Goal: Task Accomplishment & Management: Use online tool/utility

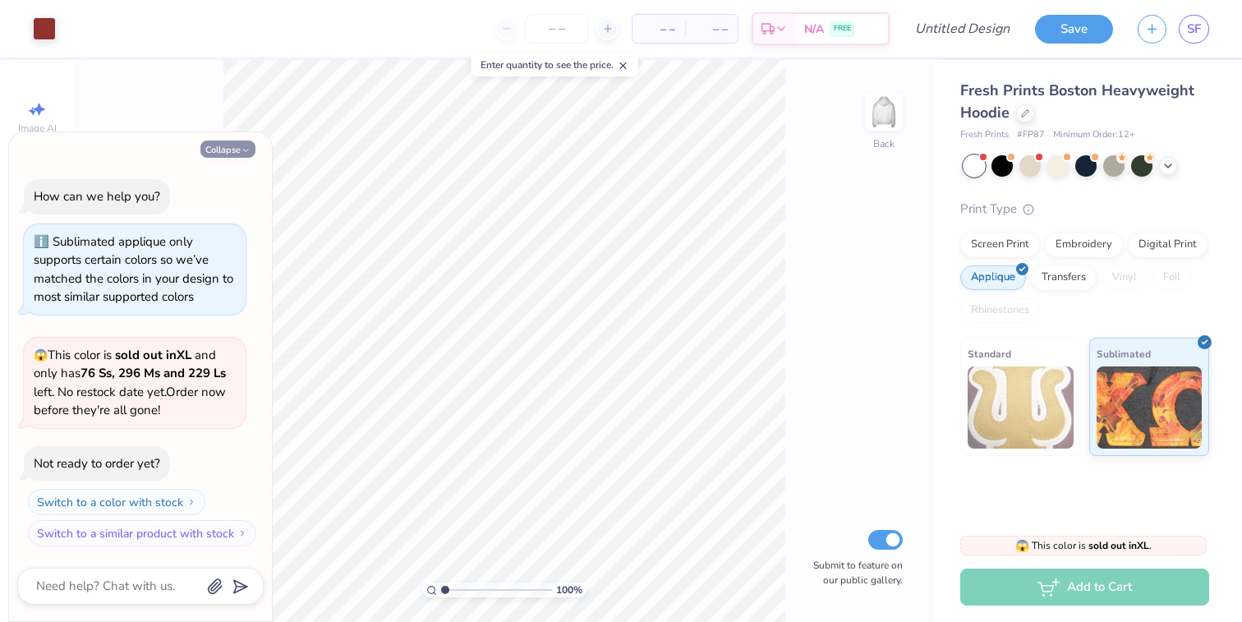
click at [235, 147] on button "Collapse" at bounding box center [227, 148] width 55 height 17
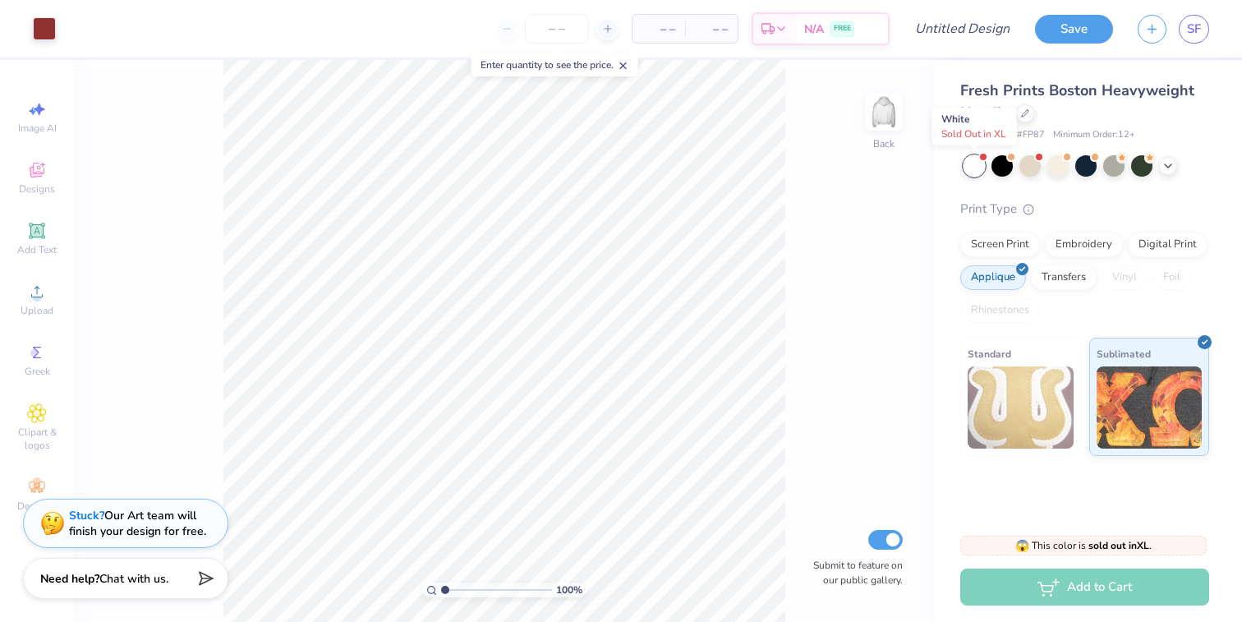
click at [988, 170] on div at bounding box center [1087, 165] width 246 height 21
click at [964, 168] on div at bounding box center [974, 165] width 21 height 21
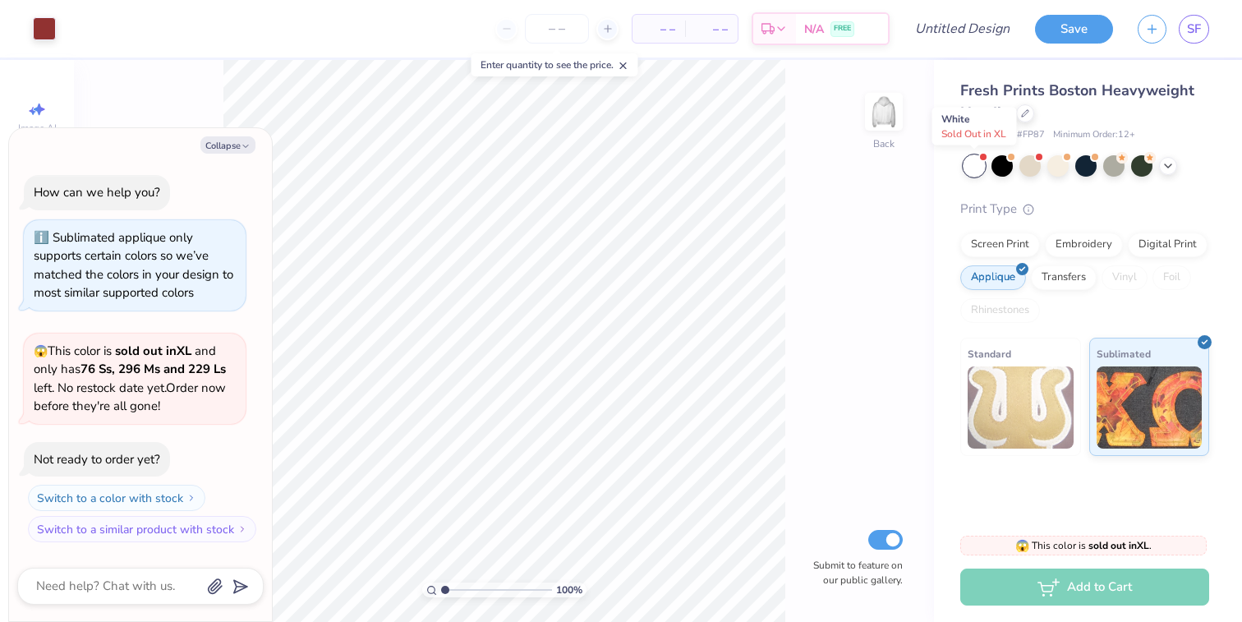
scroll to position [228, 0]
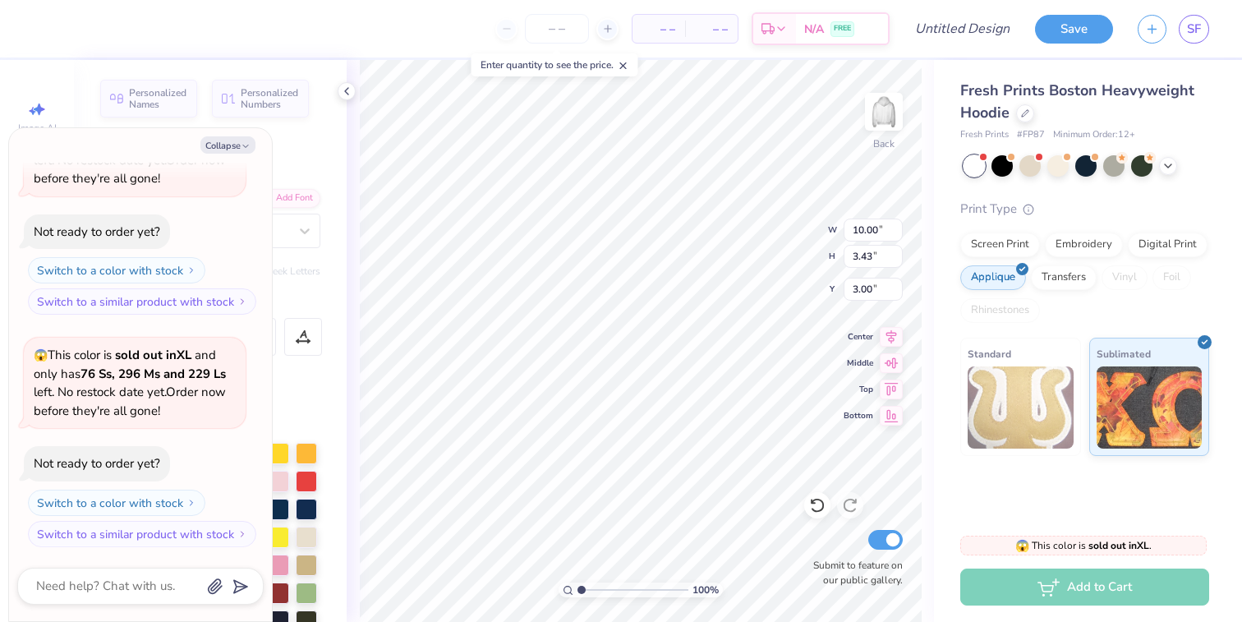
type textarea "x"
type textarea "187"
type textarea "x"
type textarea "18"
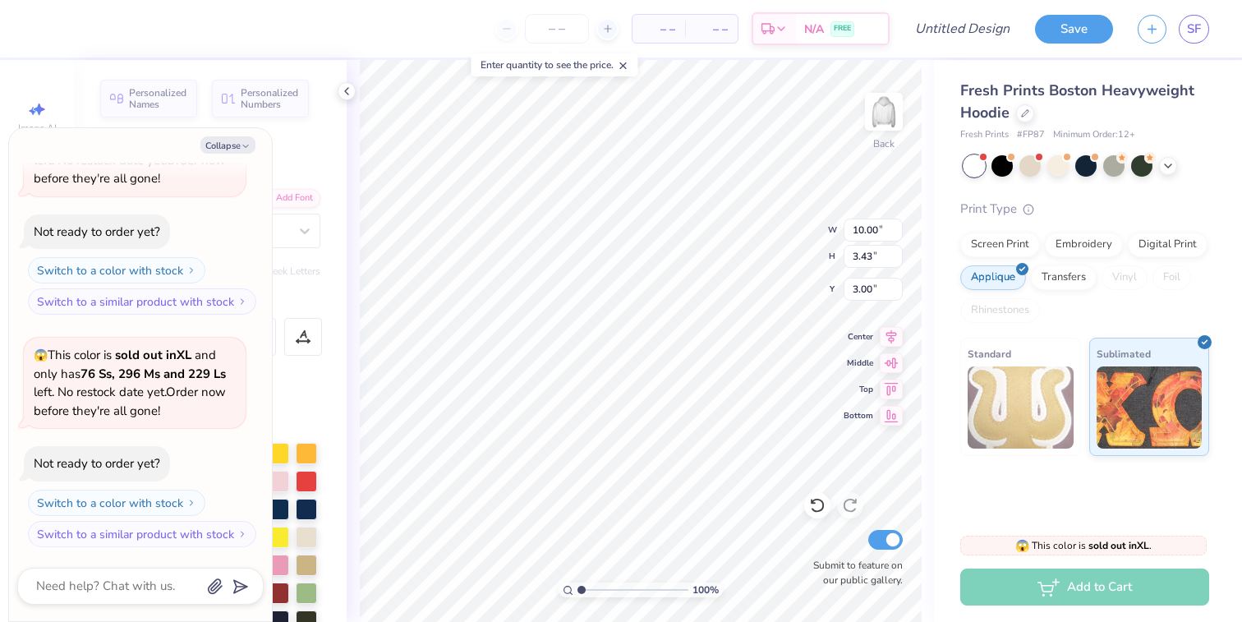
type textarea "x"
type textarea "1"
type textarea "x"
type textarea "M"
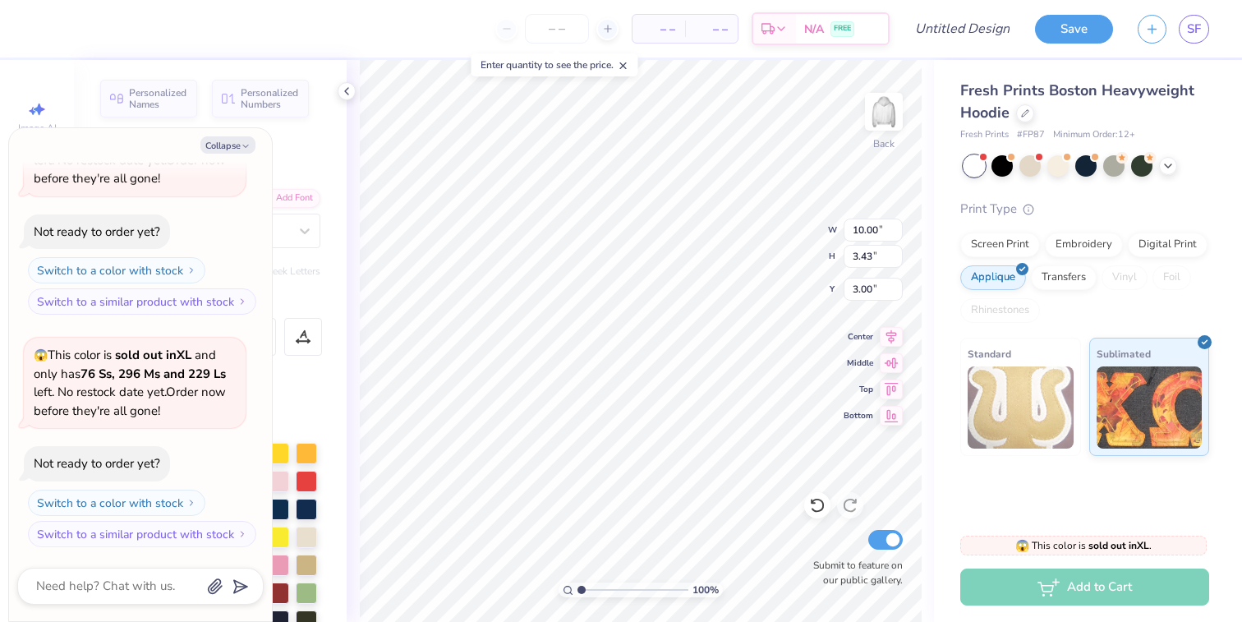
type textarea "x"
type textarea "MU"
type textarea "x"
type textarea "MUD"
type textarea "x"
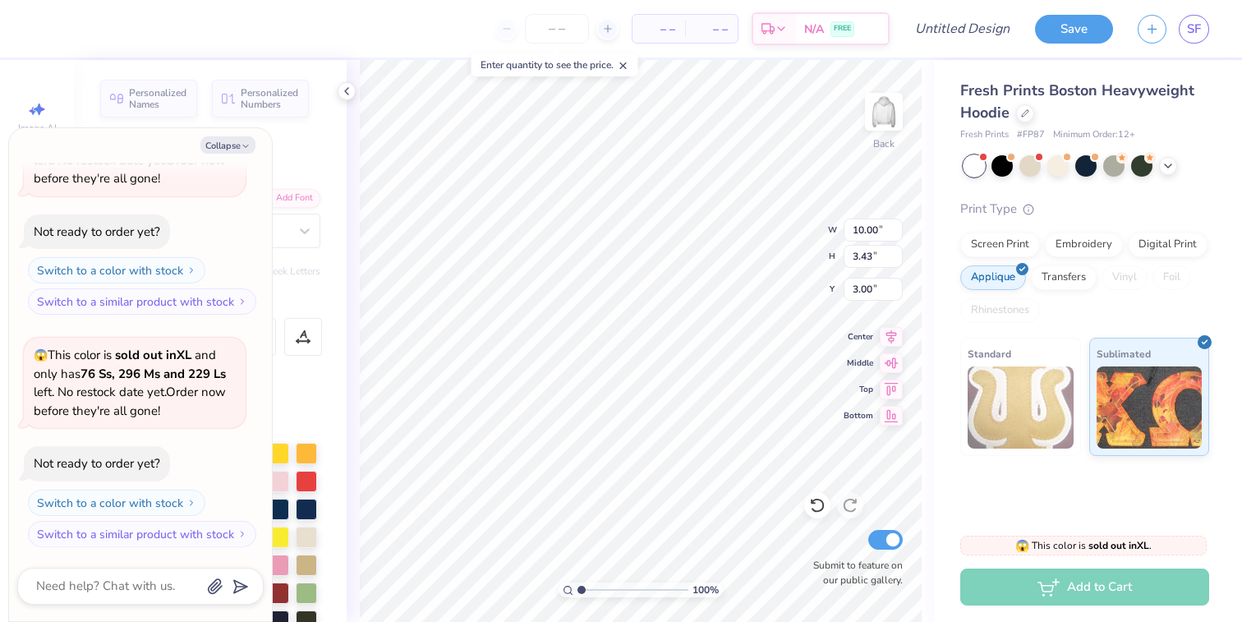
type textarea "MUDE"
type textarea "x"
type textarea "MUDEC"
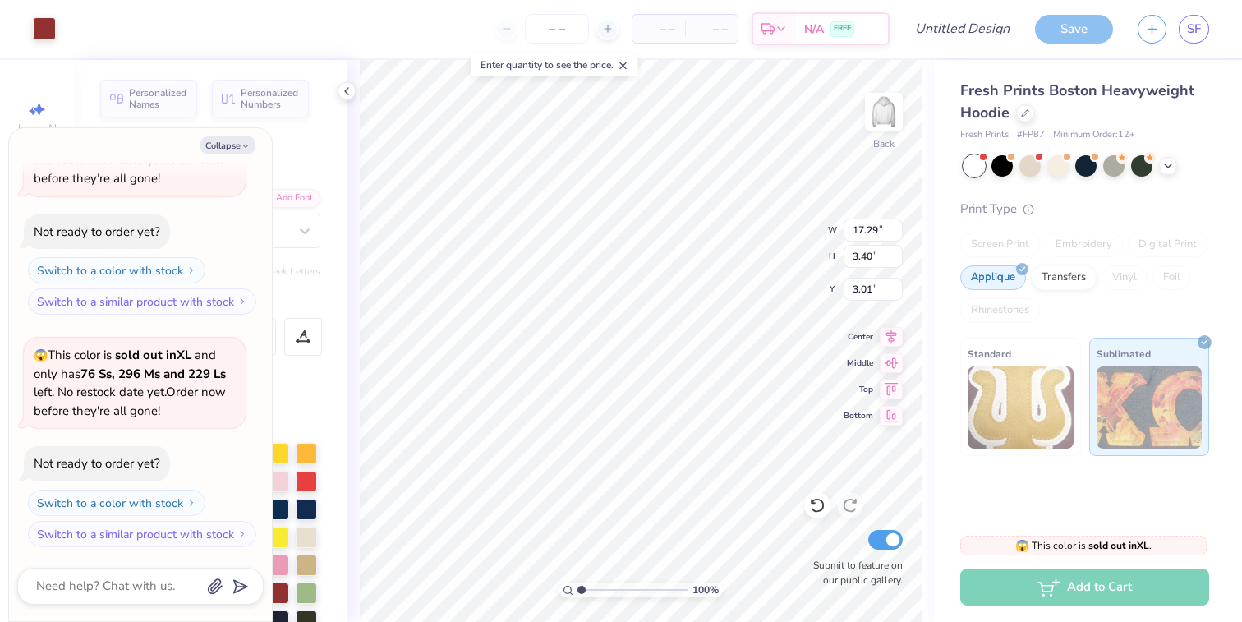
type textarea "x"
type input "3.39"
click at [895, 260] on input "3.39" at bounding box center [873, 256] width 59 height 23
type textarea "x"
type input "3.38"
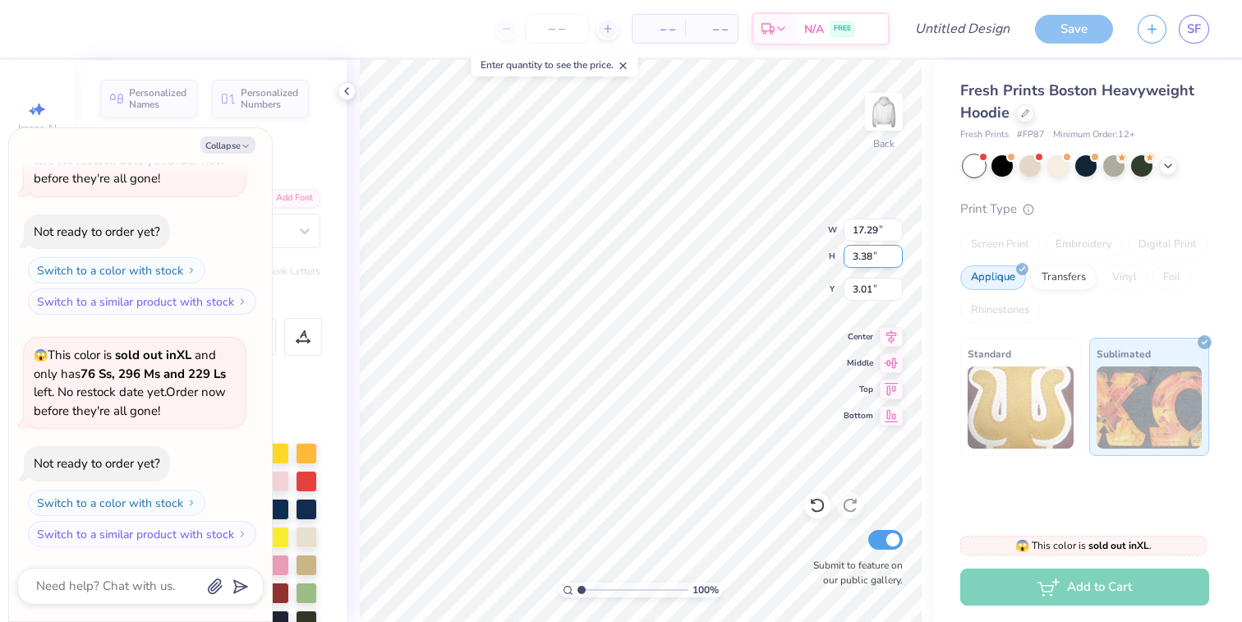
click at [895, 260] on input "3.38" at bounding box center [873, 256] width 59 height 23
click at [886, 234] on input "17.29" at bounding box center [873, 229] width 59 height 23
type textarea "x"
type input "12.00"
type input "2.36"
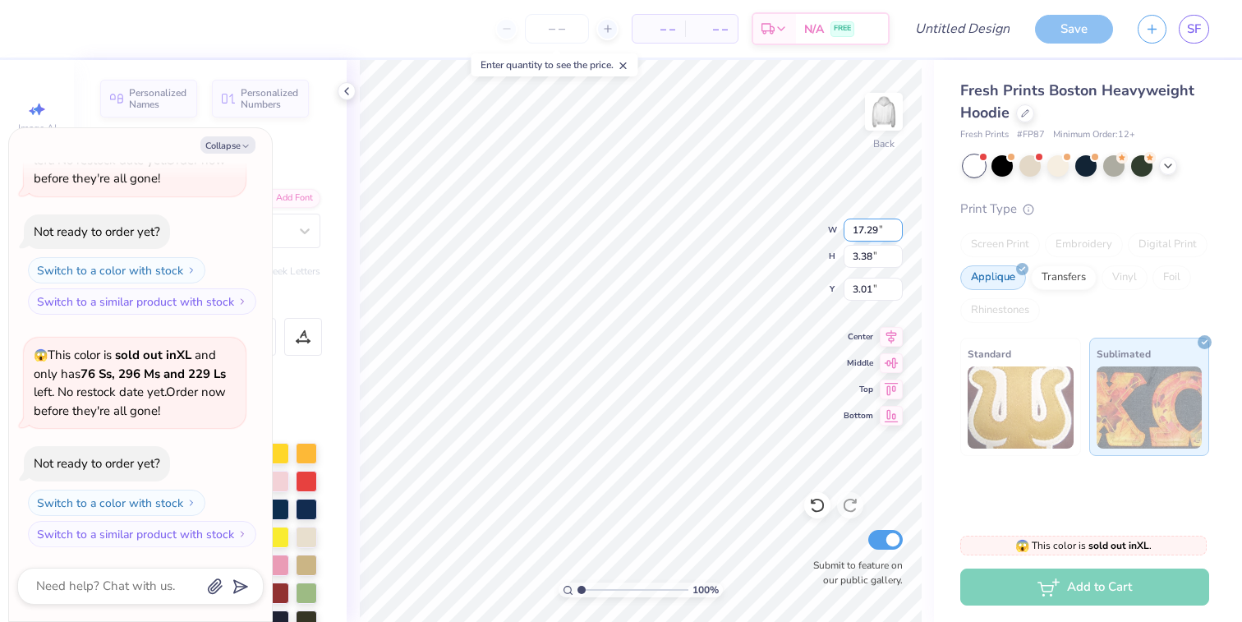
type input "3.53"
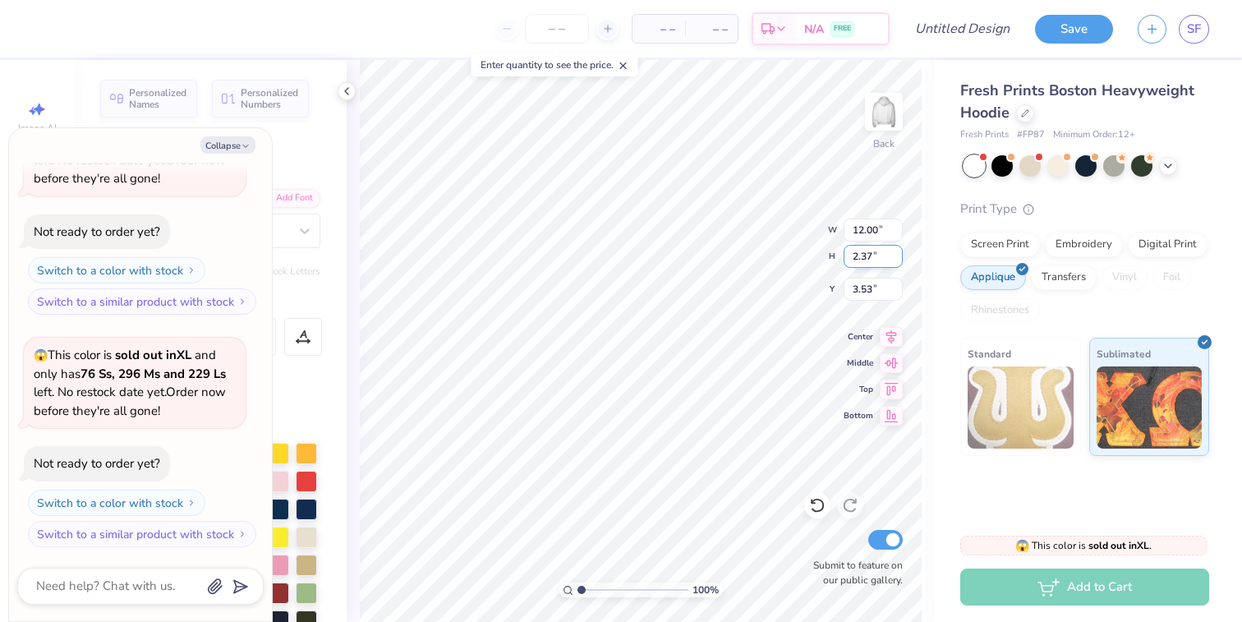
type input "2.37"
click at [894, 250] on input "2.37" at bounding box center [873, 256] width 59 height 23
type textarea "x"
type textarea "GAMMA PHI"
type textarea "x"
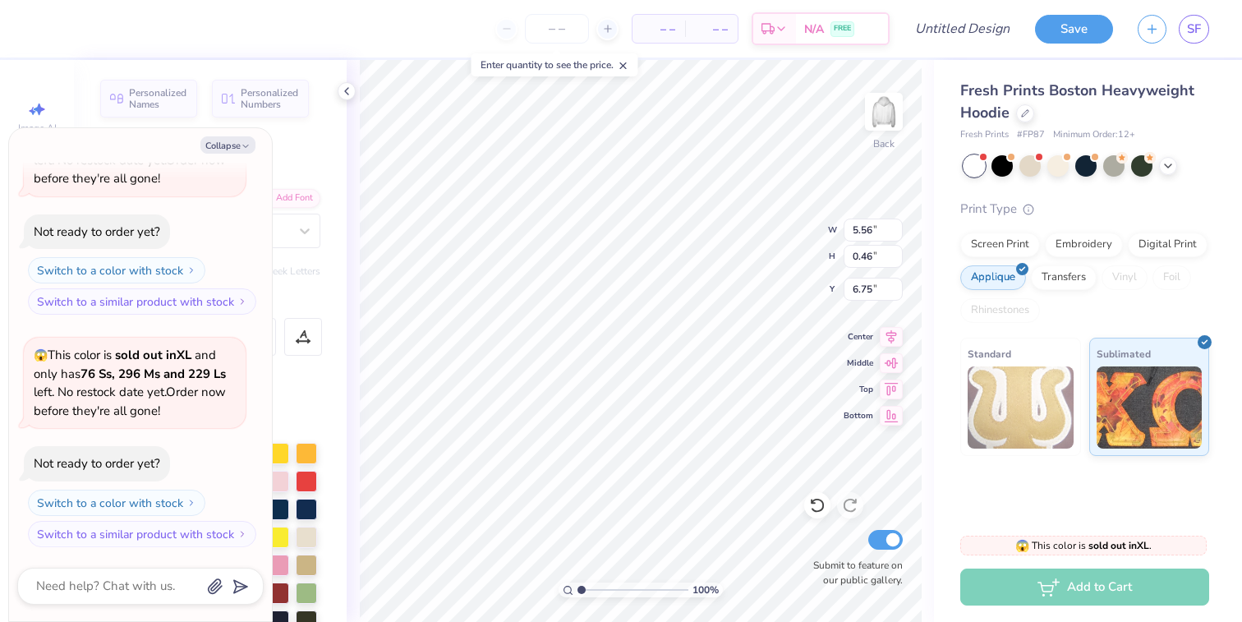
type textarea "GAMMA PHI"
type textarea "x"
type textarea "GAMMA PH"
type textarea "x"
type textarea "GAMMA P"
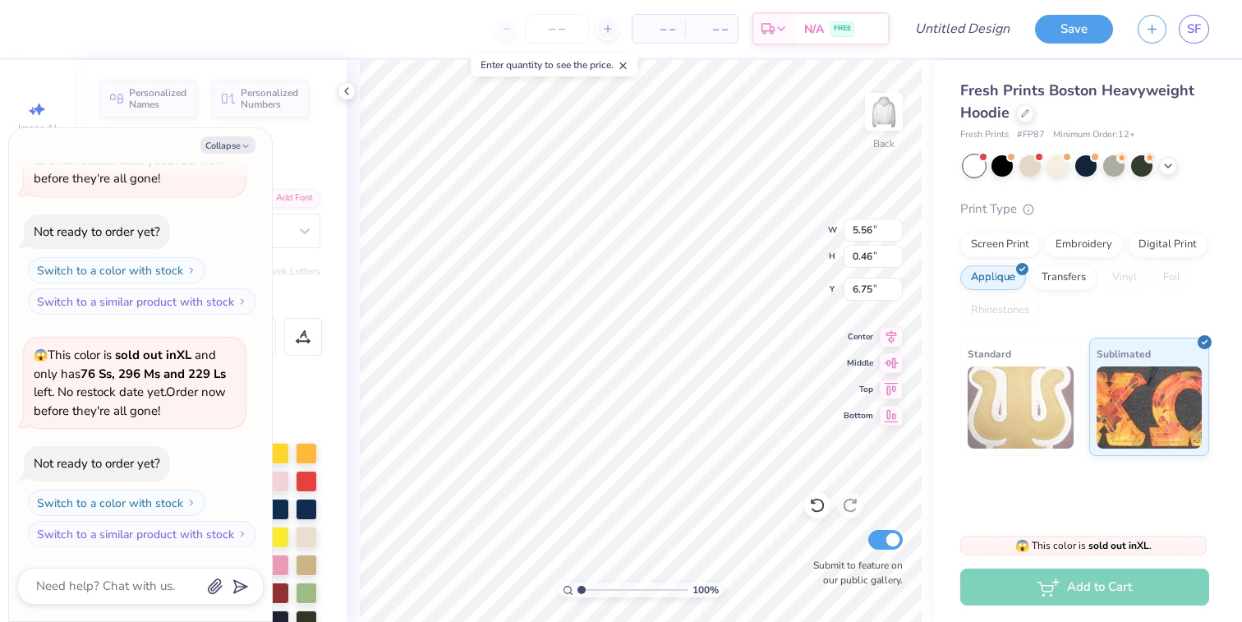
type textarea "x"
type textarea "GAMMA"
type textarea "x"
type textarea "GAMMA"
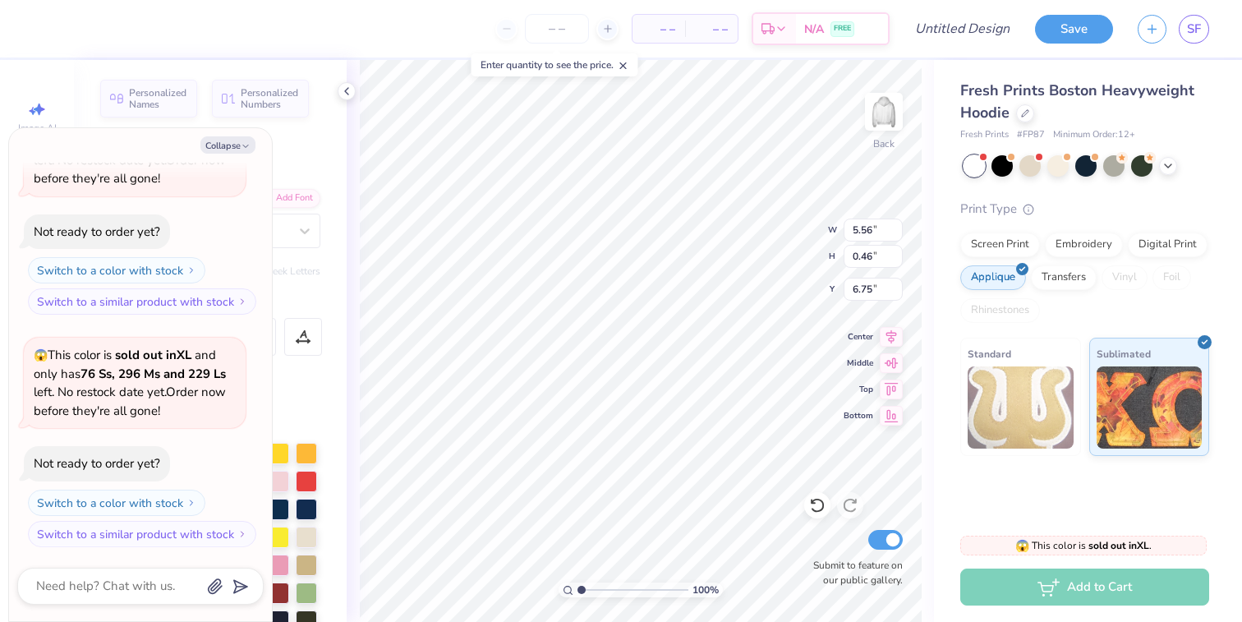
type textarea "x"
type textarea "GAMM"
type textarea "x"
type textarea "GAM"
type textarea "x"
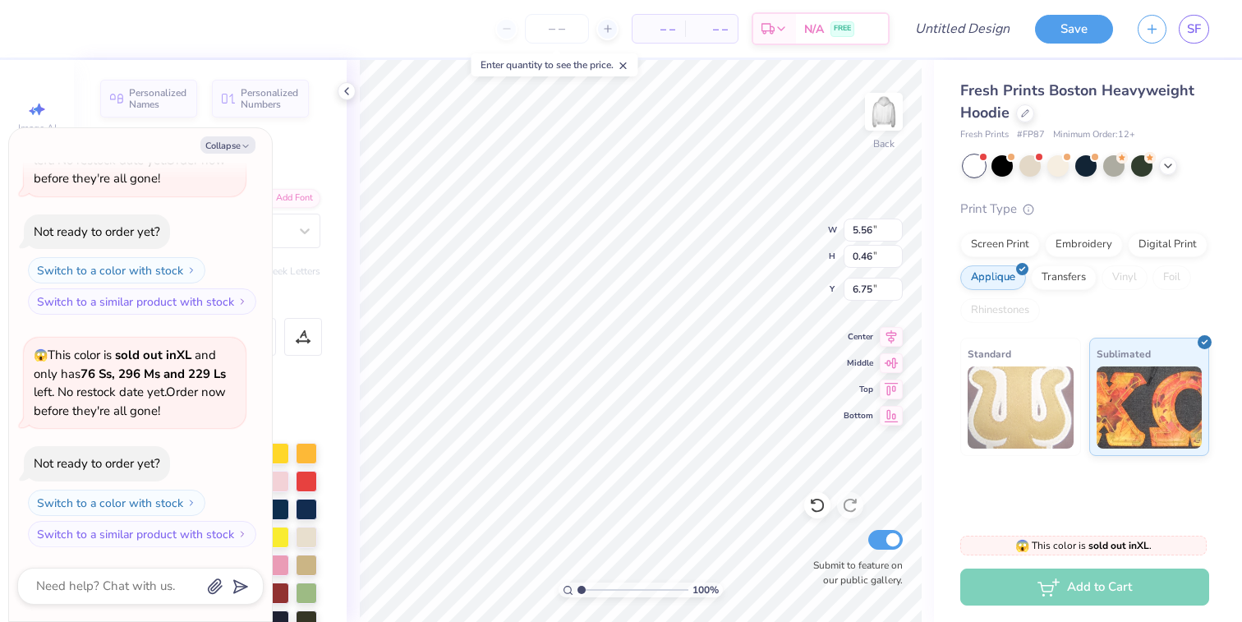
type textarea "GA"
type textarea "x"
type textarea "G"
type textarea "x"
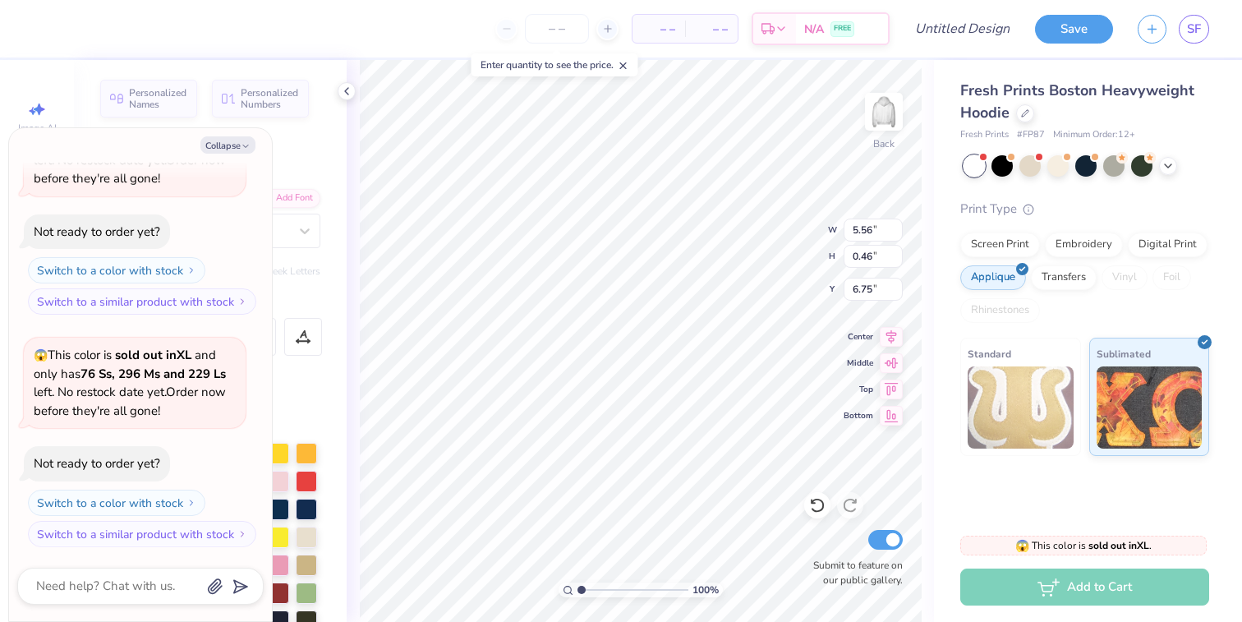
type textarea "x"
type textarea "F"
type textarea "x"
type textarea "FAL"
type textarea "x"
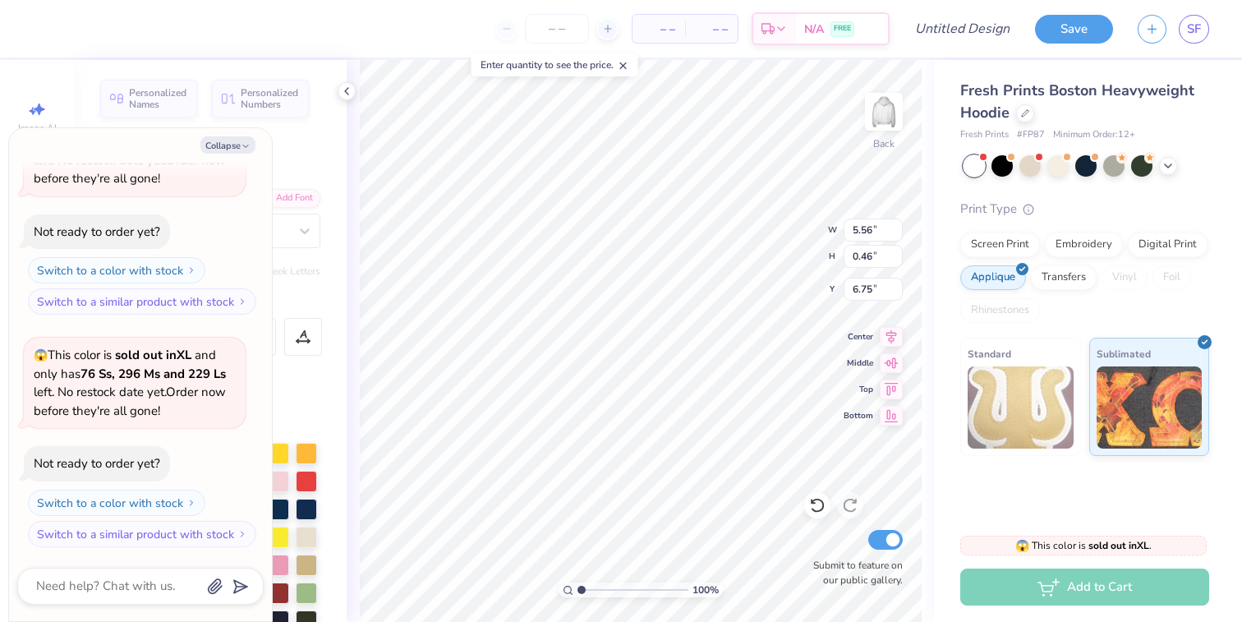
type textarea "FALL"
type textarea "x"
type textarea "FALL"
type textarea "x"
type textarea "FALL 2"
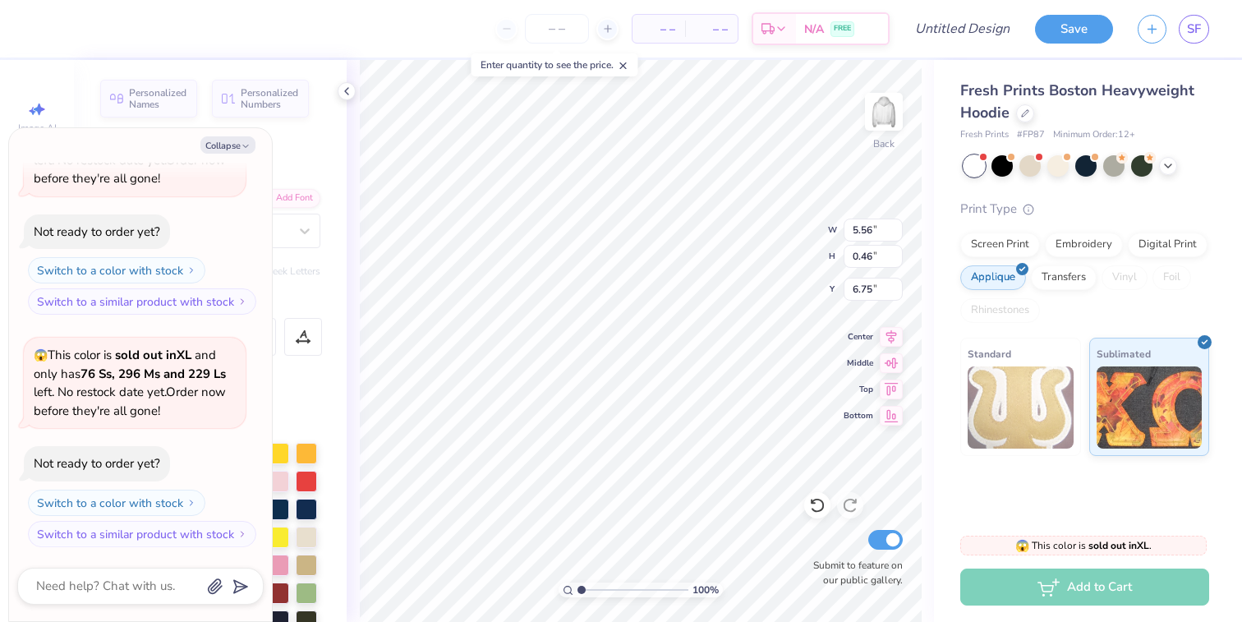
type textarea "x"
type textarea "FALL 20"
type textarea "x"
type textarea "FALL 202"
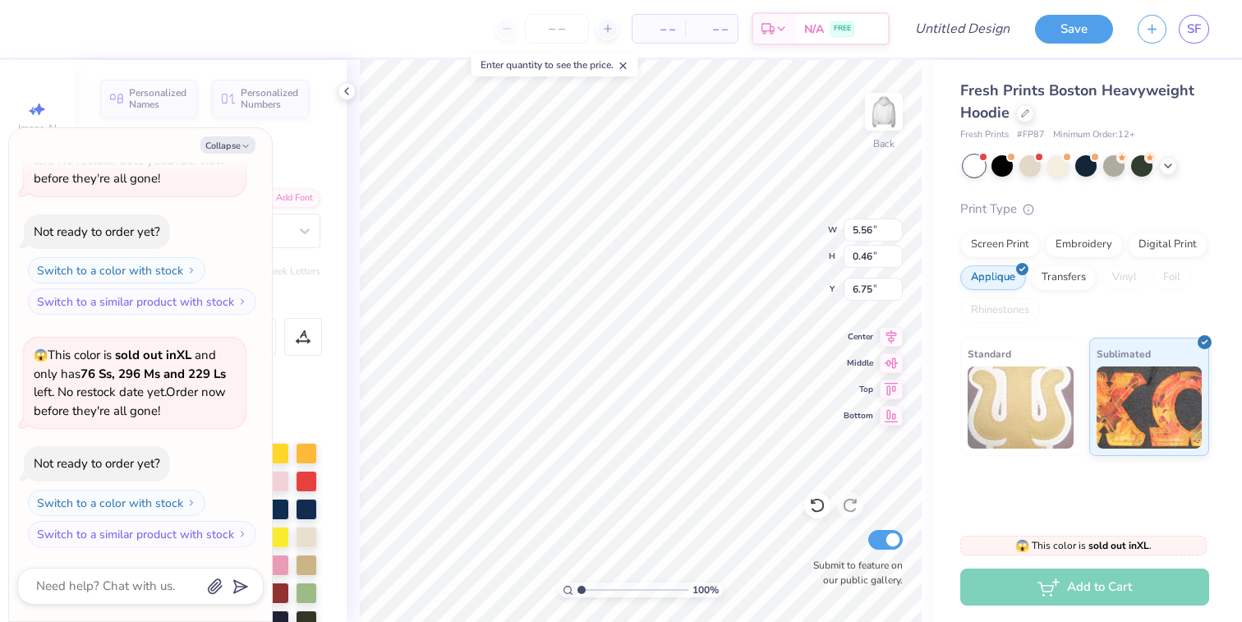
type textarea "x"
type textarea "FALL 2025"
type textarea "x"
click at [628, 62] on icon at bounding box center [623, 65] width 11 height 11
click at [540, 32] on input "number" at bounding box center [557, 29] width 64 height 30
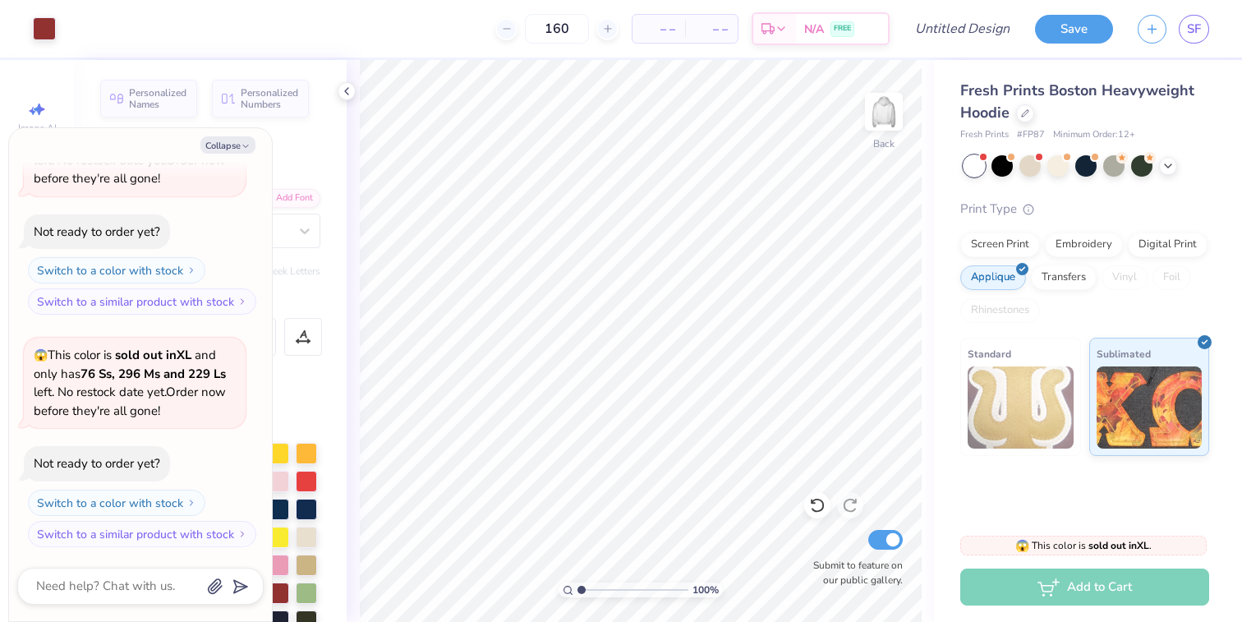
type input "160"
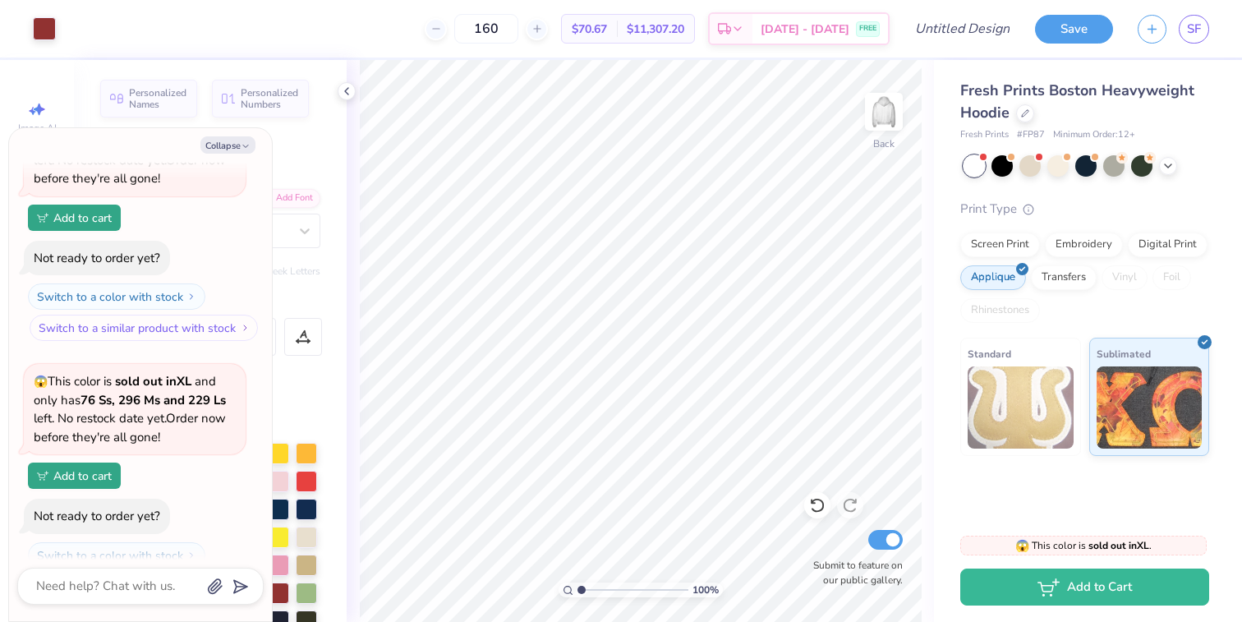
scroll to position [280, 0]
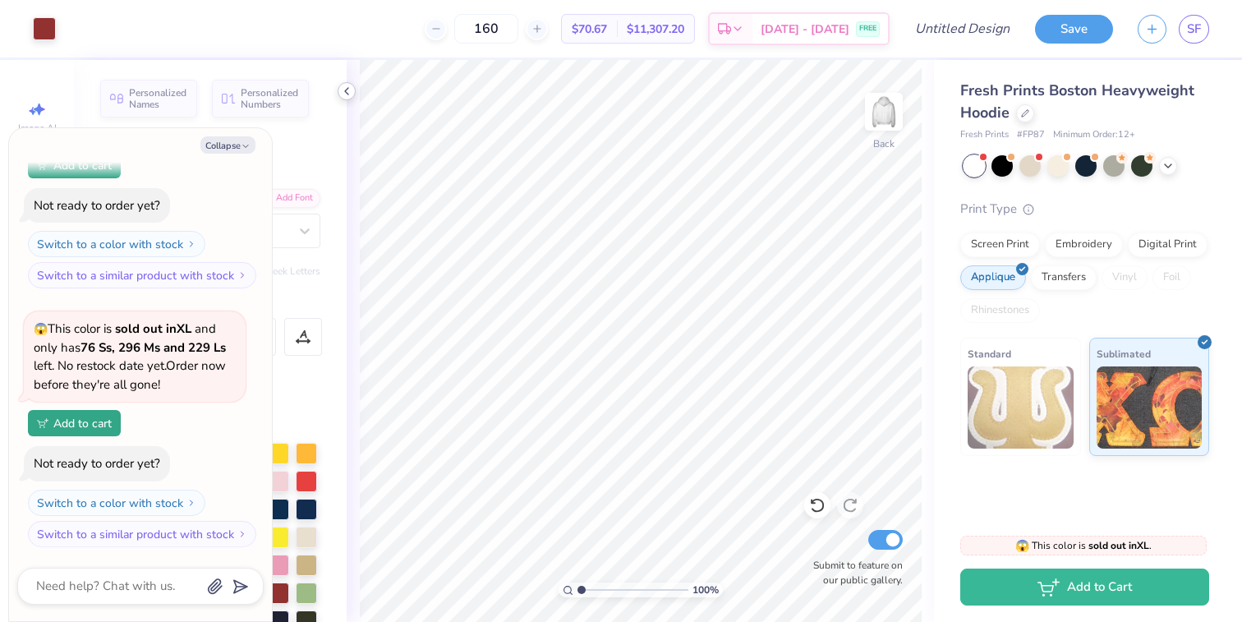
click at [345, 88] on icon at bounding box center [346, 91] width 13 height 13
click at [1073, 431] on img at bounding box center [1021, 407] width 106 height 82
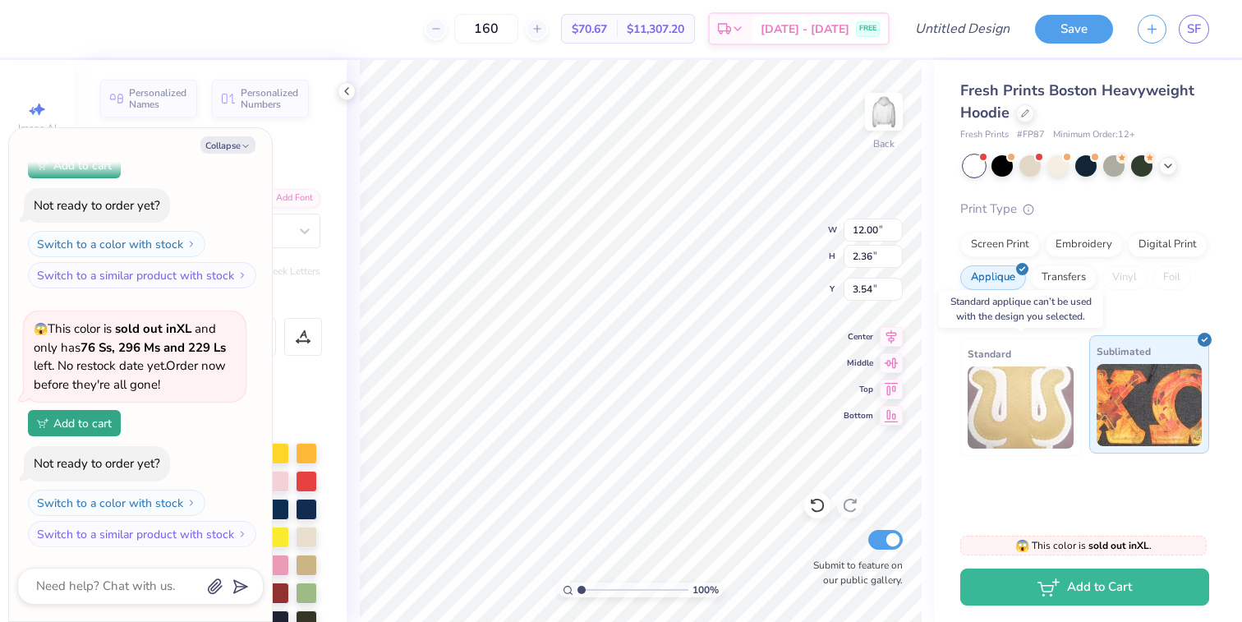
click at [1101, 424] on img at bounding box center [1150, 405] width 106 height 82
type textarea "x"
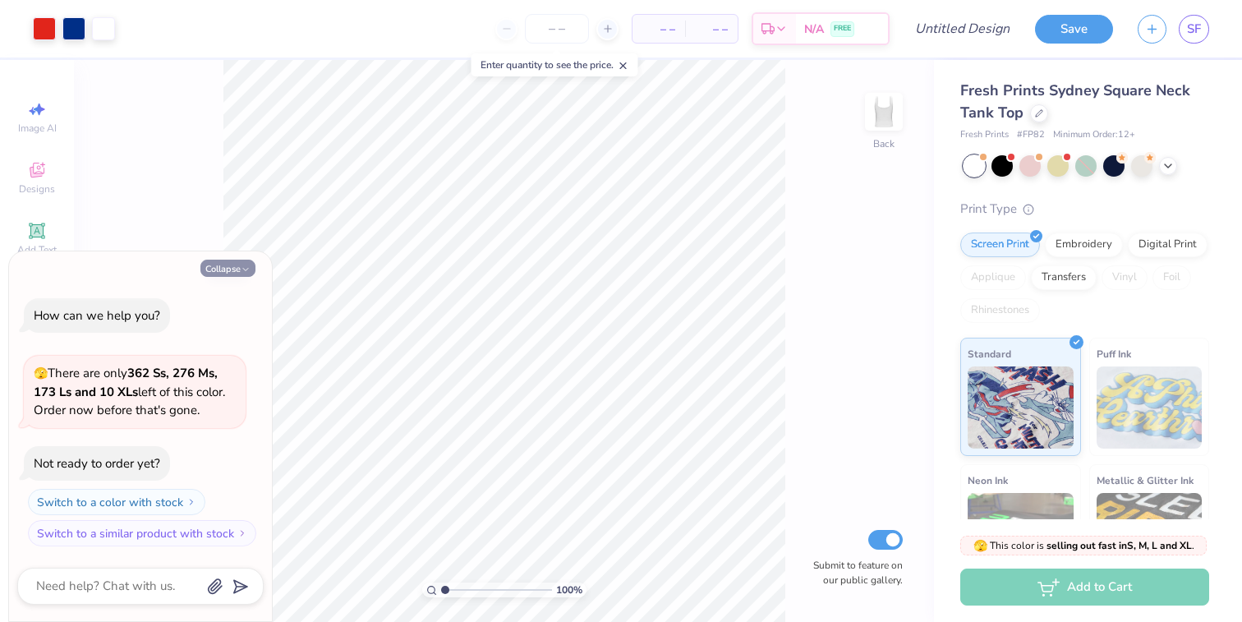
click at [246, 274] on button "Collapse" at bounding box center [227, 268] width 55 height 17
type textarea "x"
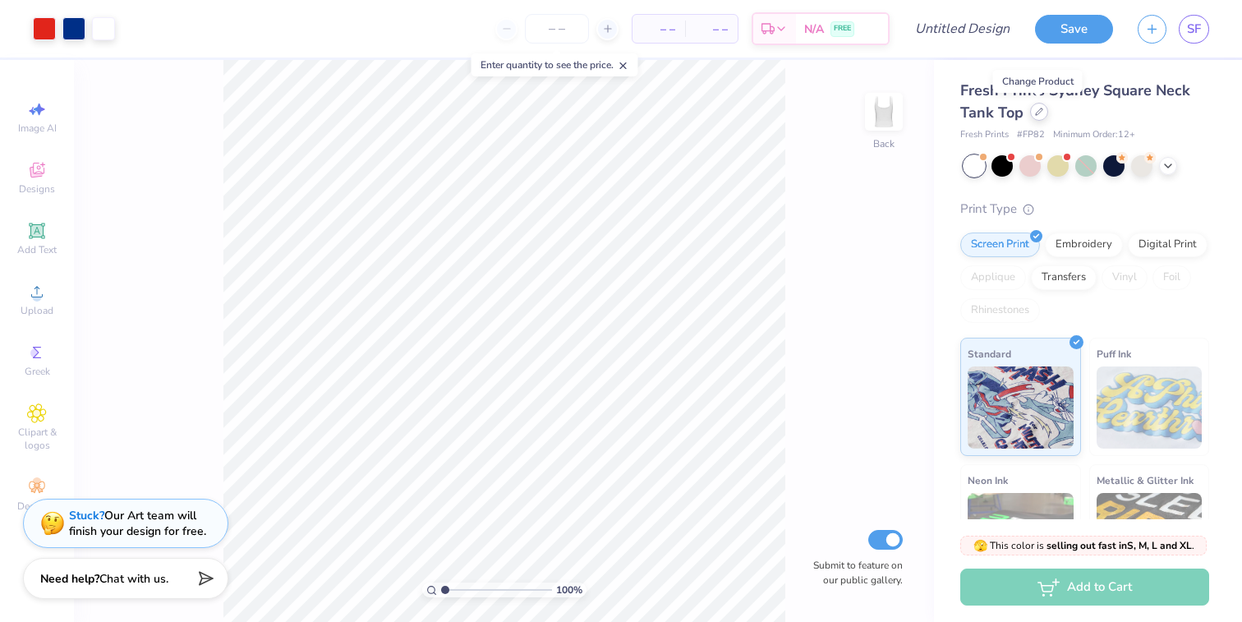
click at [1040, 115] on icon at bounding box center [1039, 112] width 8 height 8
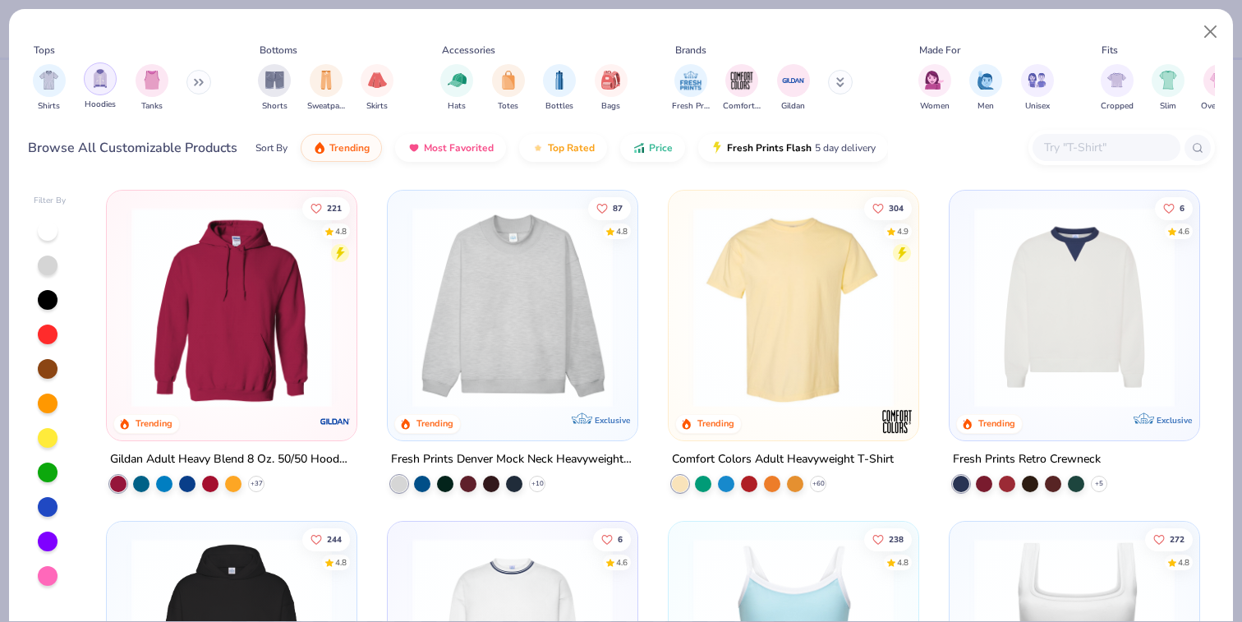
click at [94, 85] on img "filter for Hoodies" at bounding box center [100, 78] width 18 height 19
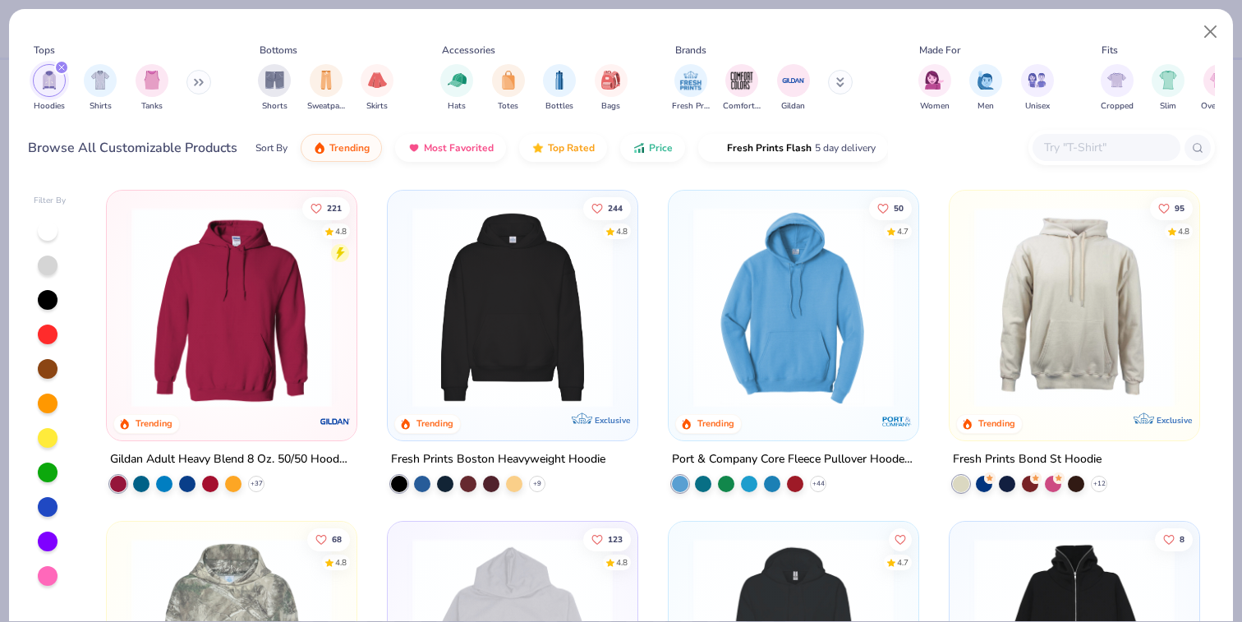
click at [507, 352] on img at bounding box center [512, 307] width 217 height 200
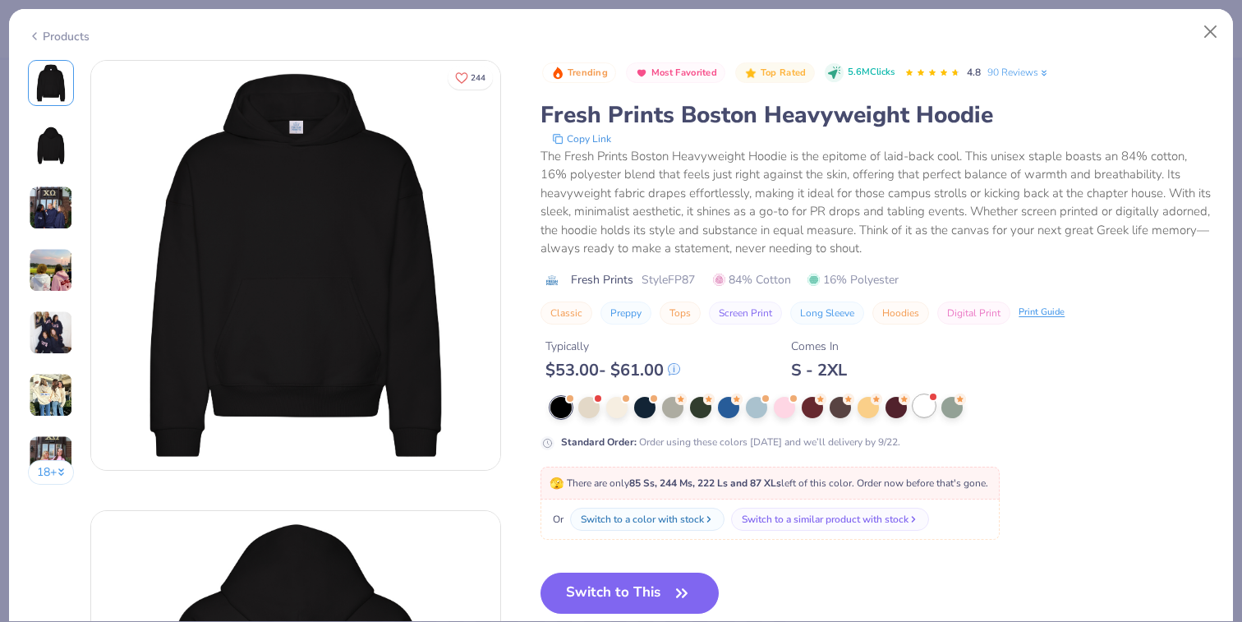
click at [920, 407] on div at bounding box center [923, 405] width 21 height 21
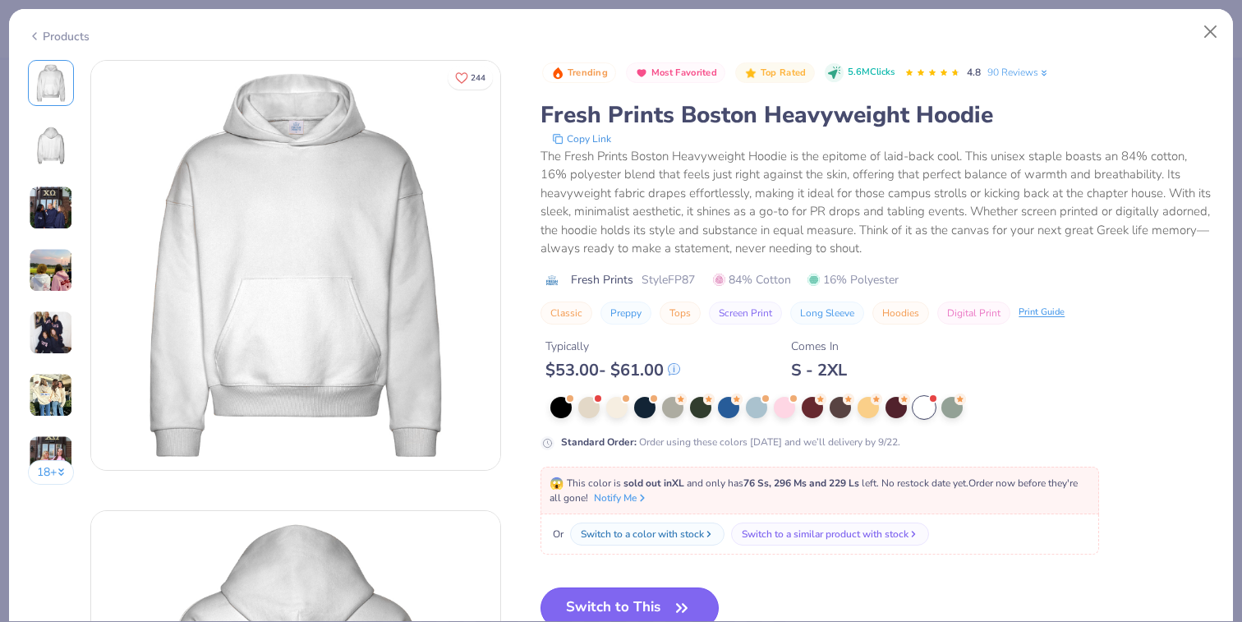
click at [653, 605] on button "Switch to This" at bounding box center [629, 607] width 178 height 41
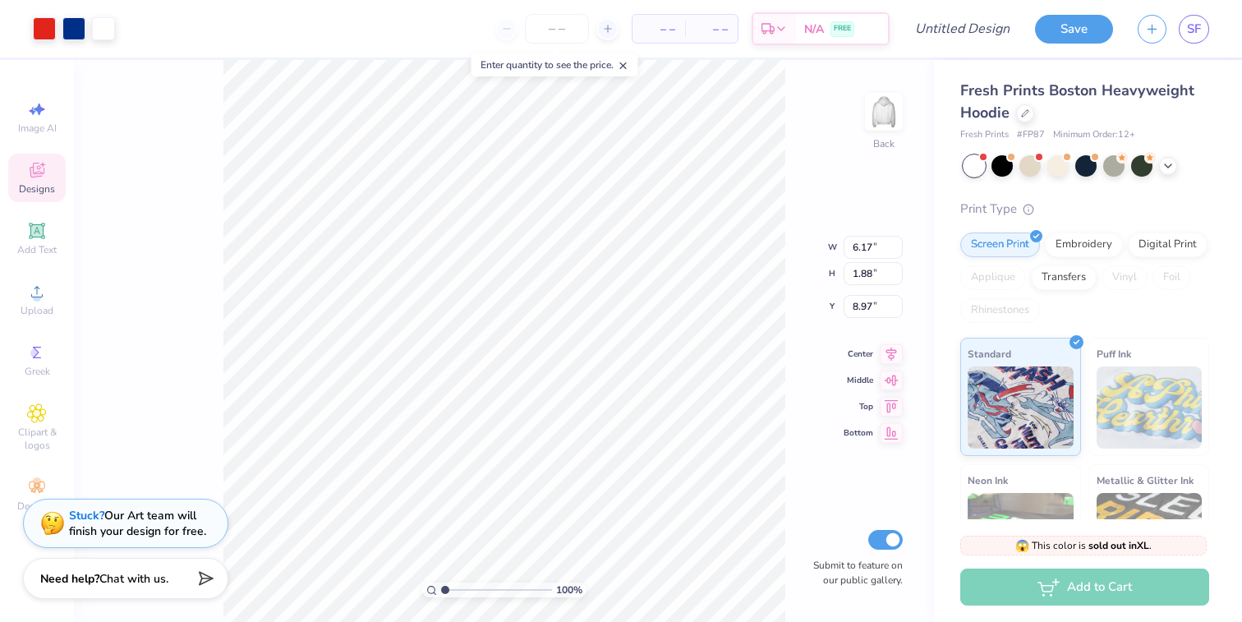
type input "3.88"
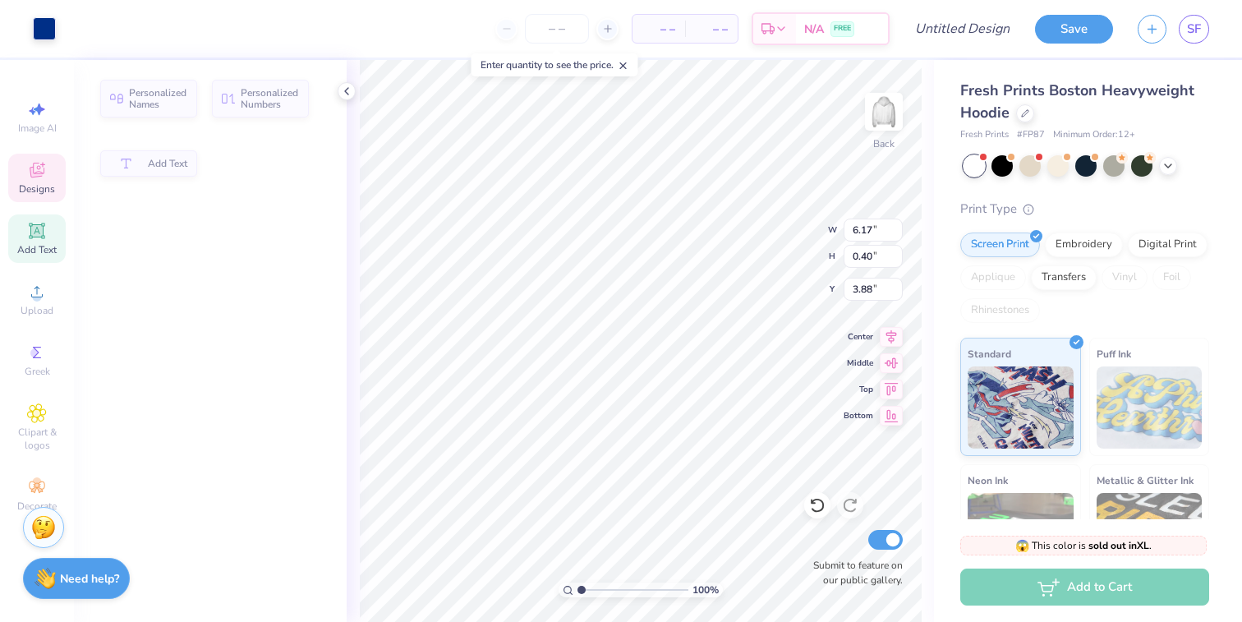
type input "0.40"
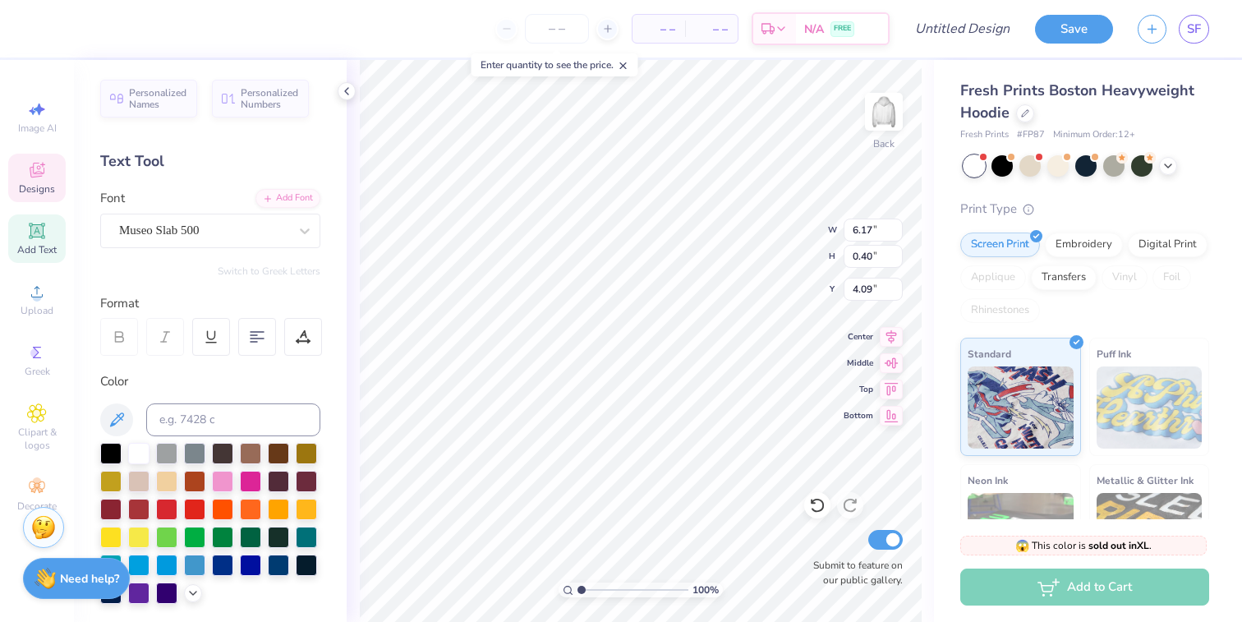
type textarea "K"
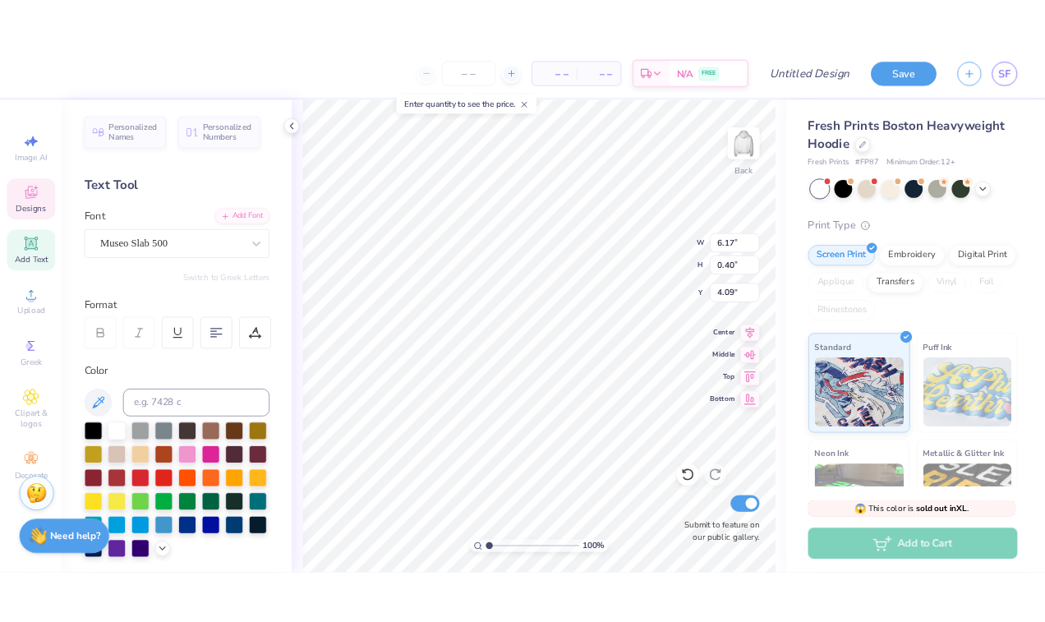
scroll to position [0, 5]
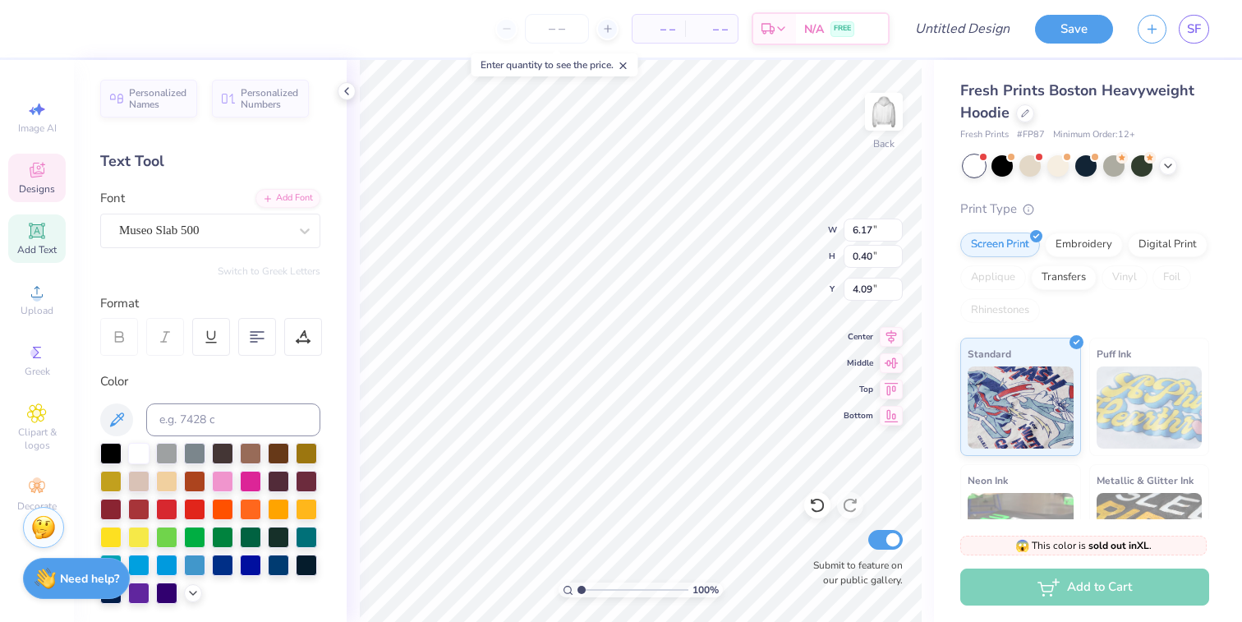
type textarea "MIAMI UNIVERSITY"
type input "3.66"
type input "1.32"
type input "0.23"
type input "5.68"
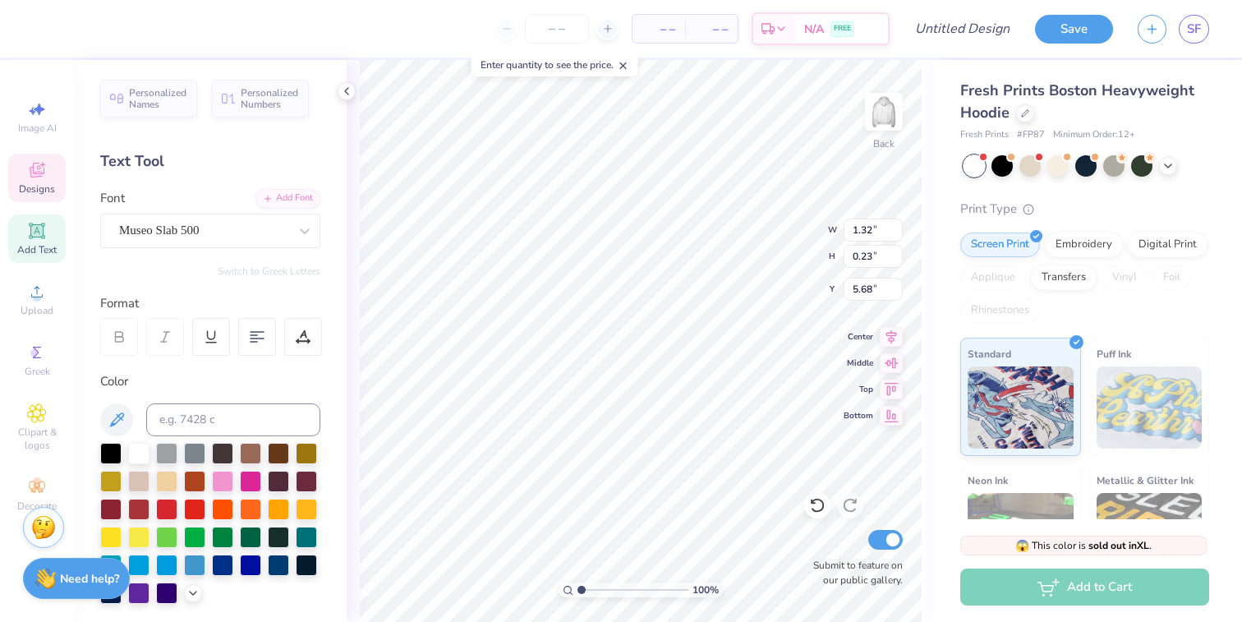
type input "5.64"
type input "4.47"
type input "0.88"
type input "4.47"
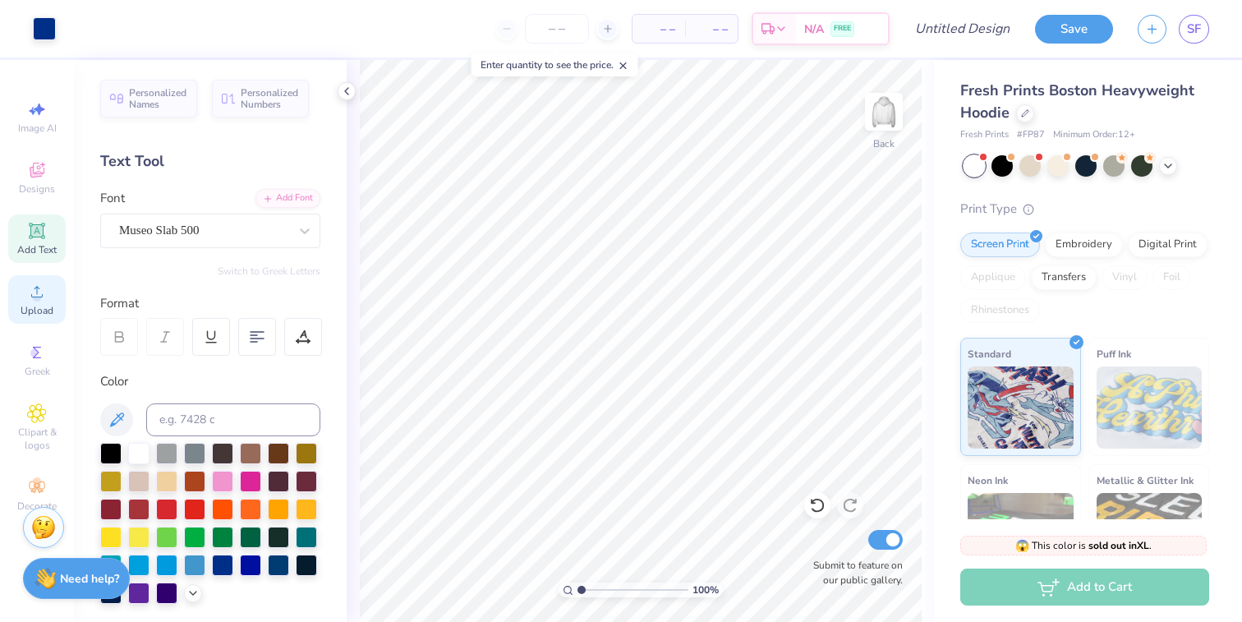
click at [47, 321] on div "Upload" at bounding box center [36, 299] width 57 height 48
click at [42, 295] on icon at bounding box center [37, 292] width 20 height 20
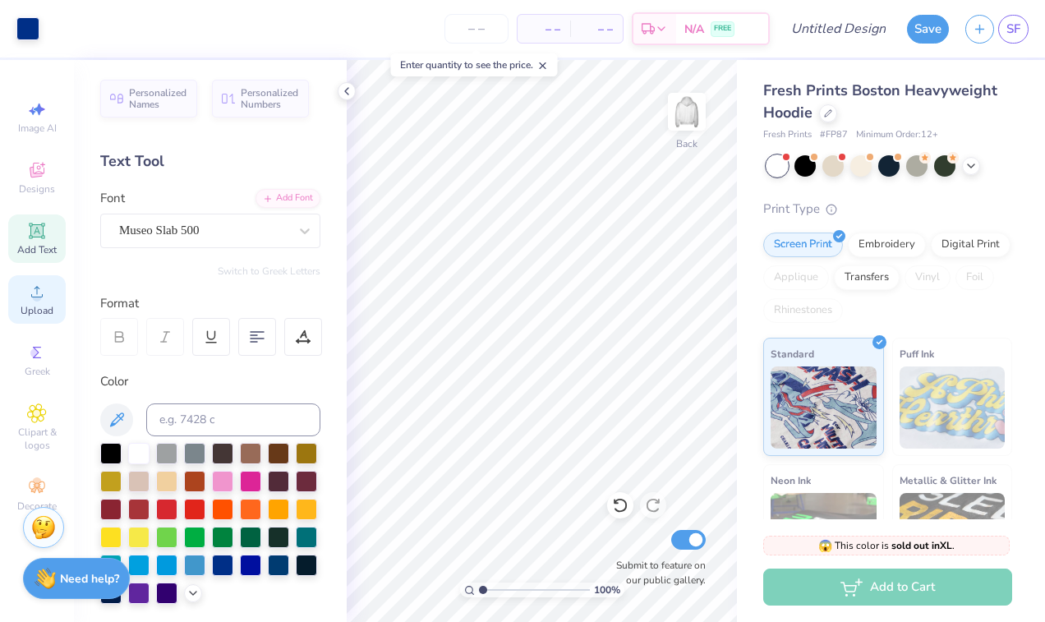
click at [31, 285] on icon at bounding box center [37, 292] width 20 height 20
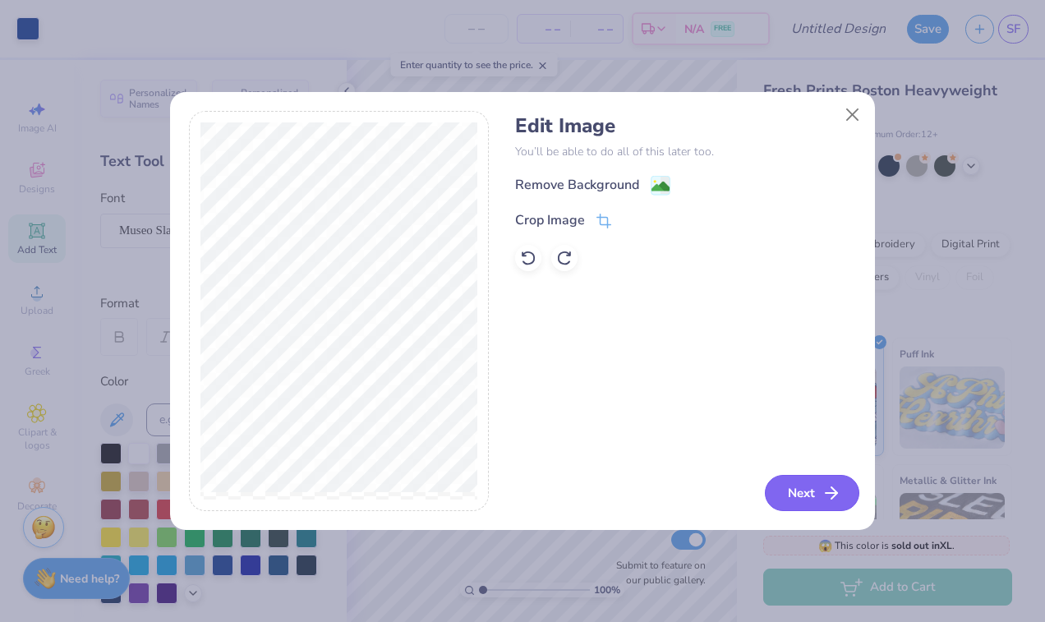
click at [802, 486] on button "Next" at bounding box center [812, 493] width 94 height 36
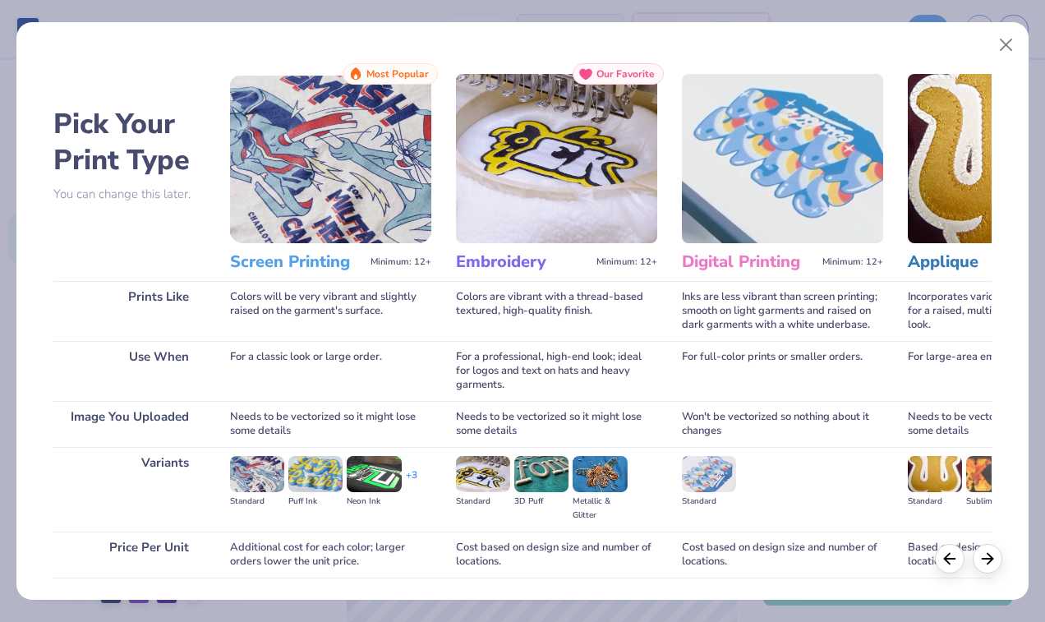
scroll to position [72, 0]
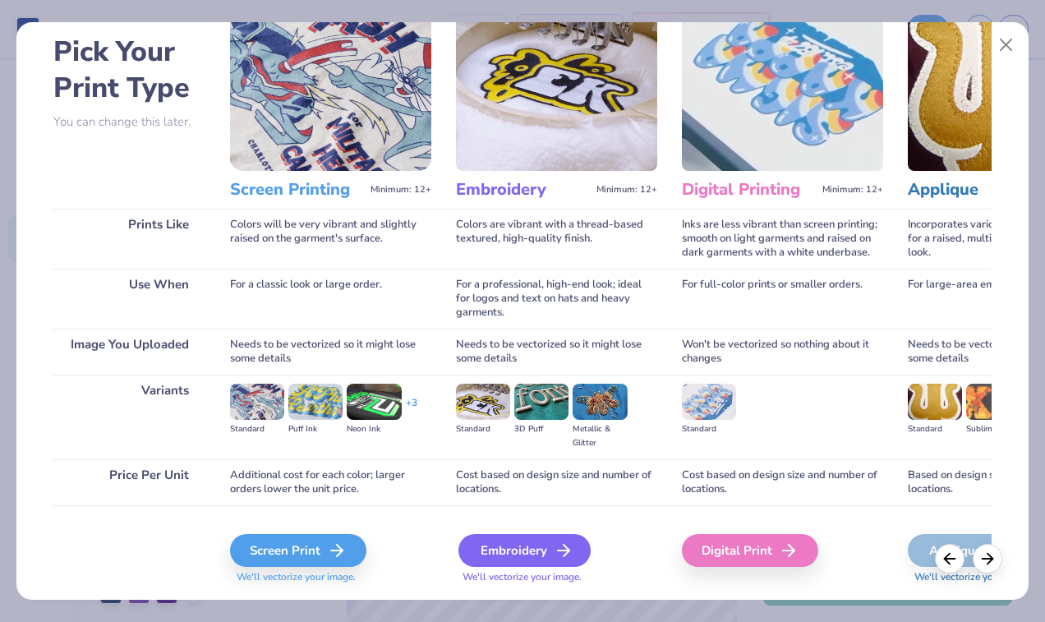
click at [523, 554] on div "Embroidery" at bounding box center [524, 550] width 132 height 33
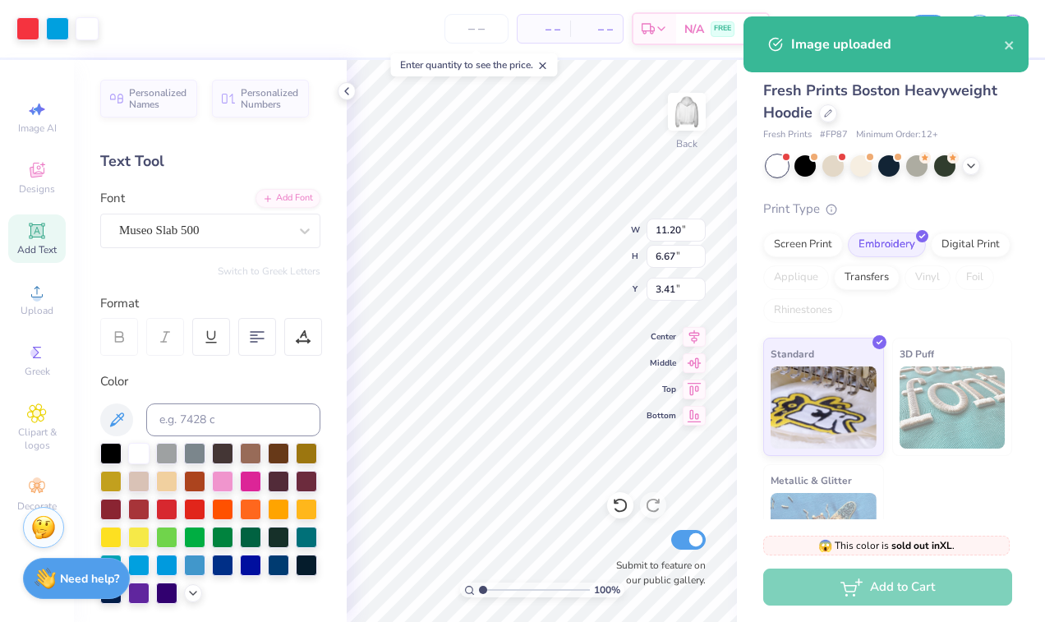
type input "5.07"
type input "3.02"
type input "1.32"
type input "0.23"
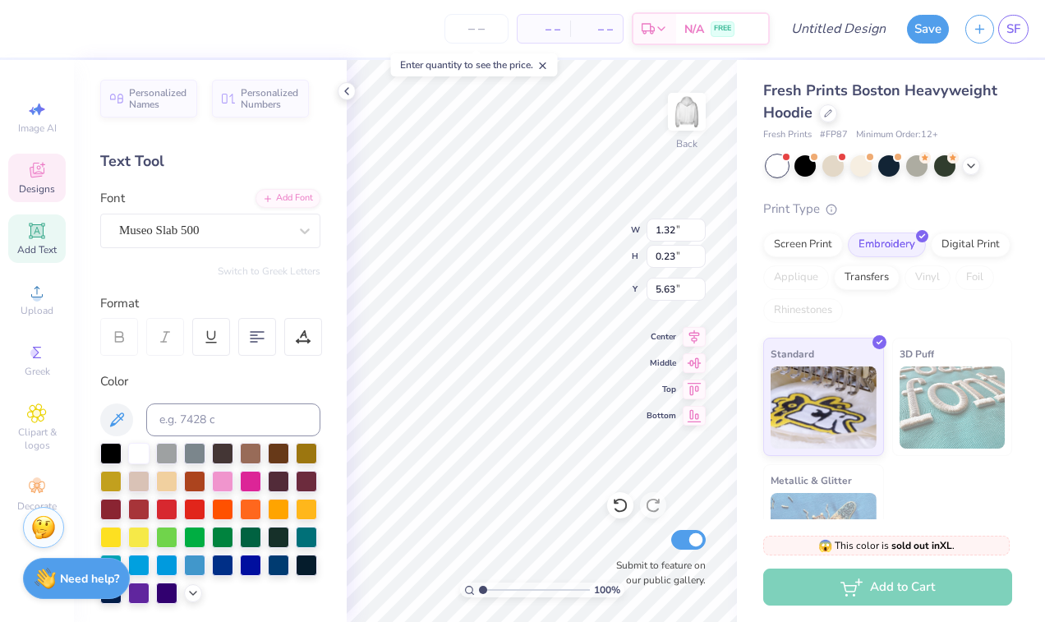
type input "8.32"
type input "5.07"
type input "3.02"
type input "4.50"
type input "5.40"
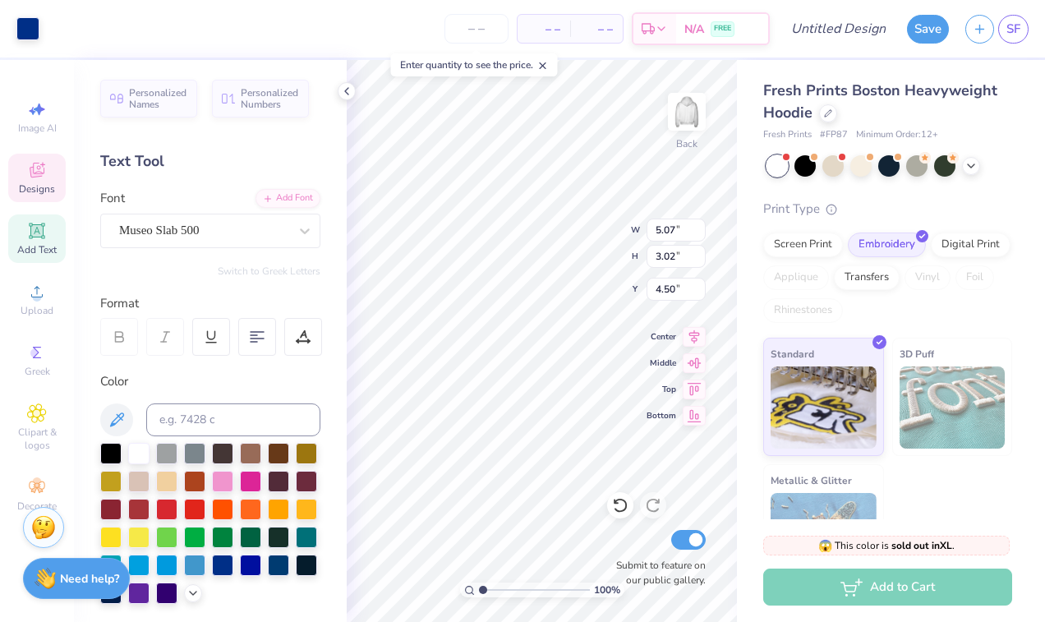
type input "0.40"
type input "3.66"
type input "7.99"
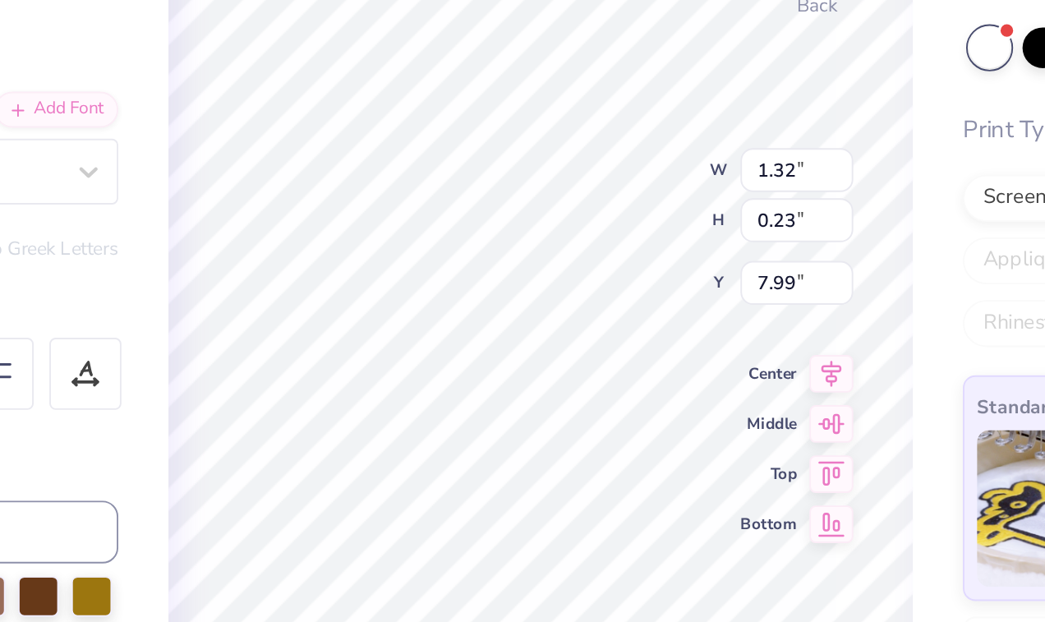
type textarea "E"
type textarea "FALL 2025"
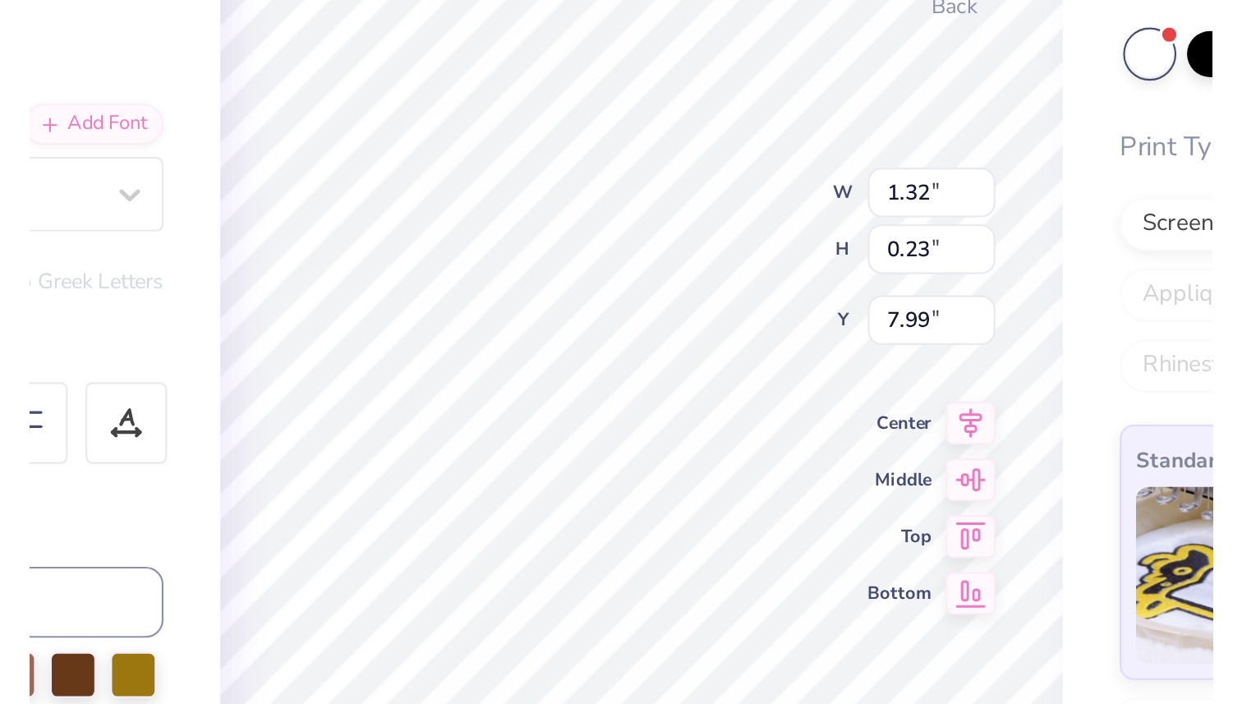
scroll to position [0, 2]
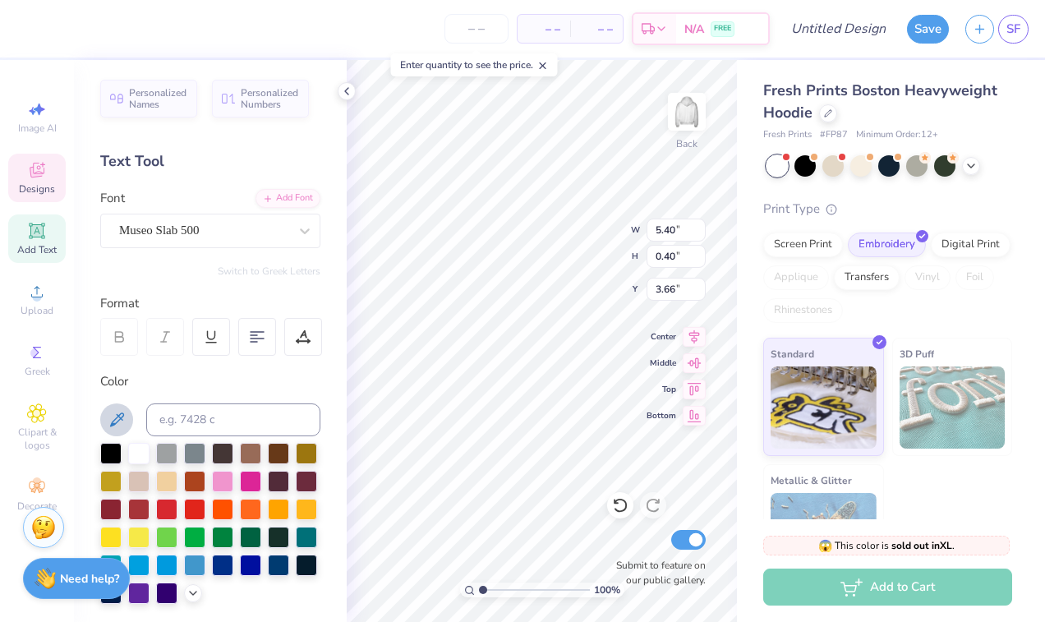
click at [123, 421] on icon at bounding box center [117, 420] width 20 height 20
type input "1.56"
type input "0.23"
type input "8.03"
click at [122, 421] on icon at bounding box center [117, 420] width 20 height 20
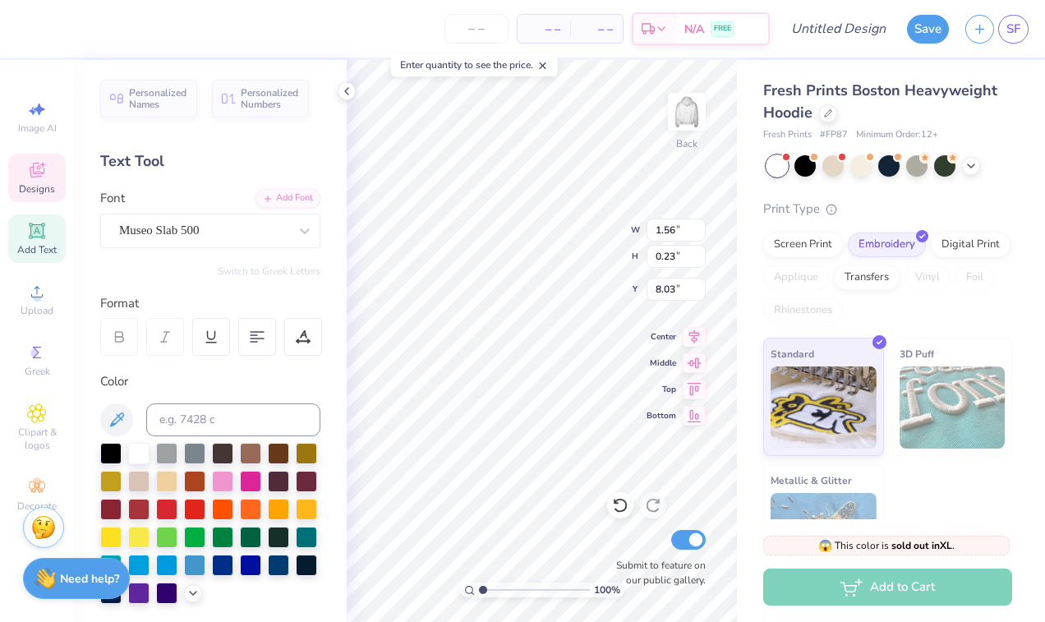
click at [737, 172] on div "Fresh Prints Boston Heavyweight Hoodie Fresh Prints # FP87 Minimum Order: 12 + …" at bounding box center [891, 321] width 308 height 522
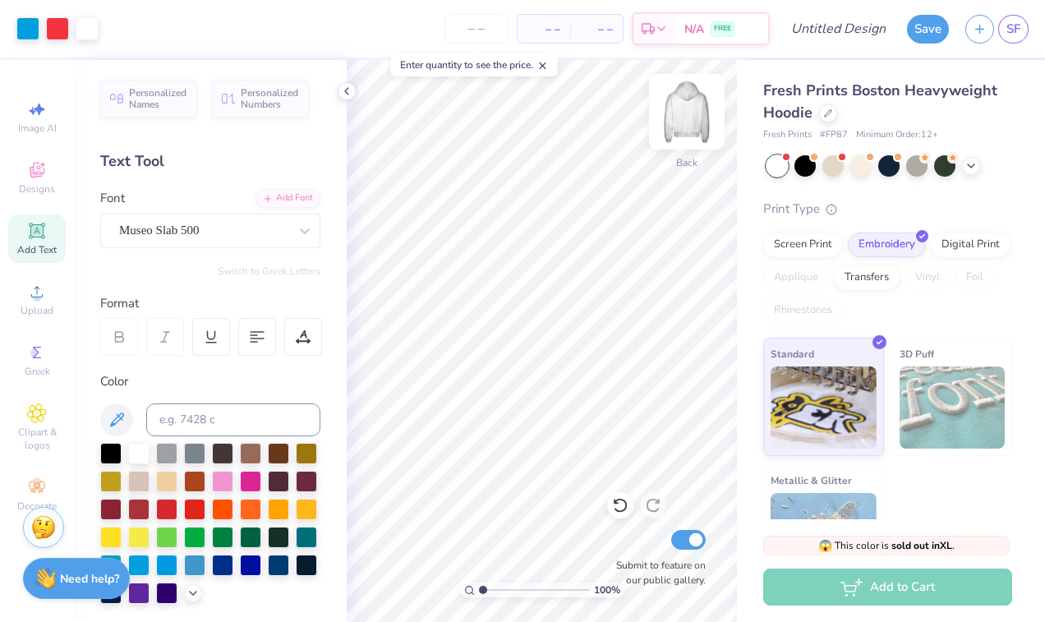
click at [683, 111] on img at bounding box center [687, 112] width 66 height 66
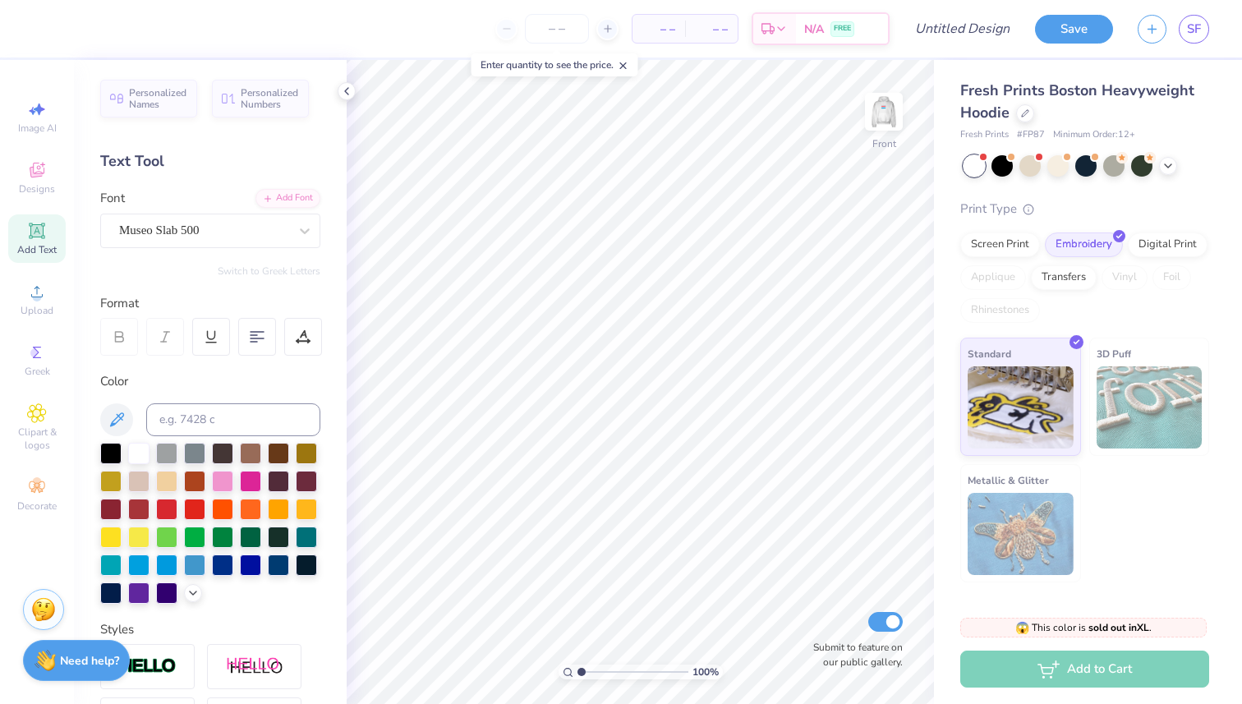
click at [39, 149] on div "Image AI Designs Add Text Upload Greek Clipart & logos Decorate" at bounding box center [36, 306] width 57 height 426
click at [49, 172] on div "Designs" at bounding box center [36, 178] width 57 height 48
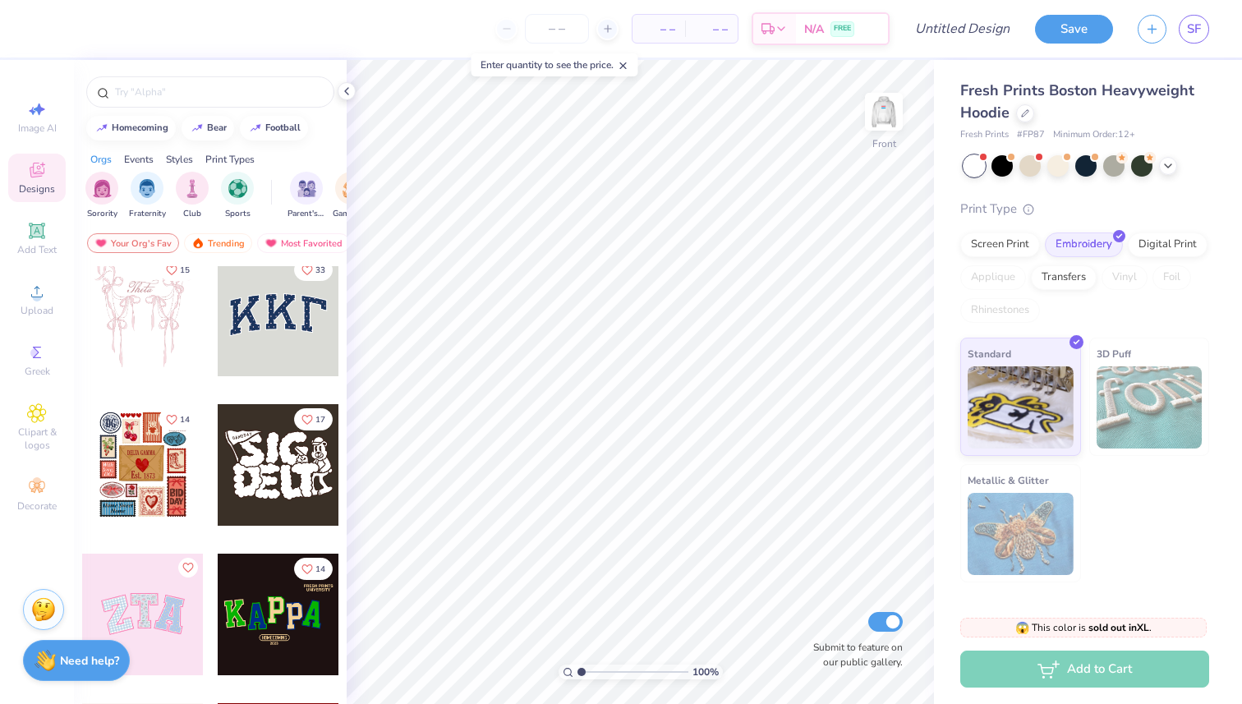
scroll to position [196, 0]
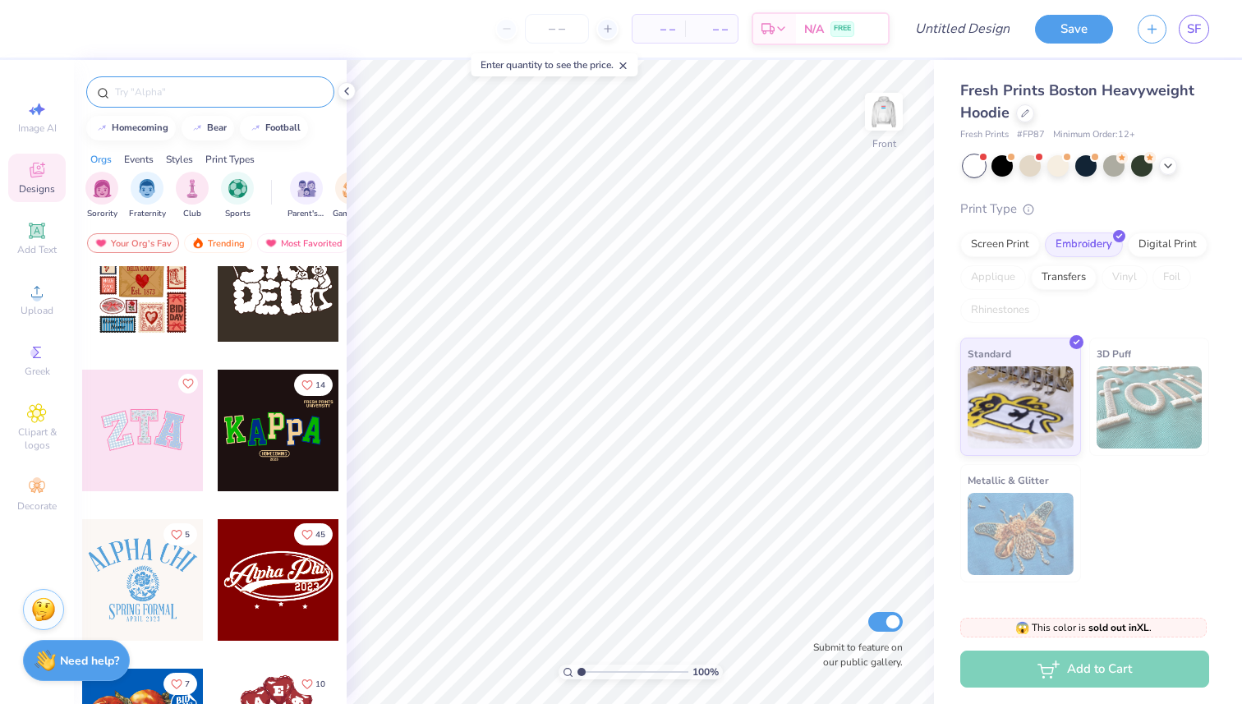
click at [229, 85] on input "text" at bounding box center [218, 92] width 210 height 16
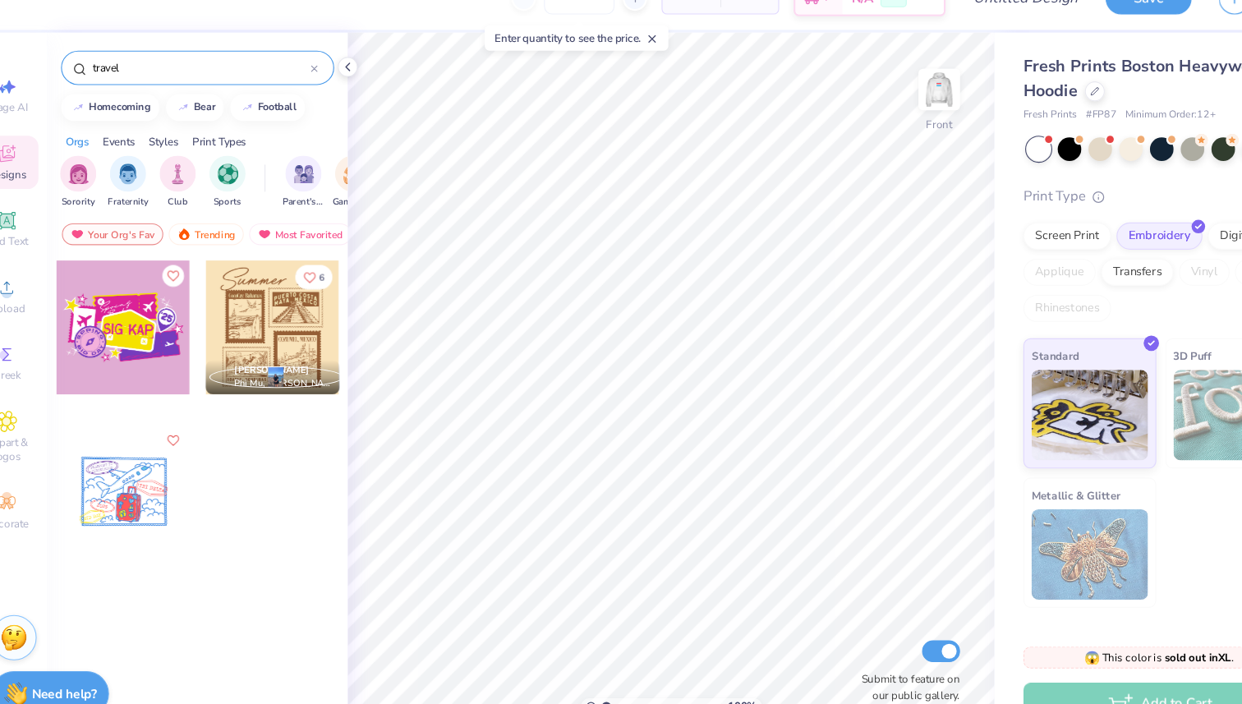
click at [183, 99] on input "travel" at bounding box center [213, 92] width 200 height 16
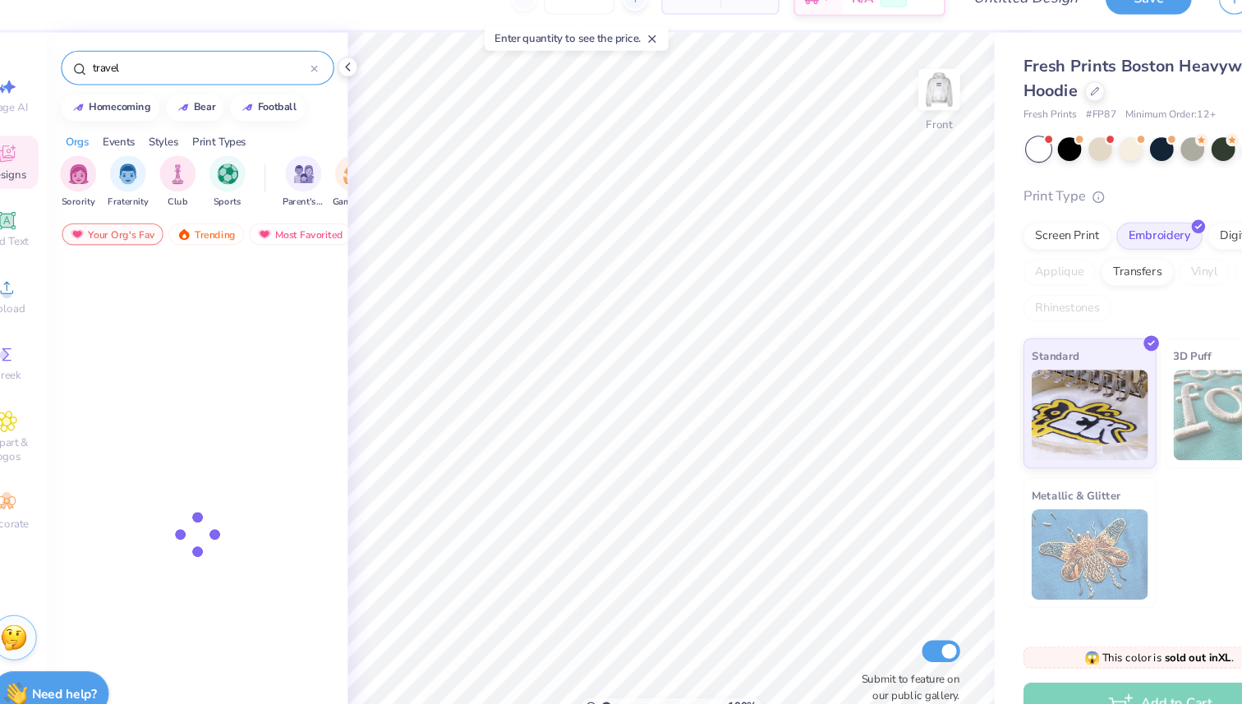
click at [183, 99] on input "travel" at bounding box center [213, 92] width 200 height 16
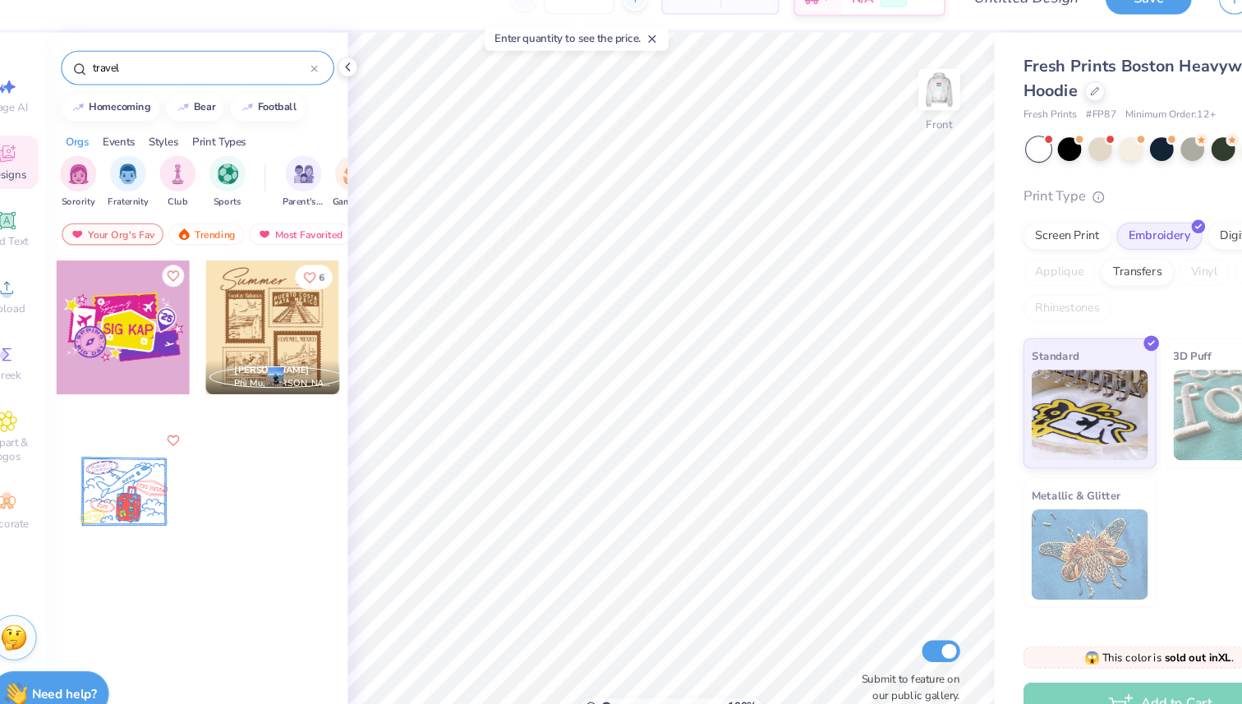
click at [183, 99] on input "travel" at bounding box center [213, 92] width 200 height 16
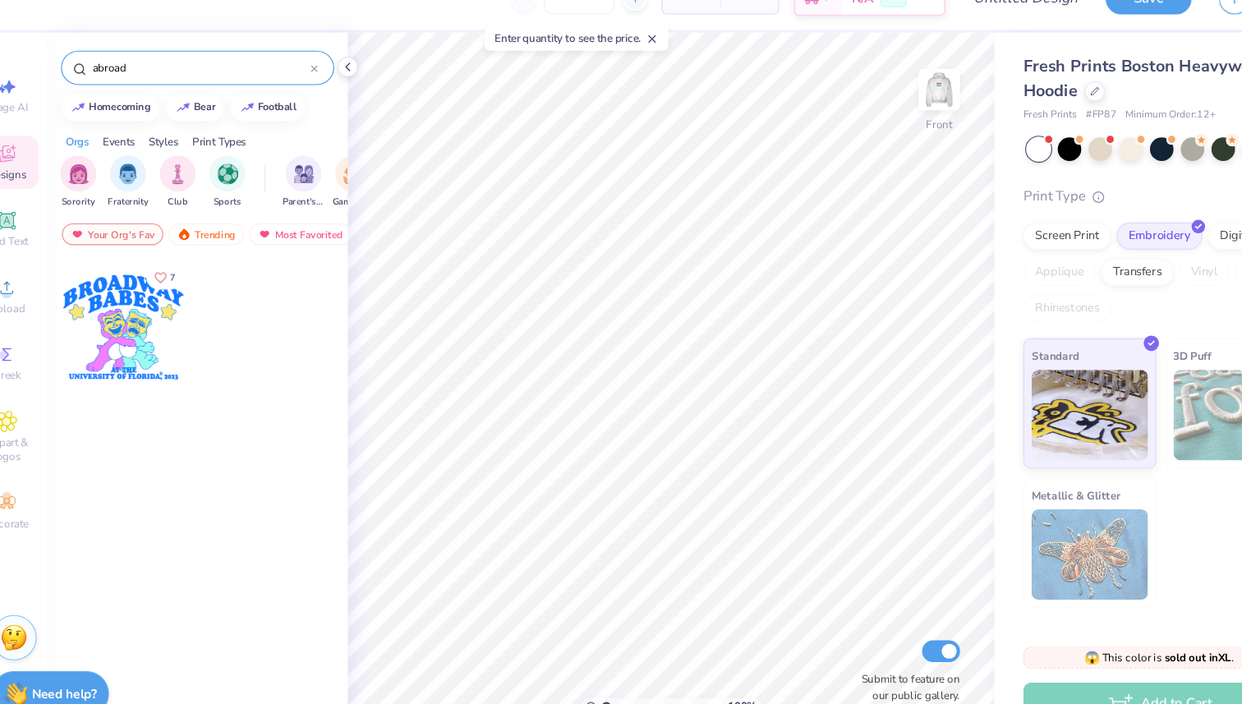
click at [183, 86] on input "abroad" at bounding box center [213, 92] width 200 height 16
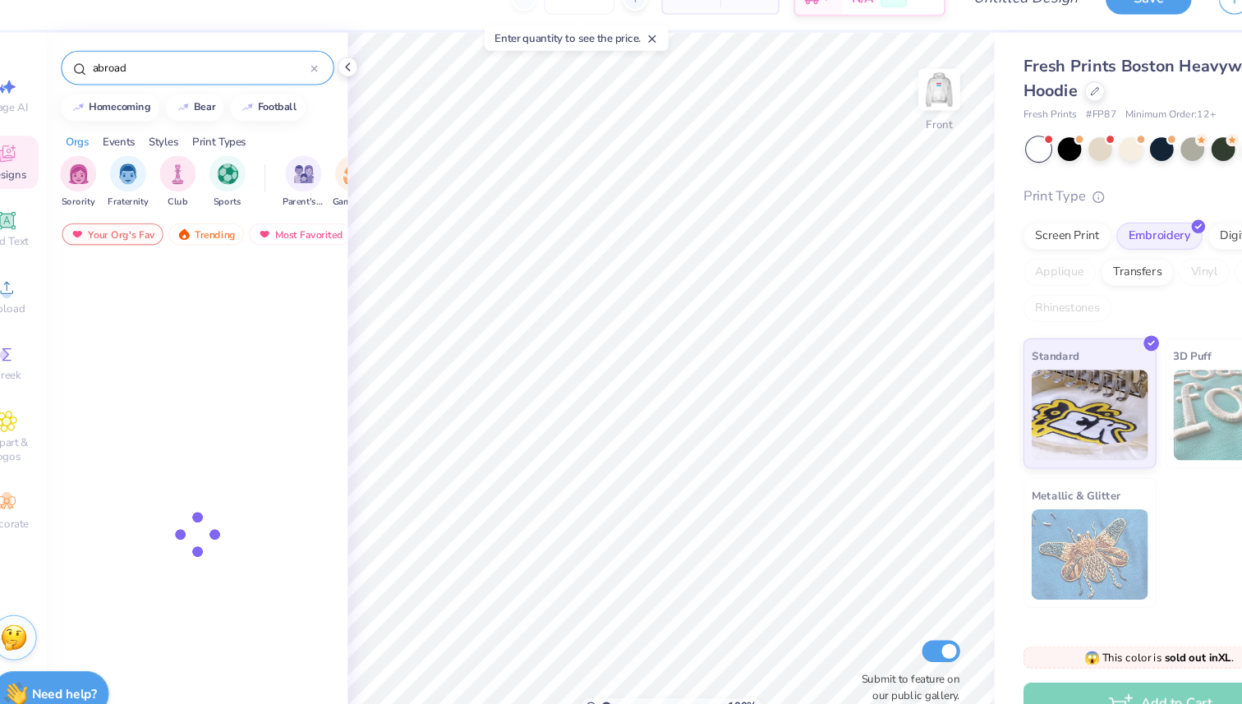
click at [183, 86] on input "abroad" at bounding box center [213, 92] width 200 height 16
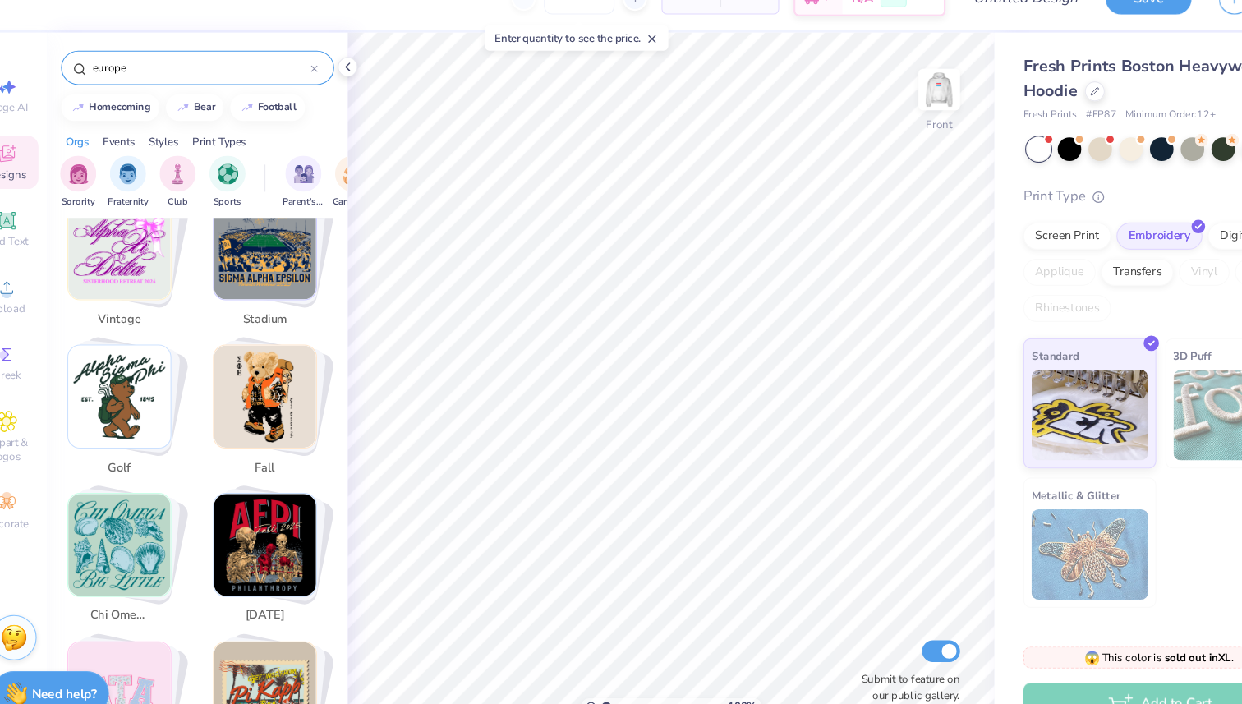
scroll to position [1004, 0]
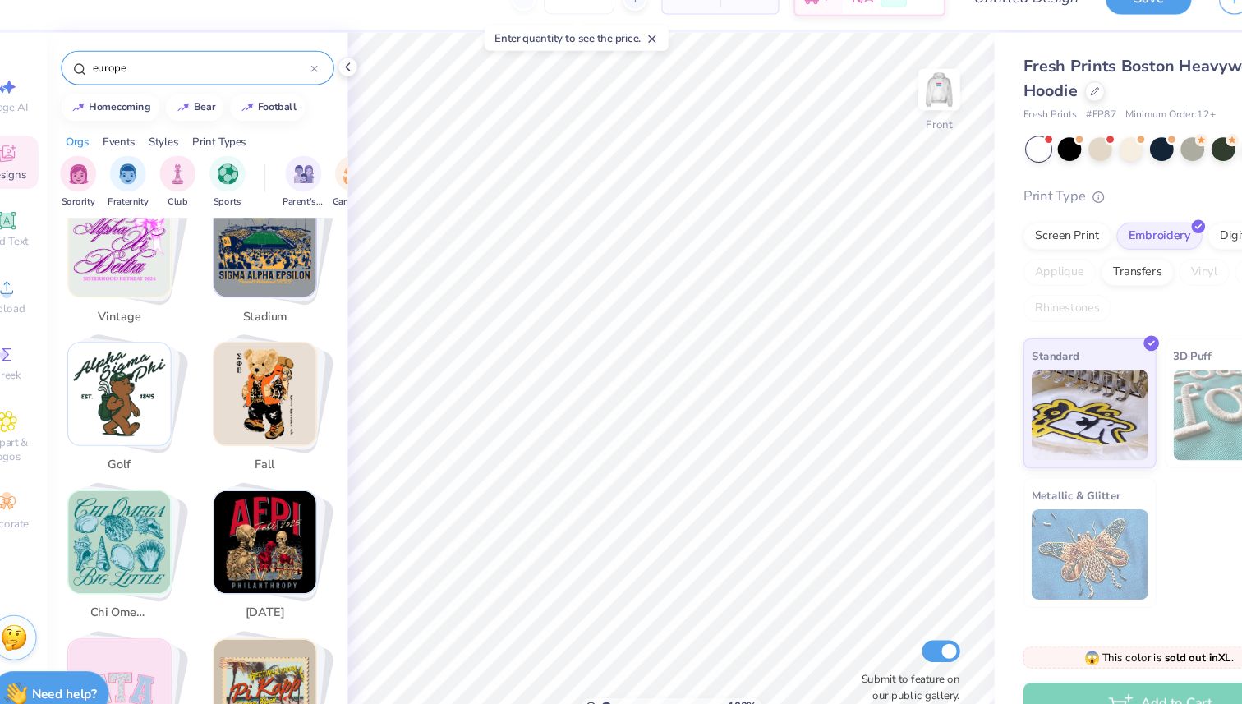
click at [195, 98] on input "europe" at bounding box center [213, 92] width 200 height 16
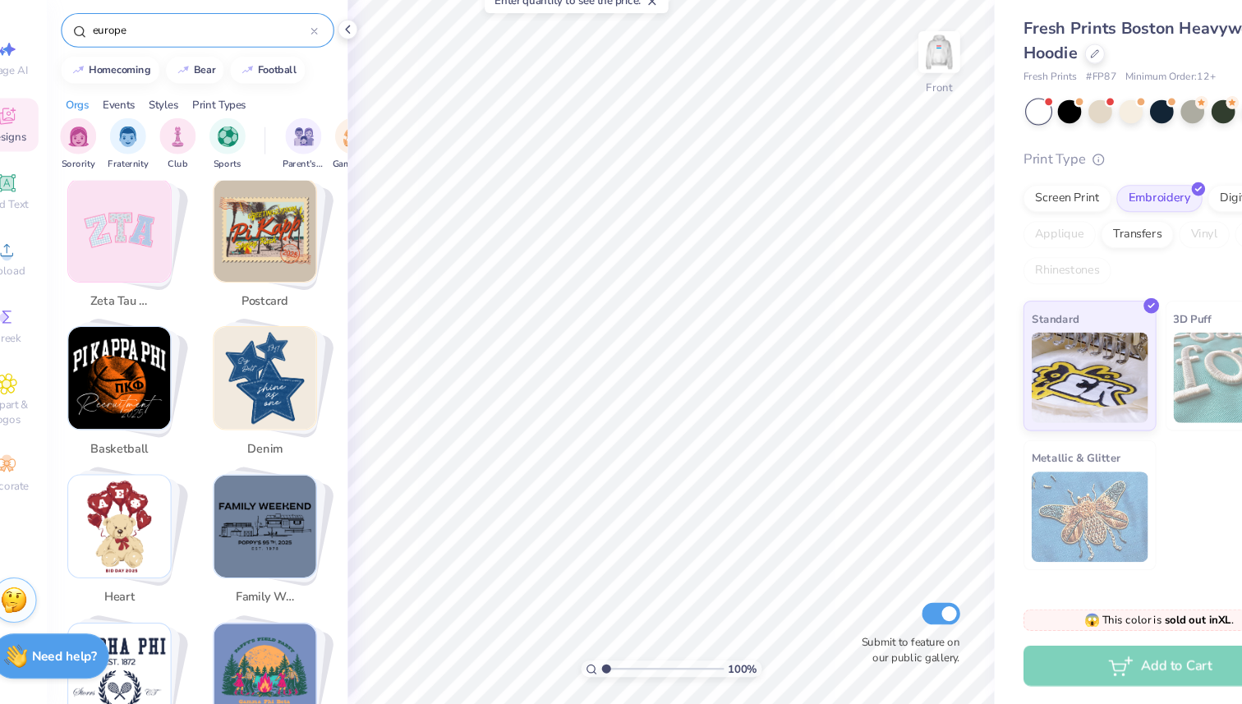
scroll to position [1388, 0]
click at [276, 416] on img "Stack Card Button denim" at bounding box center [271, 407] width 93 height 93
type input "denim"
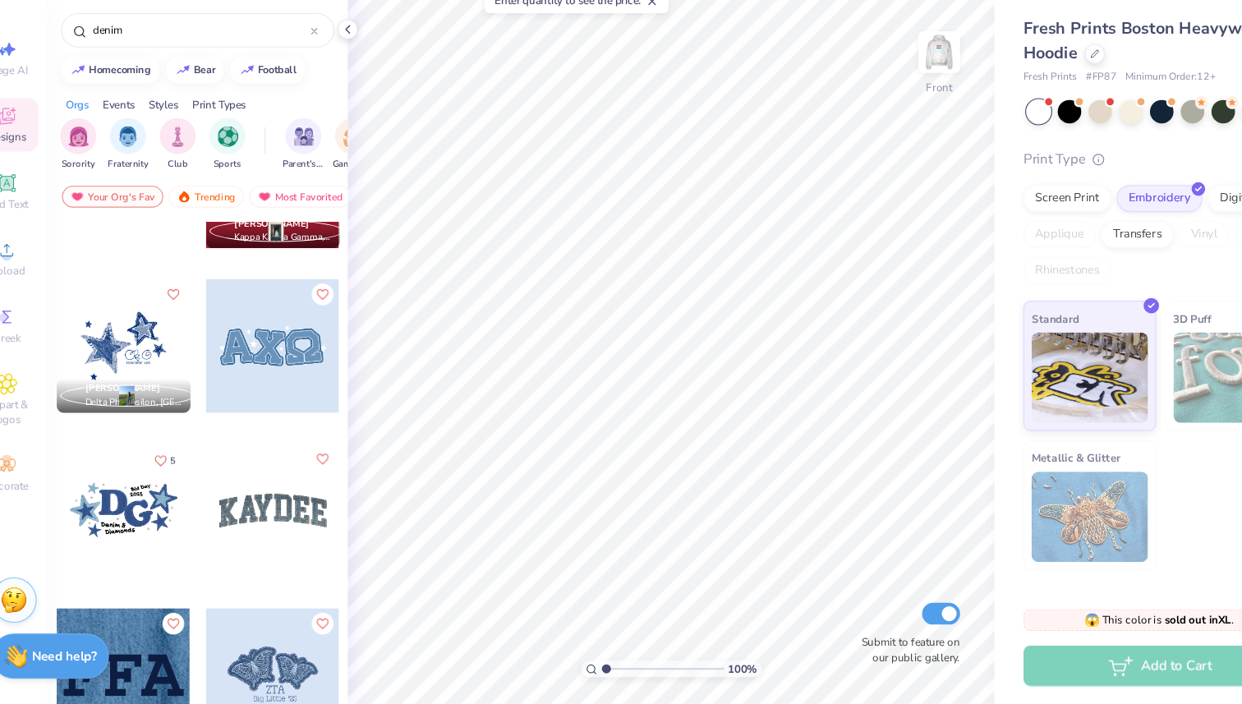
scroll to position [0, 0]
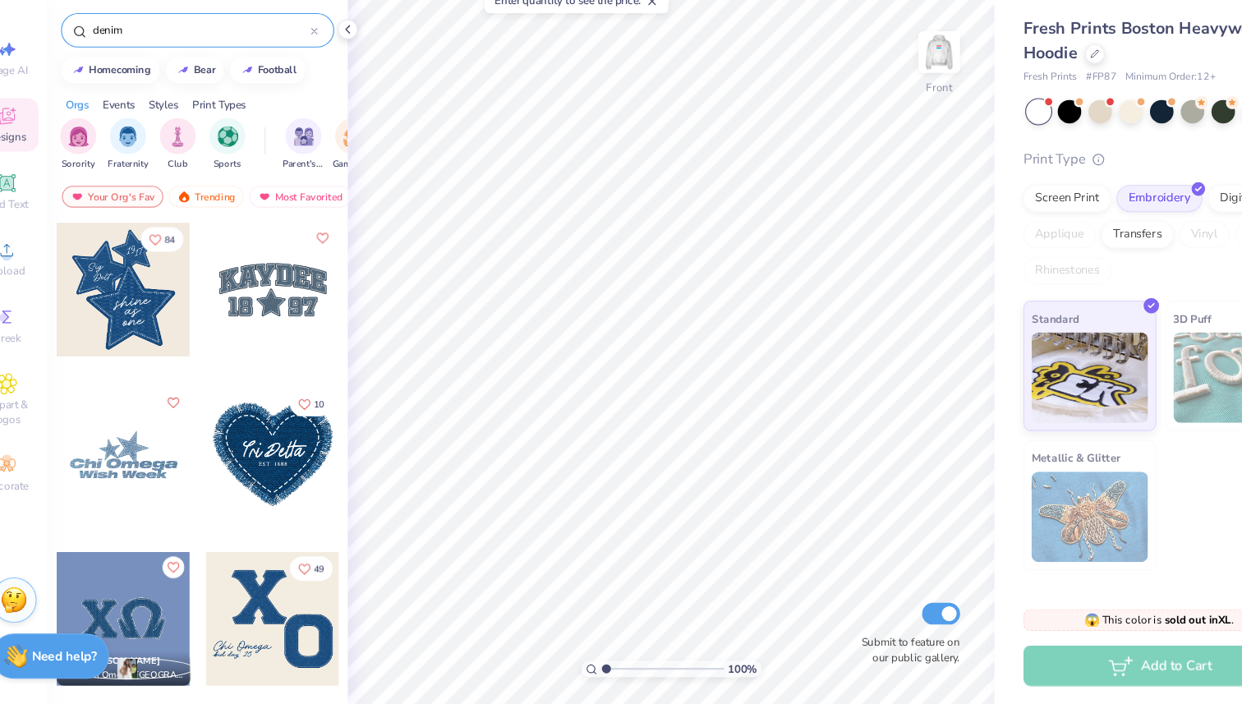
click at [314, 85] on div at bounding box center [316, 92] width 7 height 15
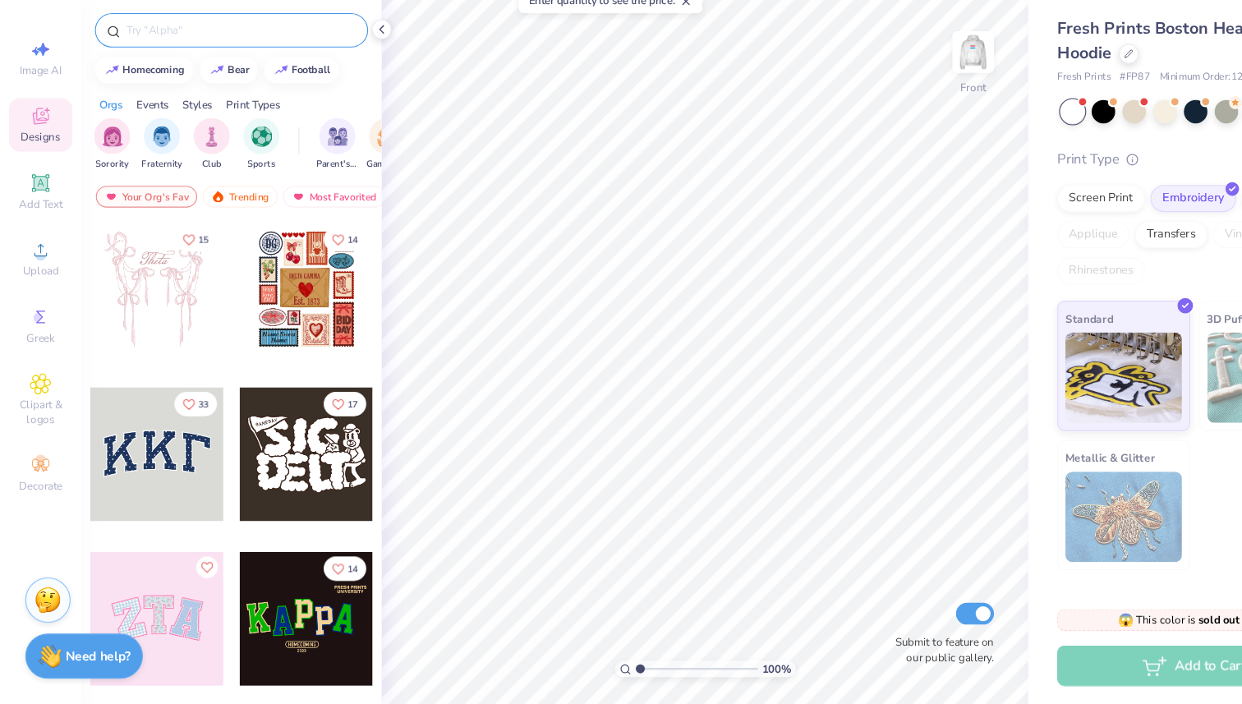
click at [131, 158] on div "Events" at bounding box center [139, 159] width 30 height 15
click at [177, 161] on div "Styles" at bounding box center [179, 159] width 27 height 15
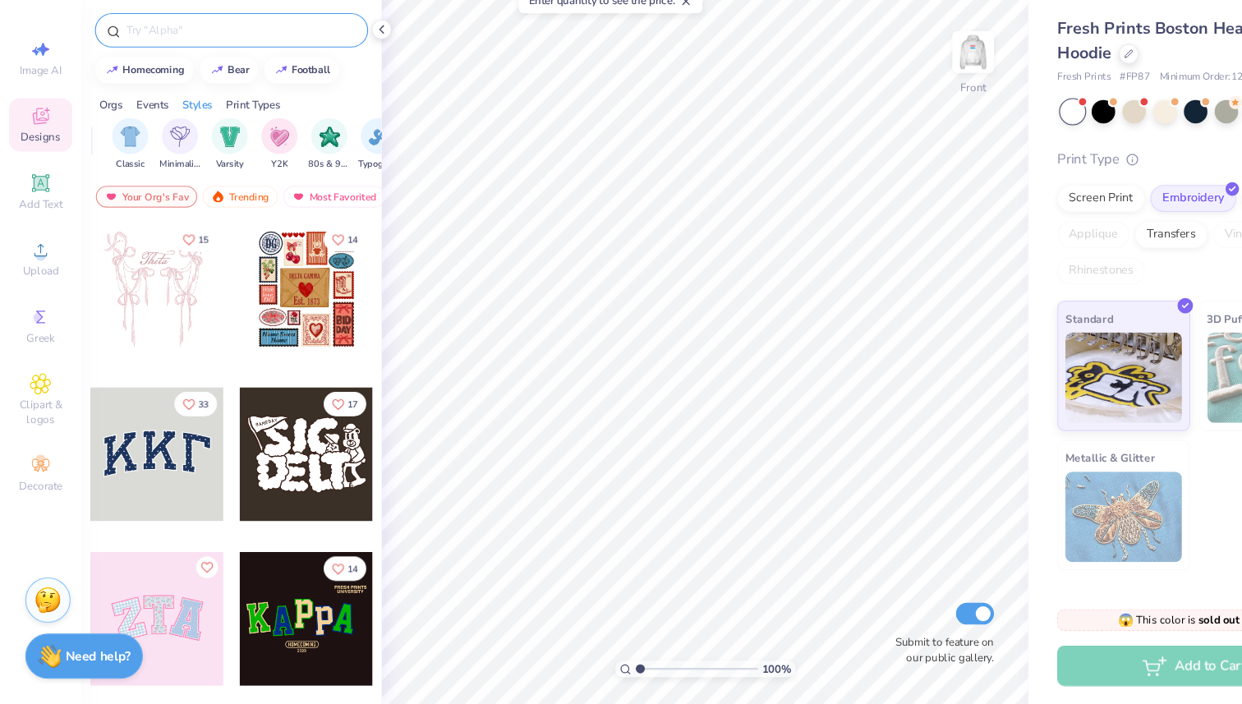
scroll to position [0, 861]
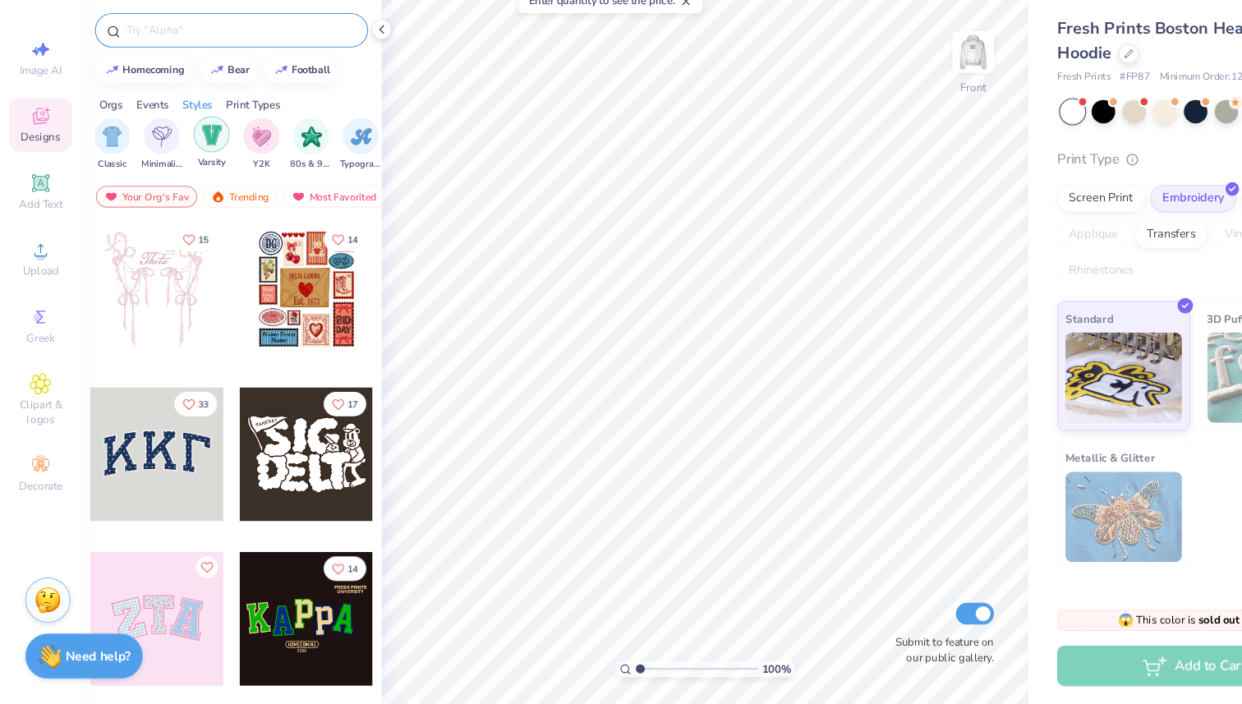
click at [191, 187] on img "filter for Varsity" at bounding box center [192, 186] width 19 height 19
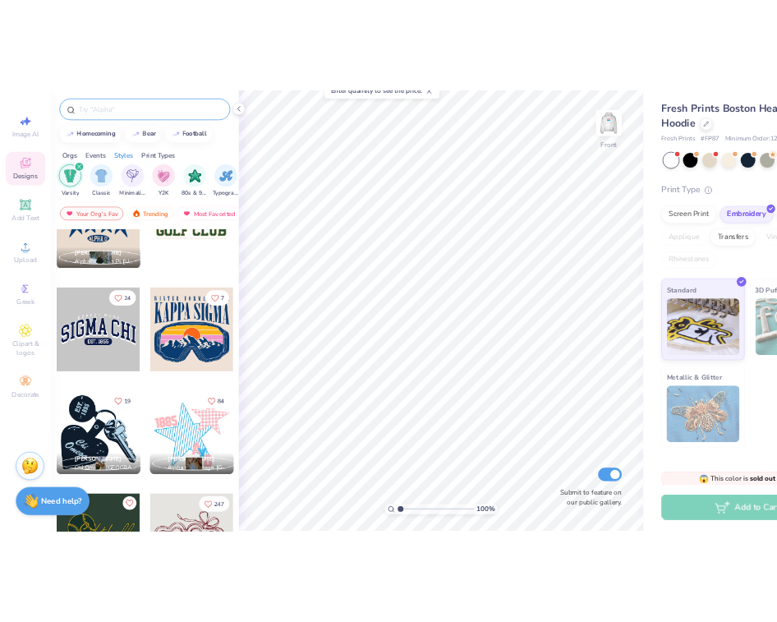
scroll to position [9487, 0]
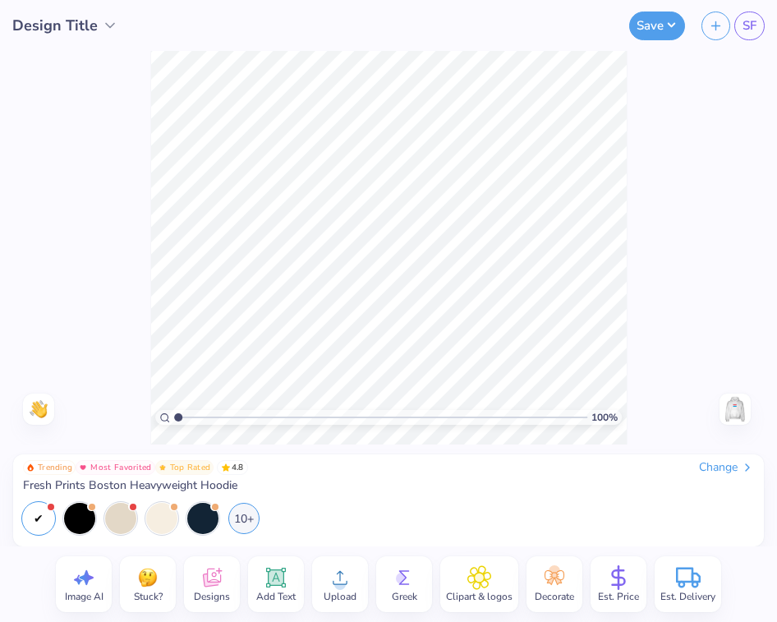
click at [338, 572] on icon at bounding box center [340, 578] width 15 height 14
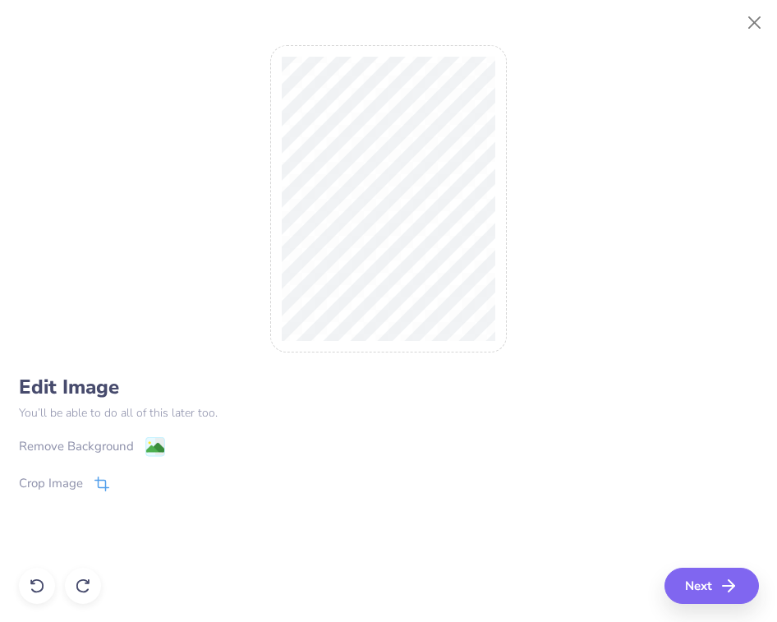
click at [80, 475] on div "Crop Image" at bounding box center [51, 483] width 64 height 19
click at [242, 470] on div "Remove Background Crop Image" at bounding box center [389, 484] width 740 height 96
click at [130, 483] on icon at bounding box center [129, 481] width 10 height 10
click at [116, 439] on div "Remove Background" at bounding box center [76, 448] width 115 height 19
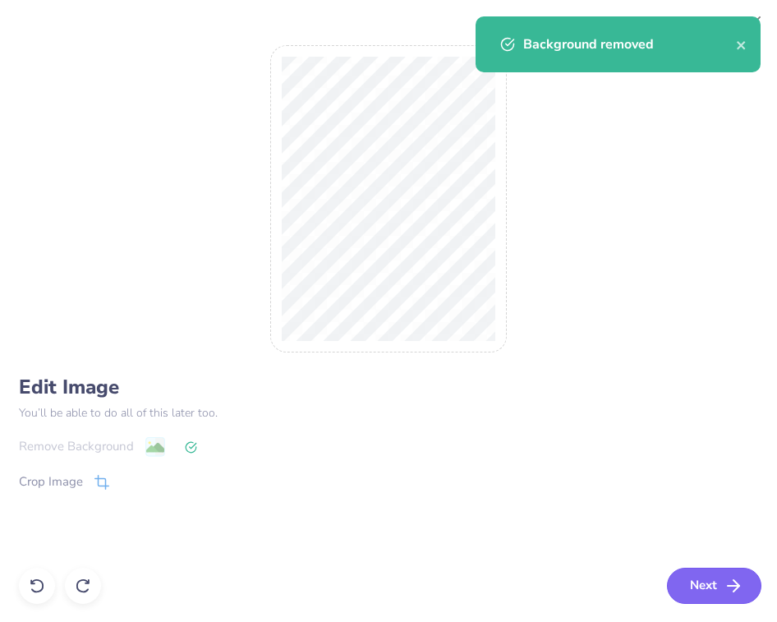
click at [734, 579] on icon "button" at bounding box center [734, 586] width 20 height 20
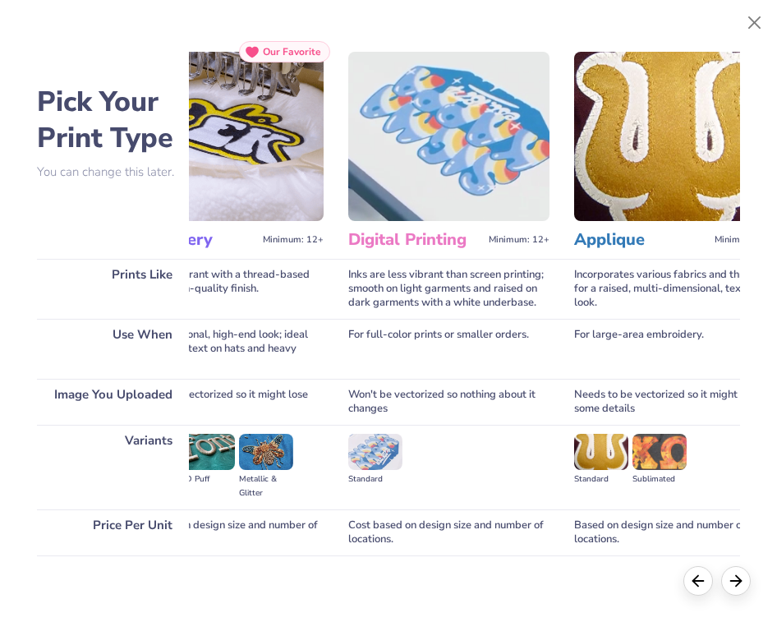
scroll to position [0, 0]
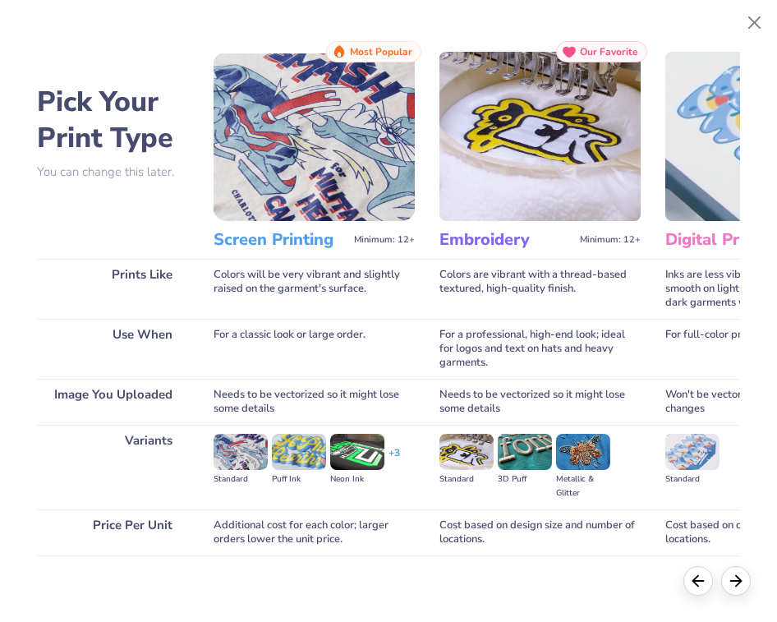
click at [358, 177] on img at bounding box center [314, 136] width 201 height 169
click at [354, 162] on img at bounding box center [314, 136] width 201 height 169
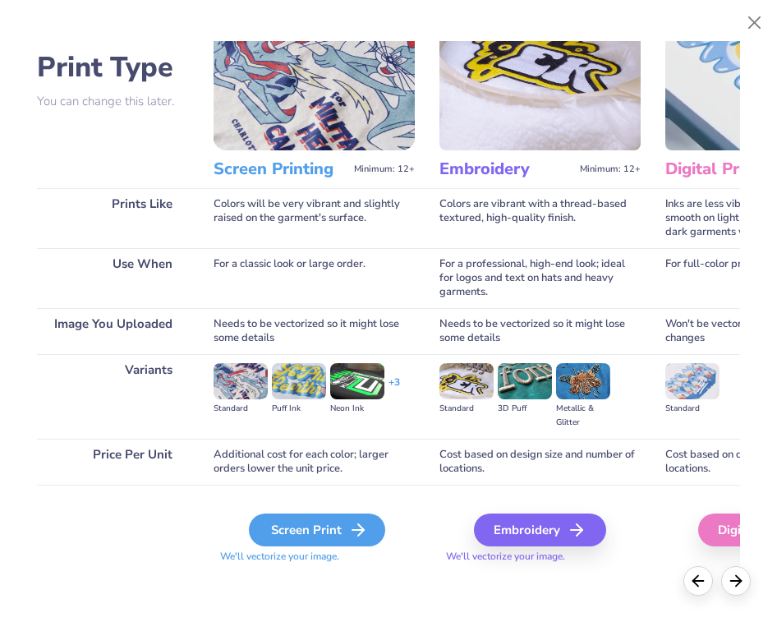
click at [324, 528] on div "Screen Print" at bounding box center [317, 529] width 136 height 33
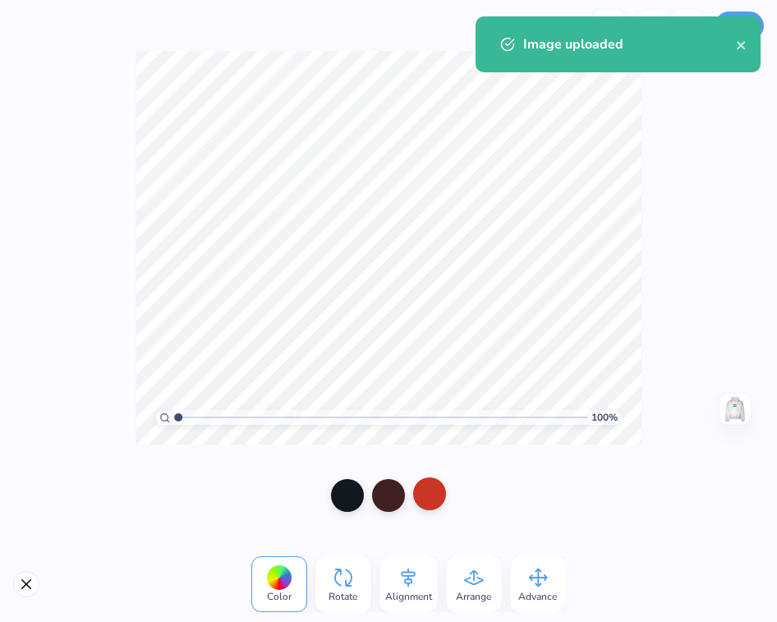
click at [431, 482] on div at bounding box center [429, 493] width 33 height 33
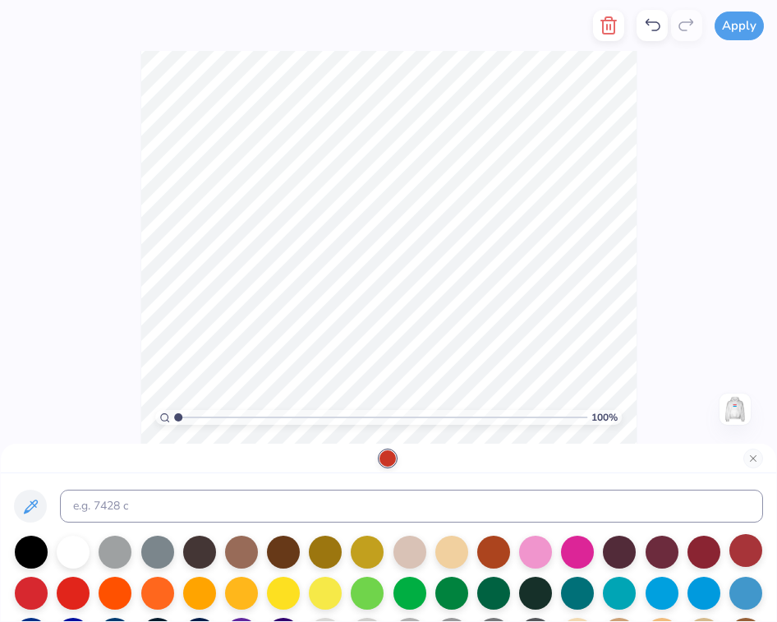
click at [743, 545] on div at bounding box center [745, 550] width 33 height 33
click at [746, 31] on button "Apply" at bounding box center [739, 23] width 49 height 29
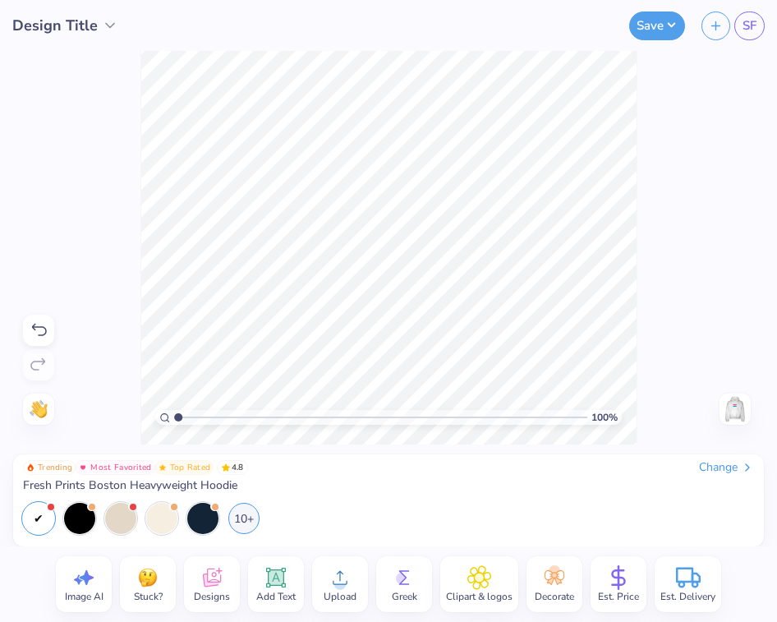
click at [349, 577] on icon at bounding box center [340, 577] width 25 height 25
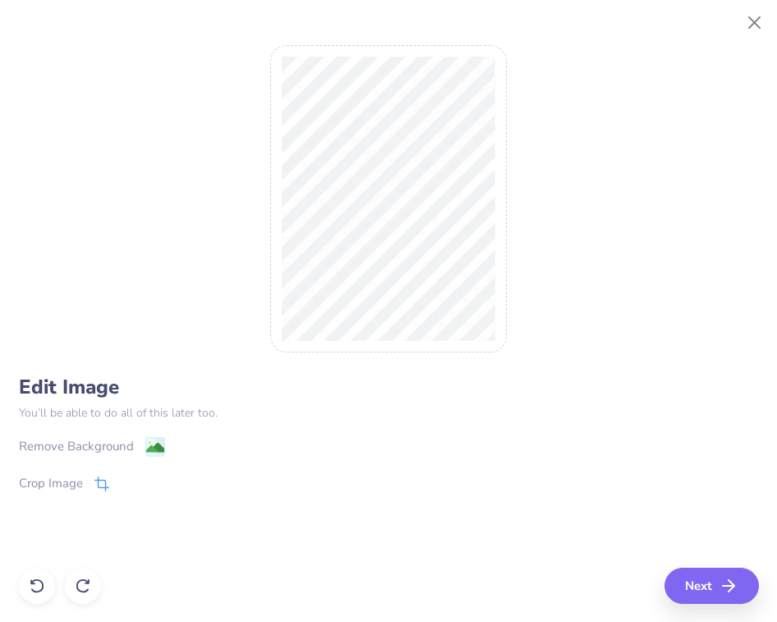
click at [96, 489] on icon at bounding box center [101, 483] width 15 height 15
click at [129, 482] on polyline at bounding box center [129, 481] width 7 height 5
click at [142, 441] on div "Remove Background" at bounding box center [92, 448] width 146 height 21
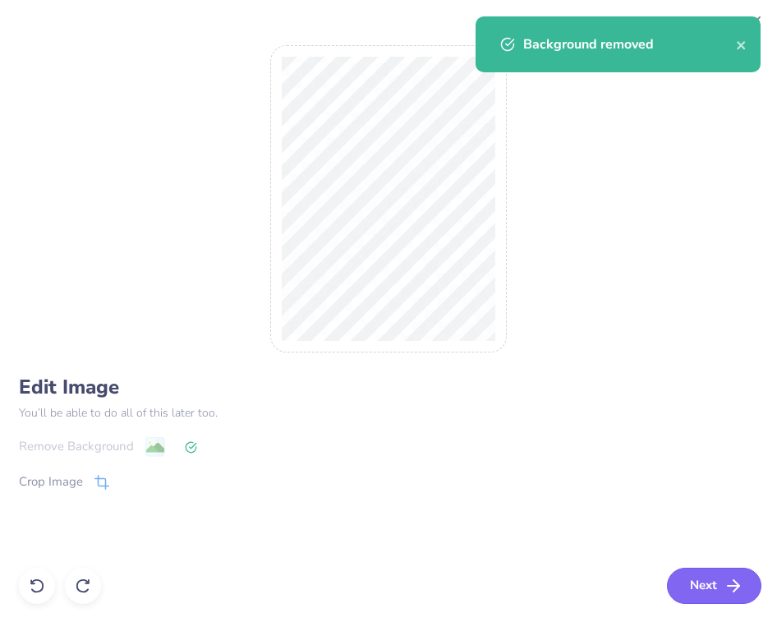
click at [739, 586] on icon "button" at bounding box center [734, 586] width 20 height 20
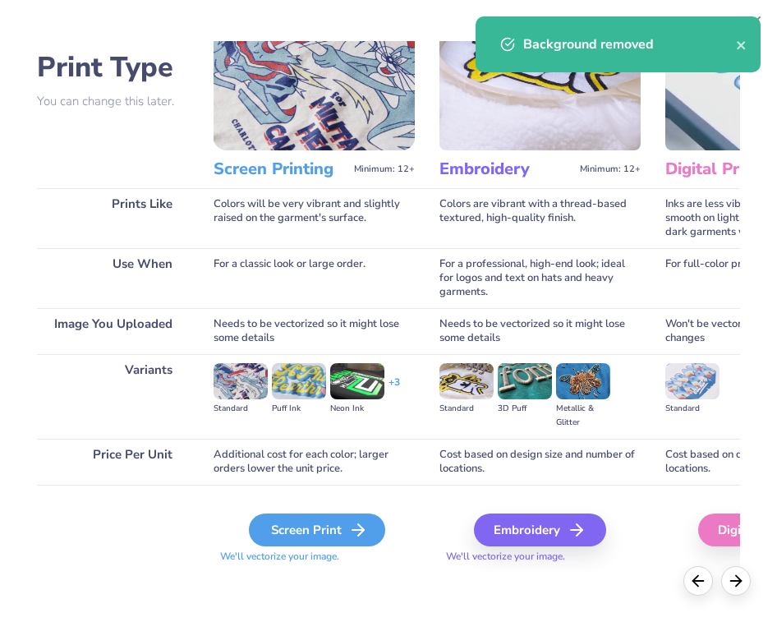
click at [328, 528] on div "Screen Print" at bounding box center [317, 529] width 136 height 33
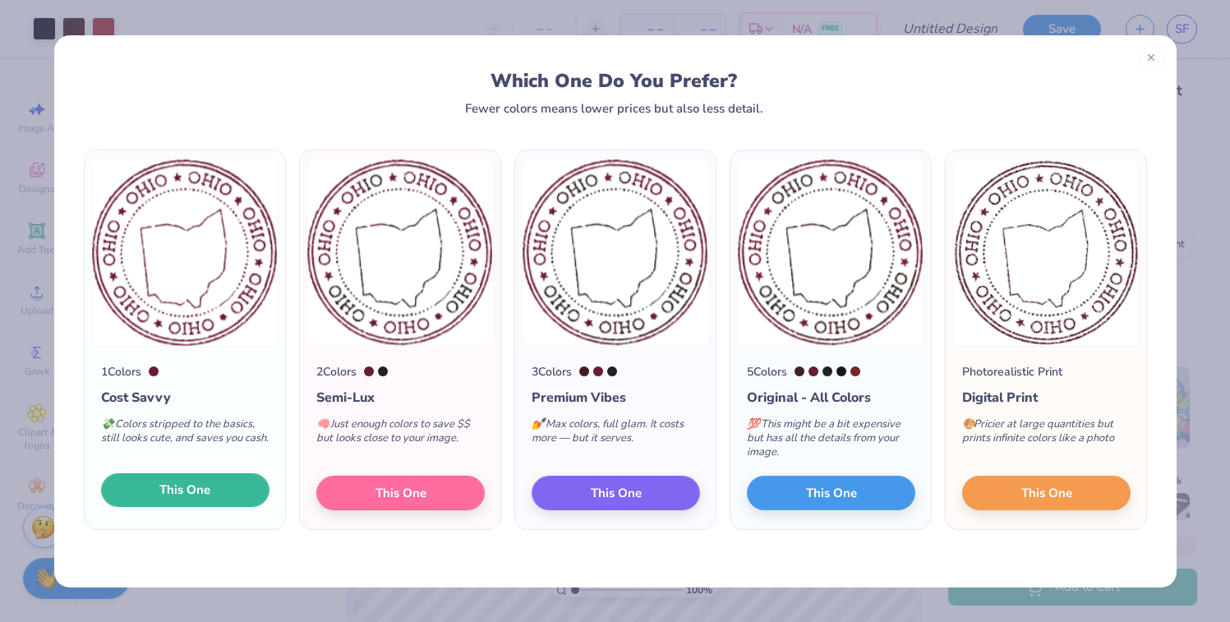
click at [189, 490] on span "This One" at bounding box center [184, 490] width 51 height 19
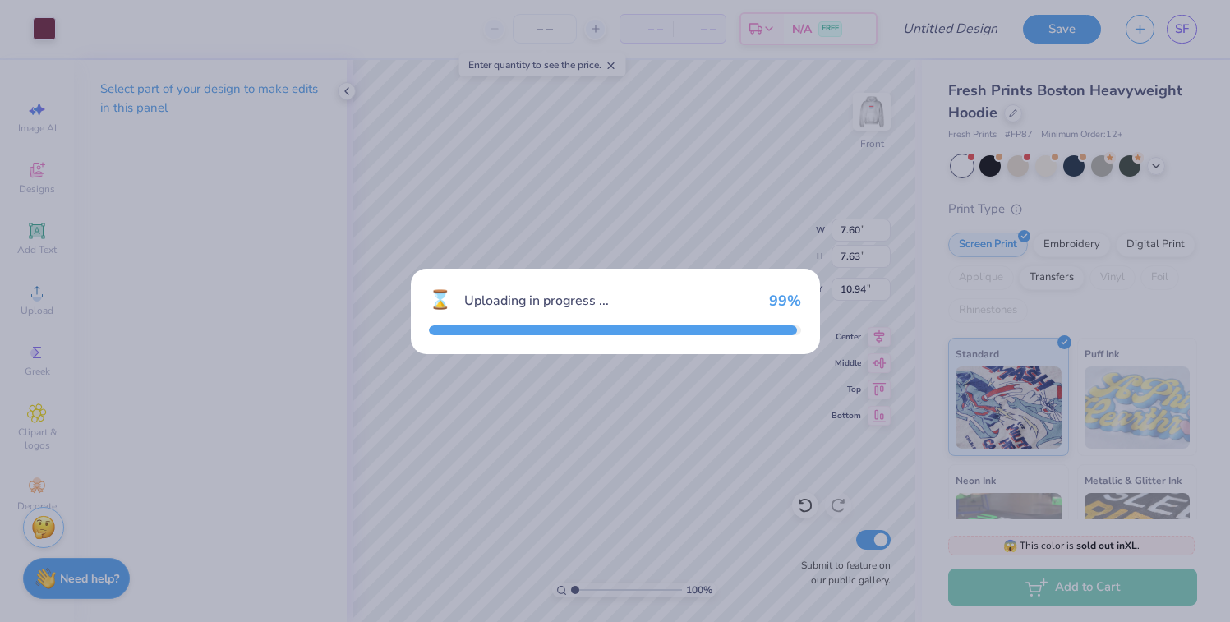
type input "7.63"
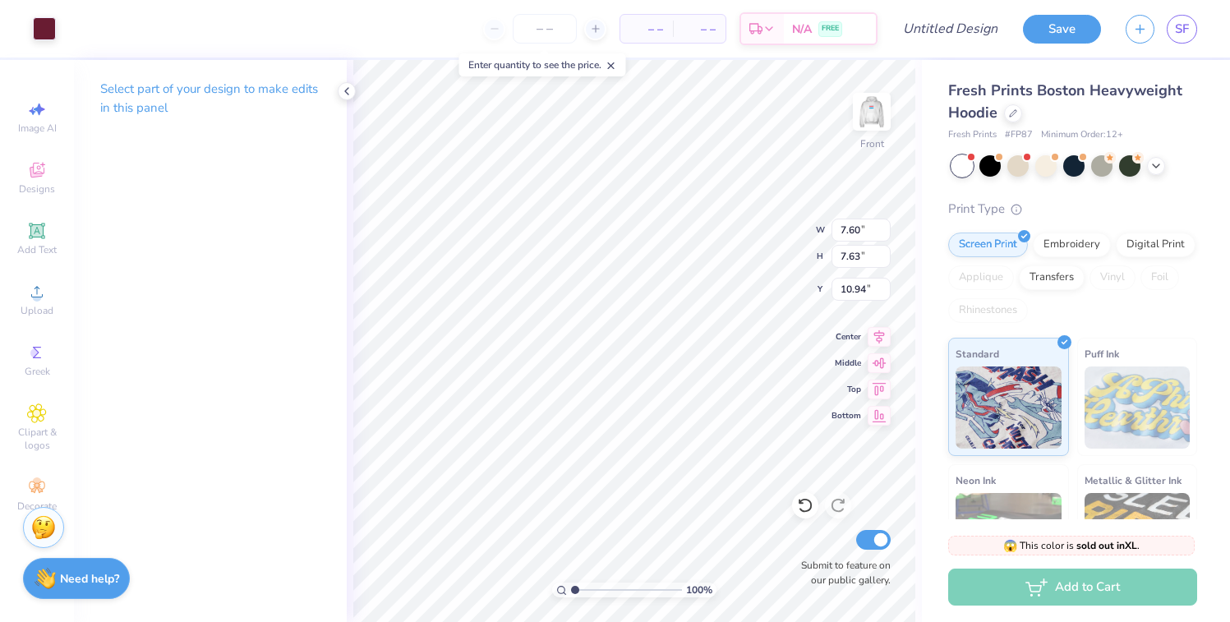
type input "13.78"
type input "7.60"
type input "7.15"
type input "7.63"
type input "13.78"
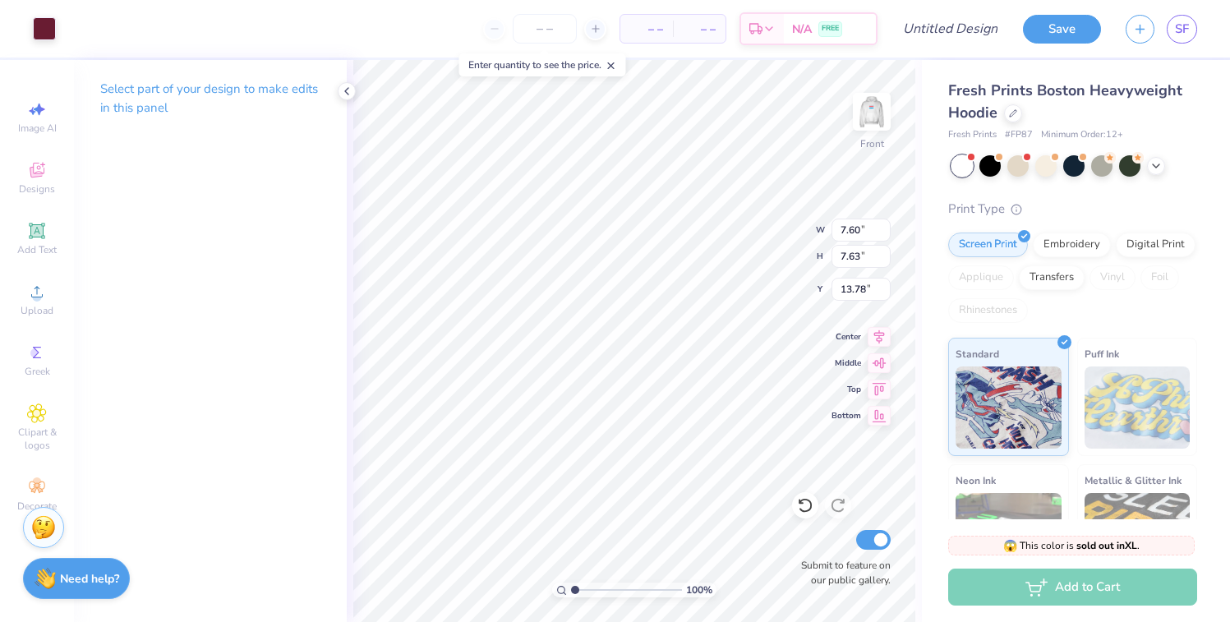
type input "7.60"
type input "7.15"
click at [345, 87] on icon at bounding box center [346, 91] width 13 height 13
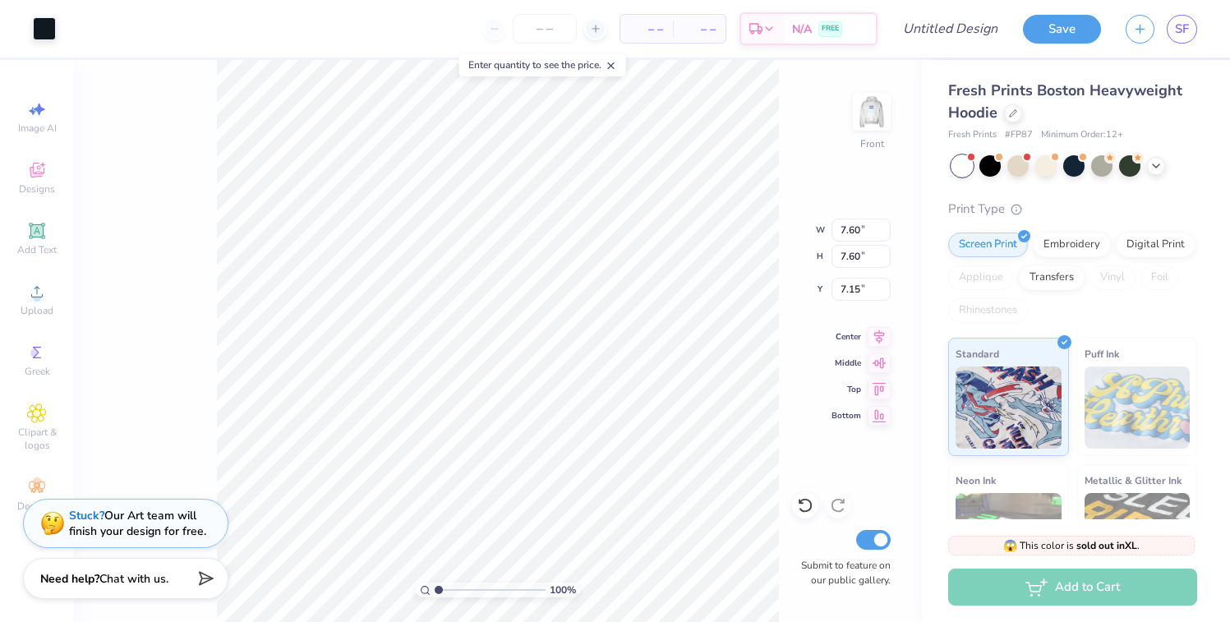
type input "6.28"
type input "13.29"
type input "11.30"
type input "5.00"
type input "6.27"
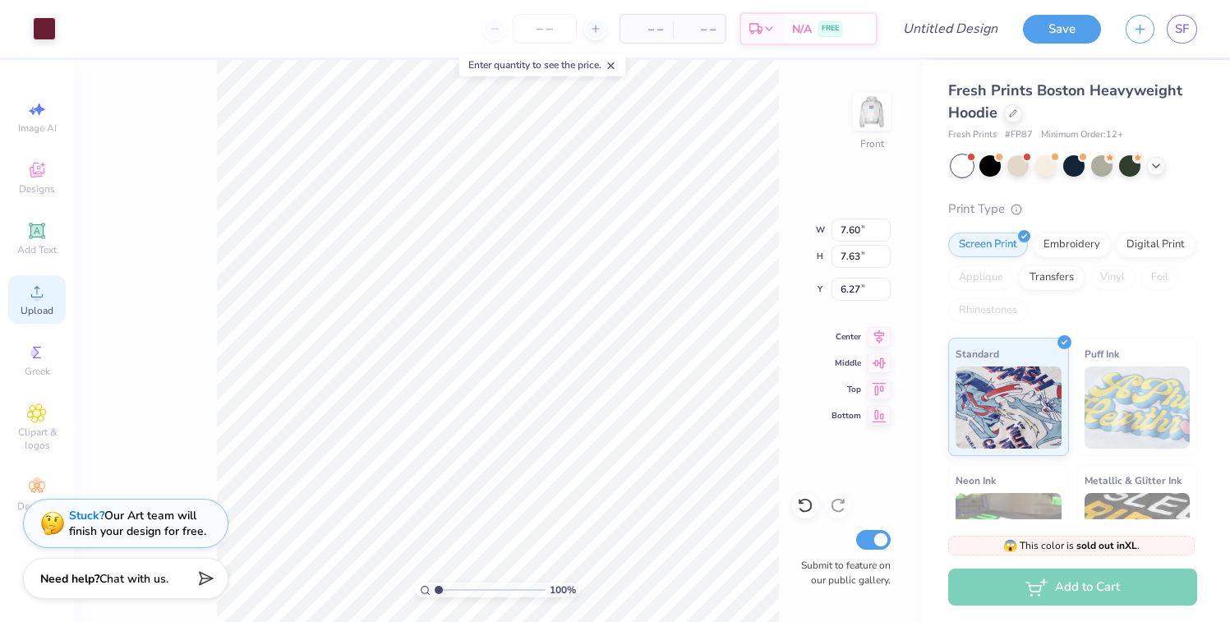
click at [12, 305] on div "Upload" at bounding box center [36, 299] width 57 height 48
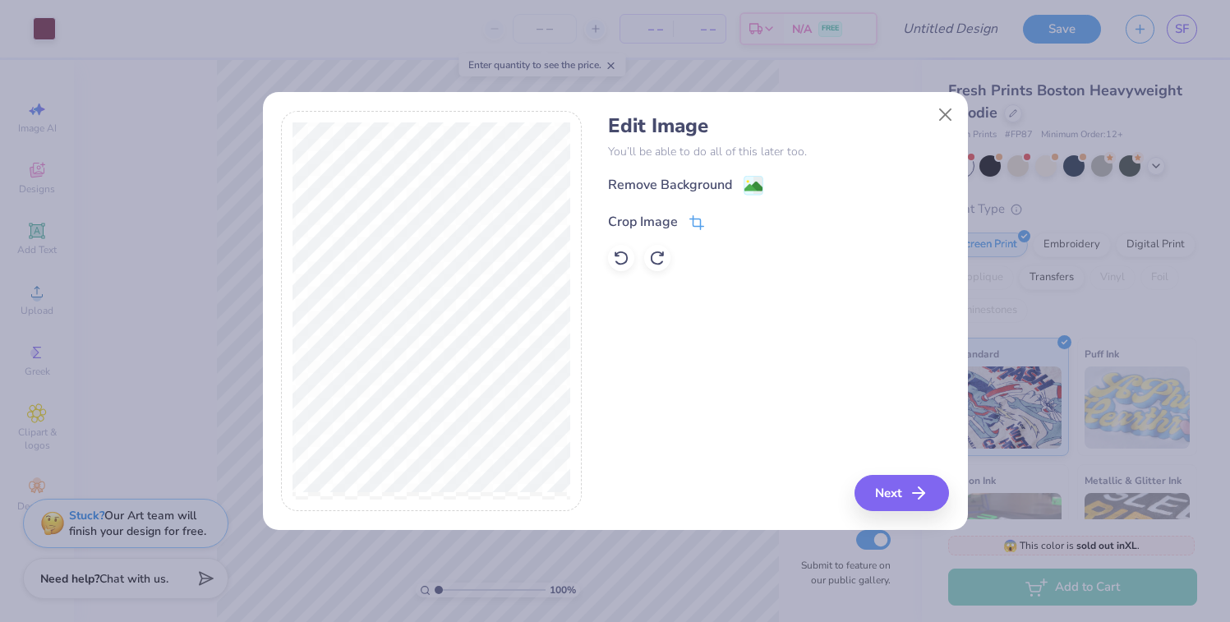
click at [655, 226] on div "Crop Image" at bounding box center [643, 222] width 70 height 20
click at [717, 219] on button at bounding box center [723, 219] width 17 height 17
click at [696, 186] on div "Remove Background" at bounding box center [670, 187] width 124 height 20
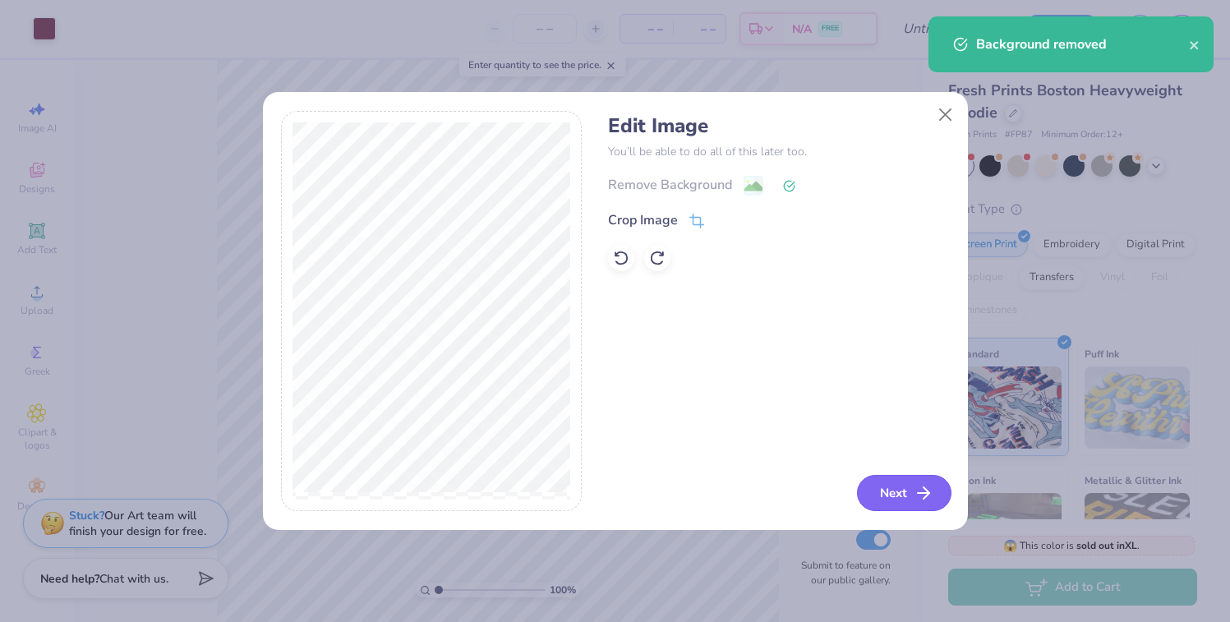
click at [895, 498] on button "Next" at bounding box center [904, 493] width 94 height 36
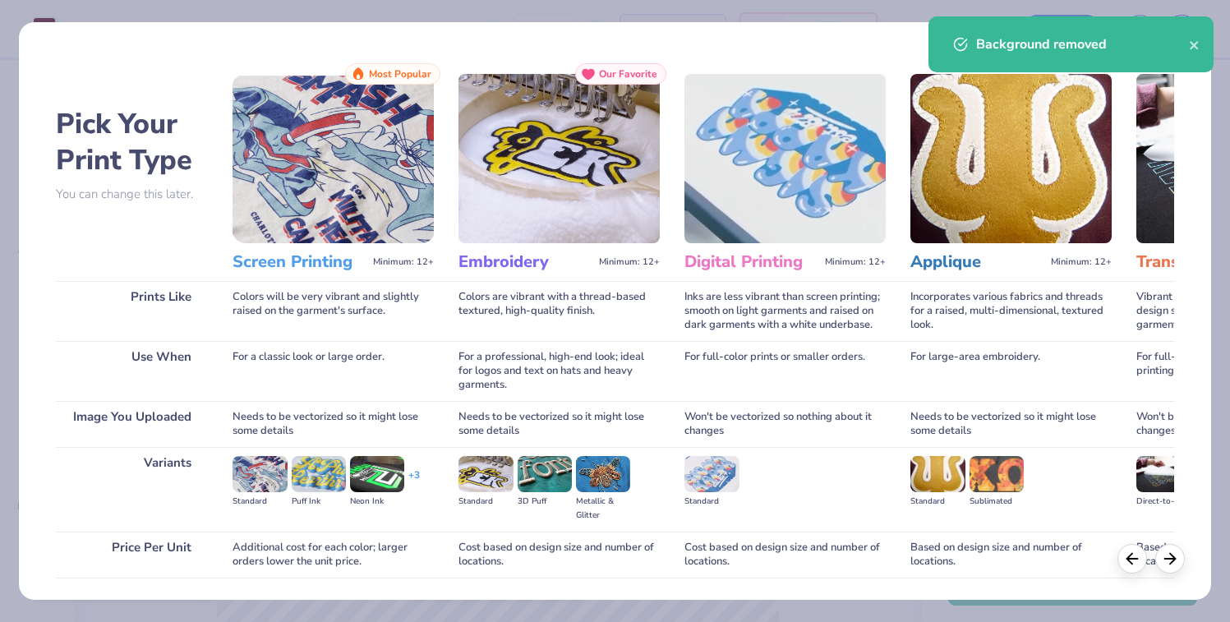
scroll to position [115, 0]
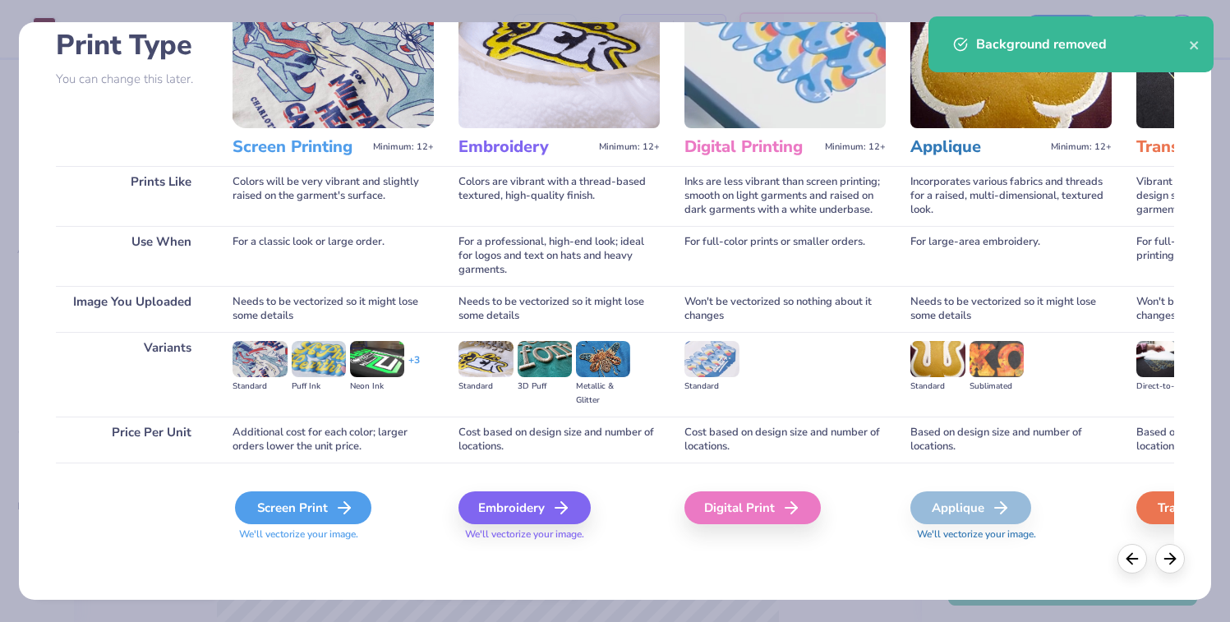
click at [292, 511] on div "Screen Print" at bounding box center [303, 507] width 136 height 33
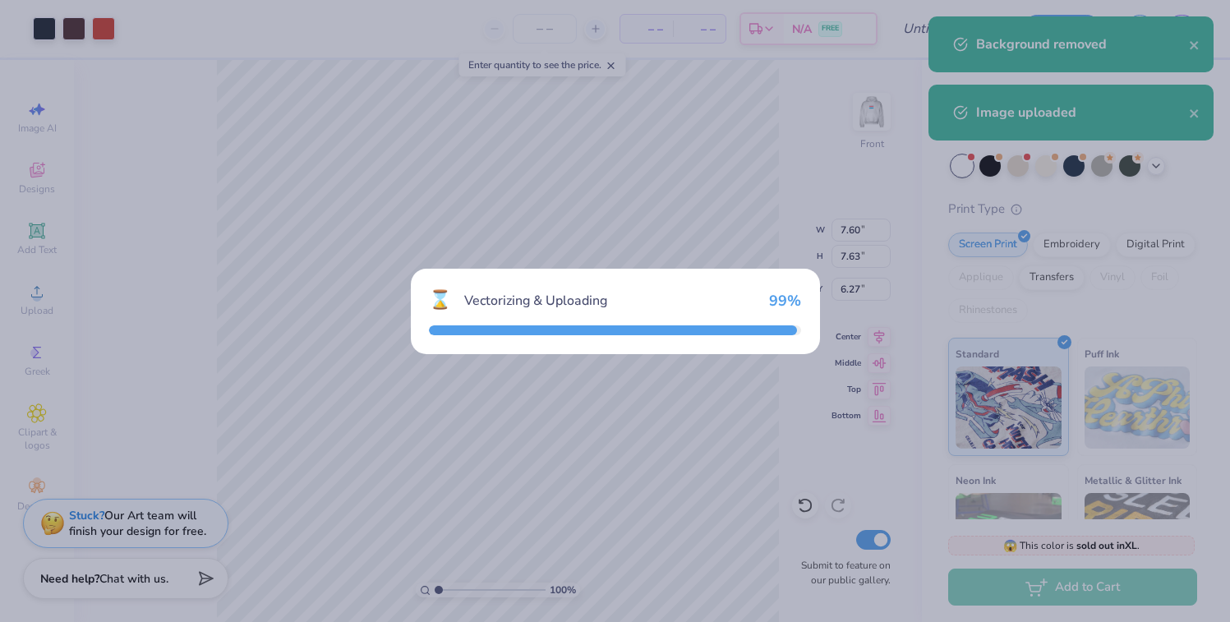
type input "7.60"
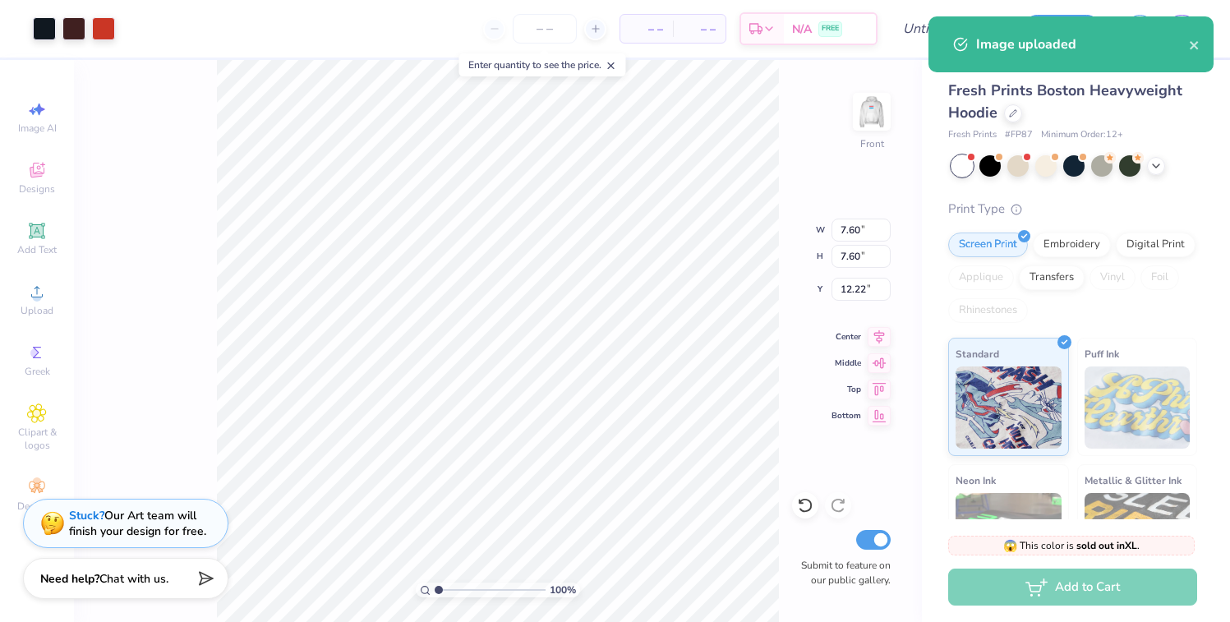
type input "12.27"
type input "7.63"
type input "6.27"
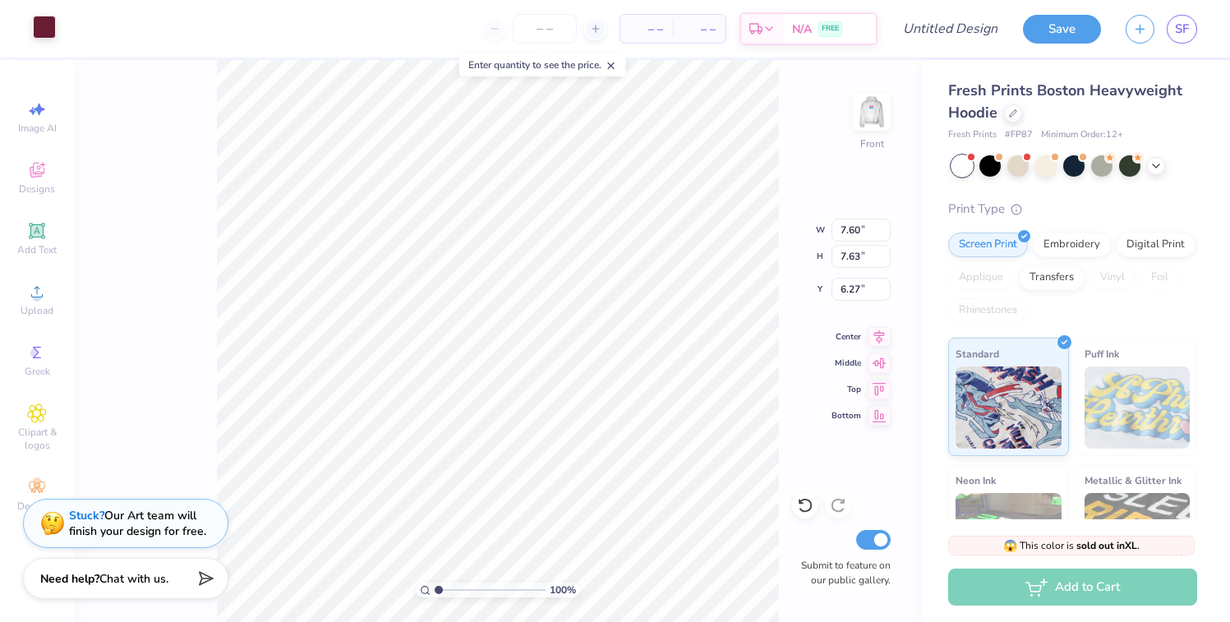
click at [46, 39] on div at bounding box center [44, 27] width 23 height 23
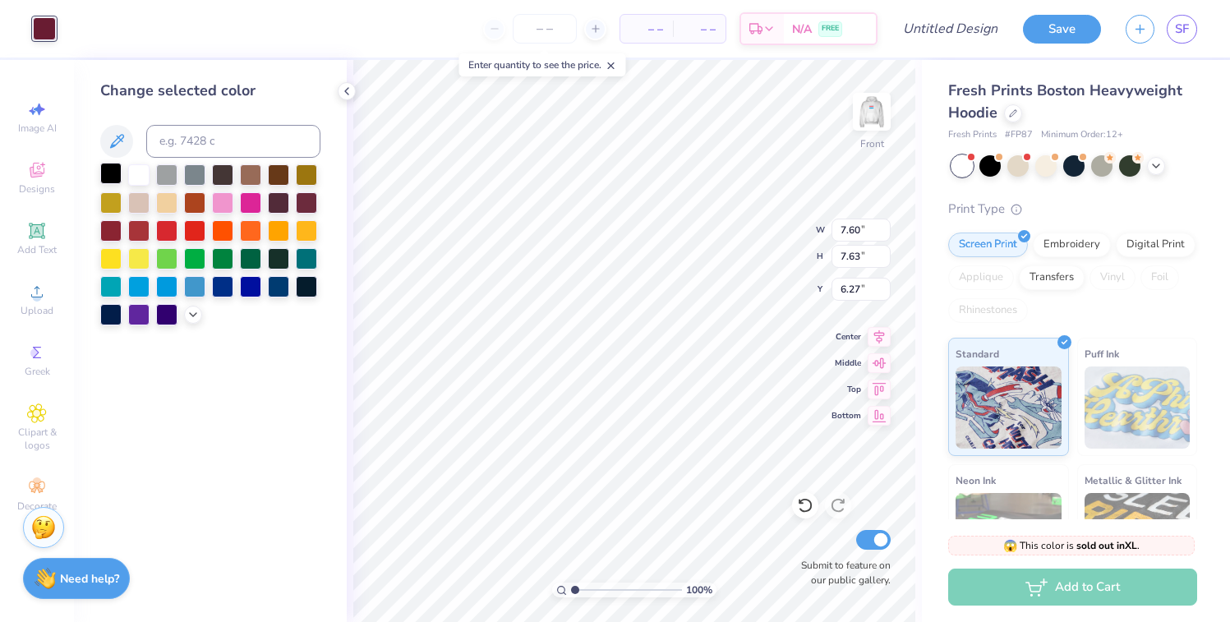
click at [108, 171] on div at bounding box center [110, 173] width 21 height 21
click at [866, 107] on img at bounding box center [872, 112] width 66 height 66
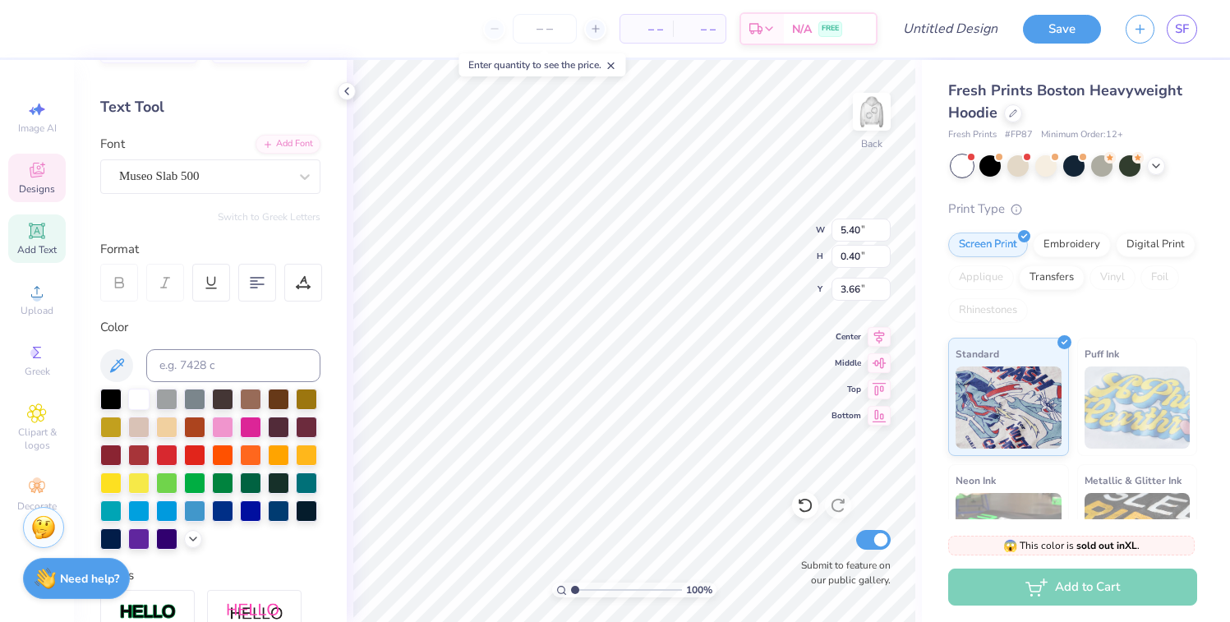
scroll to position [71, 0]
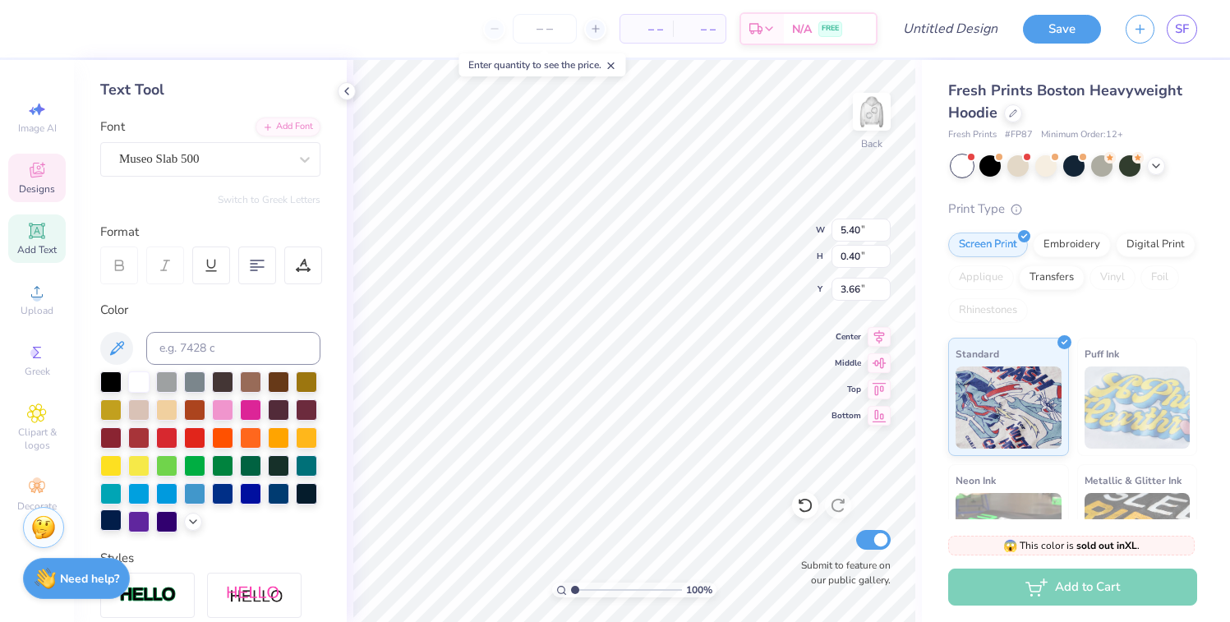
click at [109, 513] on div at bounding box center [110, 519] width 21 height 21
click at [255, 493] on div at bounding box center [250, 491] width 21 height 21
click at [297, 492] on div at bounding box center [306, 491] width 21 height 21
click at [115, 378] on div at bounding box center [110, 380] width 21 height 21
type input "1.56"
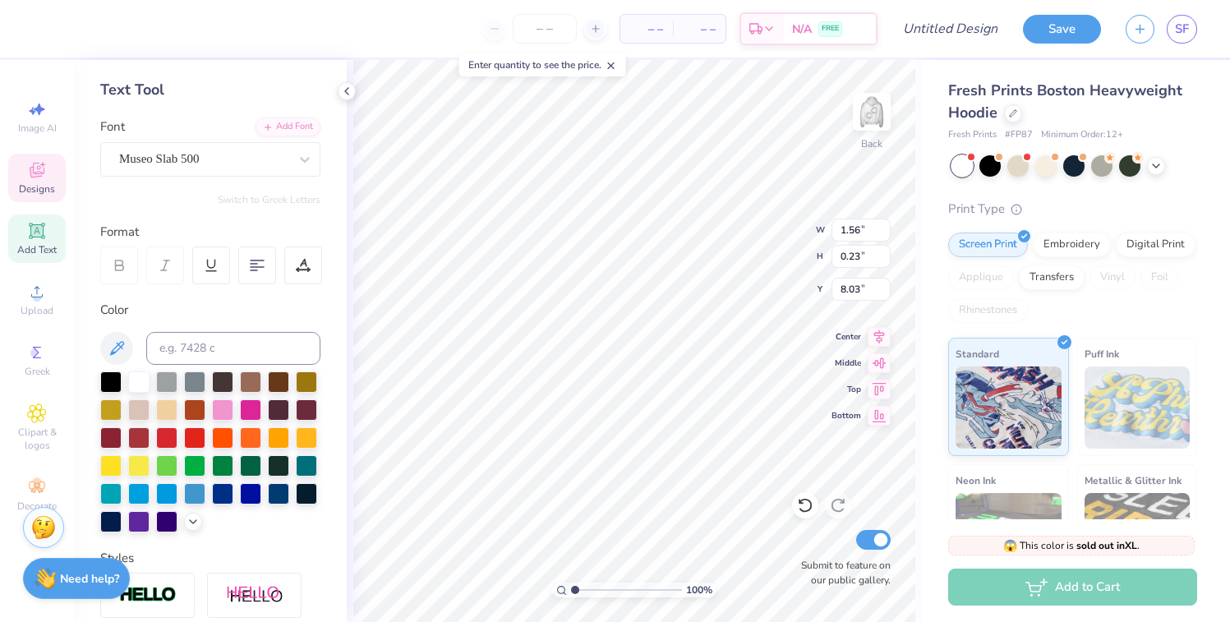
type input "0.23"
type input "8.03"
click at [106, 379] on div at bounding box center [110, 380] width 21 height 21
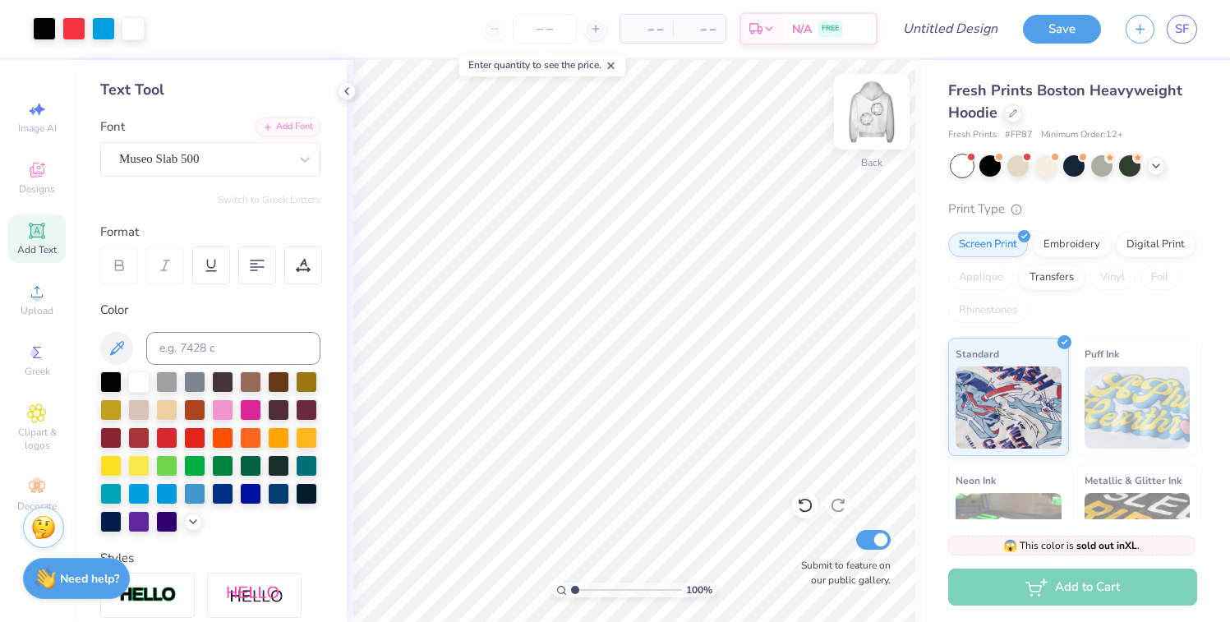
click at [885, 98] on img at bounding box center [872, 112] width 66 height 66
type input "5.44"
type input "7.60"
type input "5.46"
type input "7.63"
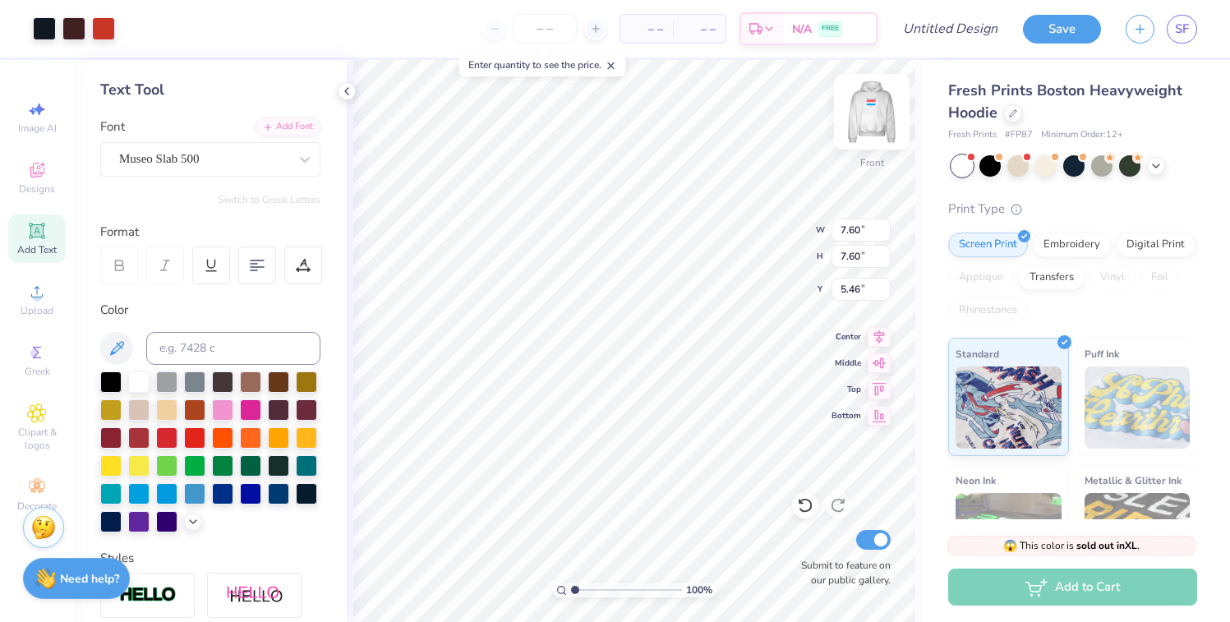
type input "5.44"
type input "7.60"
type input "8.81"
type input "7.63"
type input "5.44"
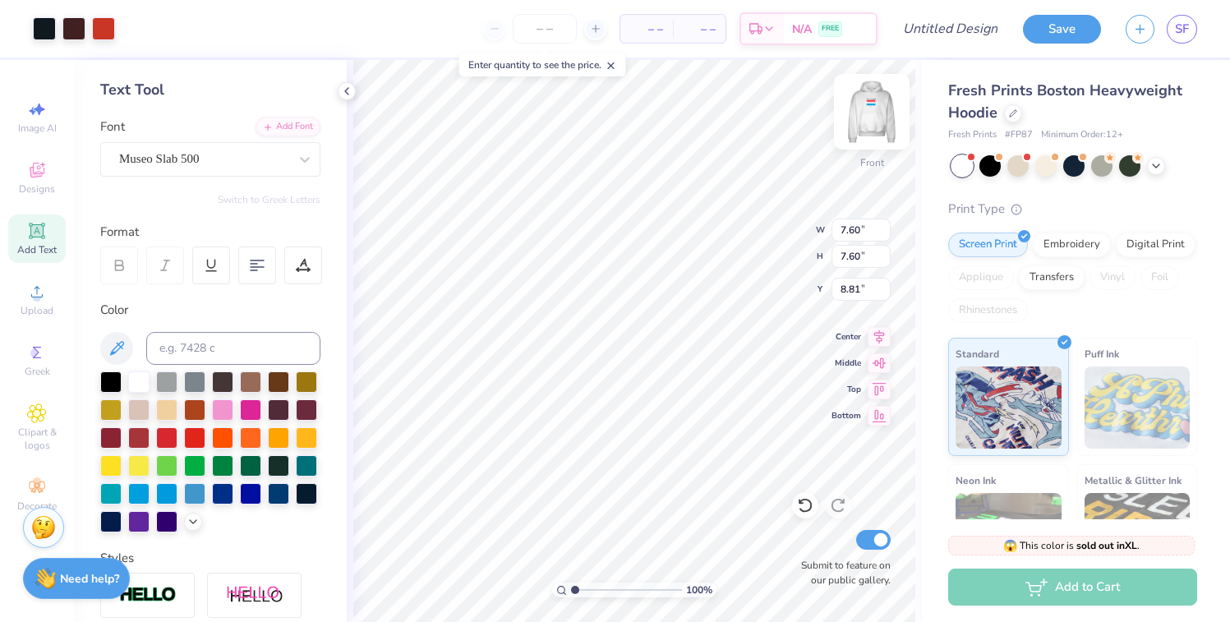
type input "6.80"
type input "10.66"
type input "6.72"
click at [33, 114] on icon at bounding box center [37, 109] width 20 height 20
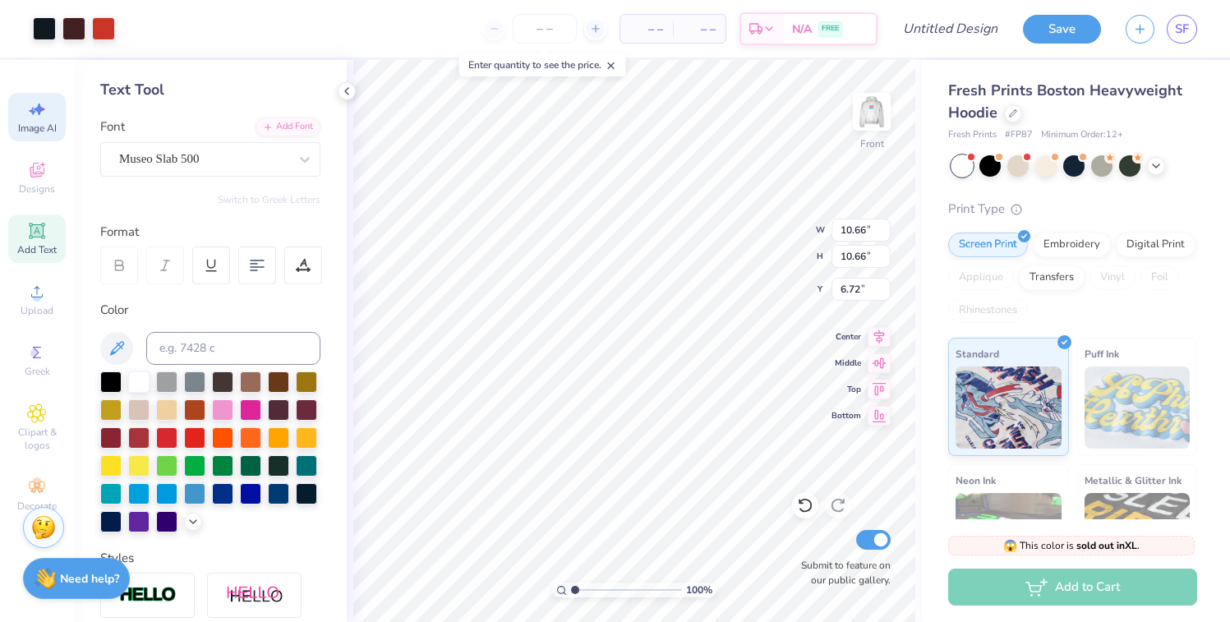
select select "4"
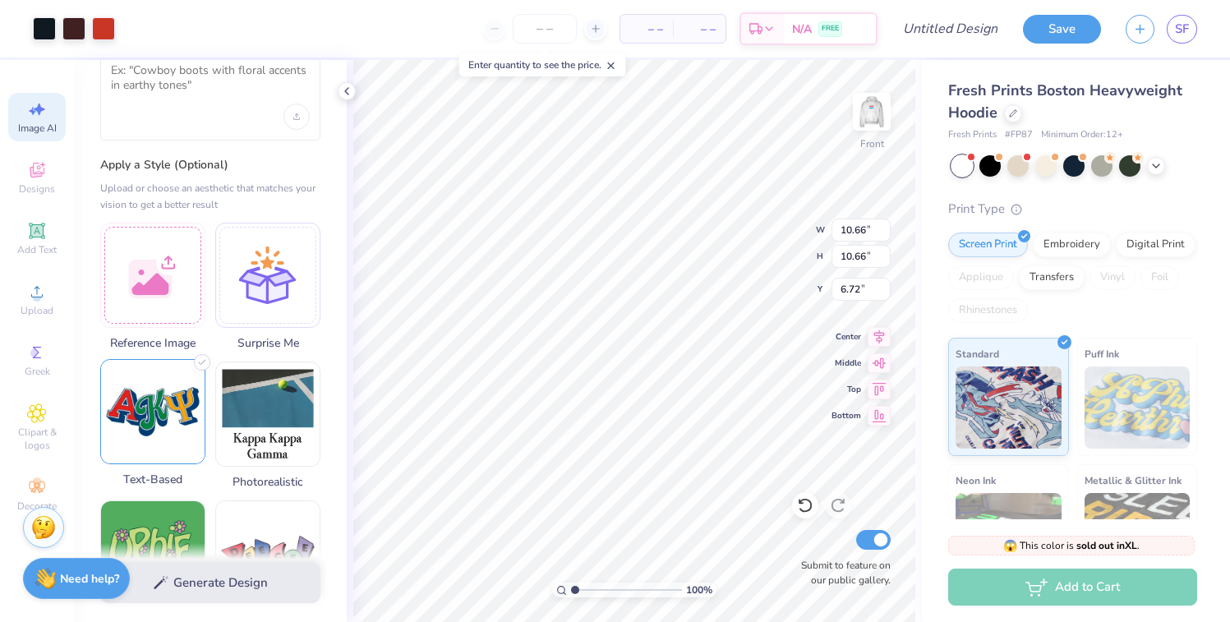
scroll to position [0, 0]
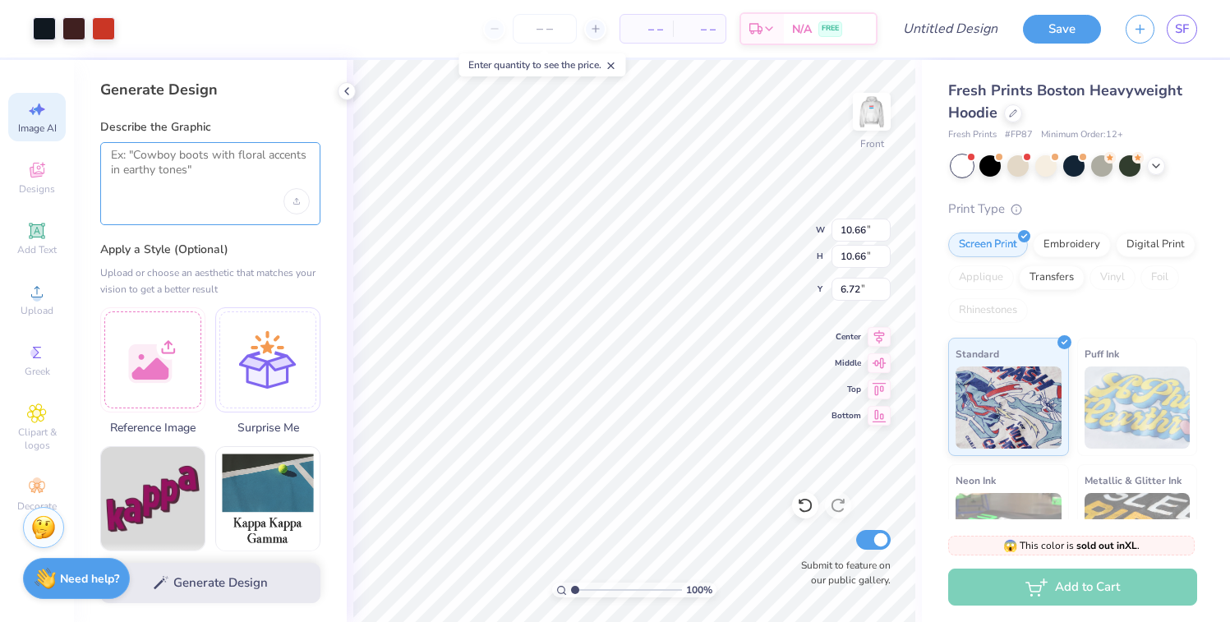
click at [179, 178] on textarea at bounding box center [210, 168] width 199 height 41
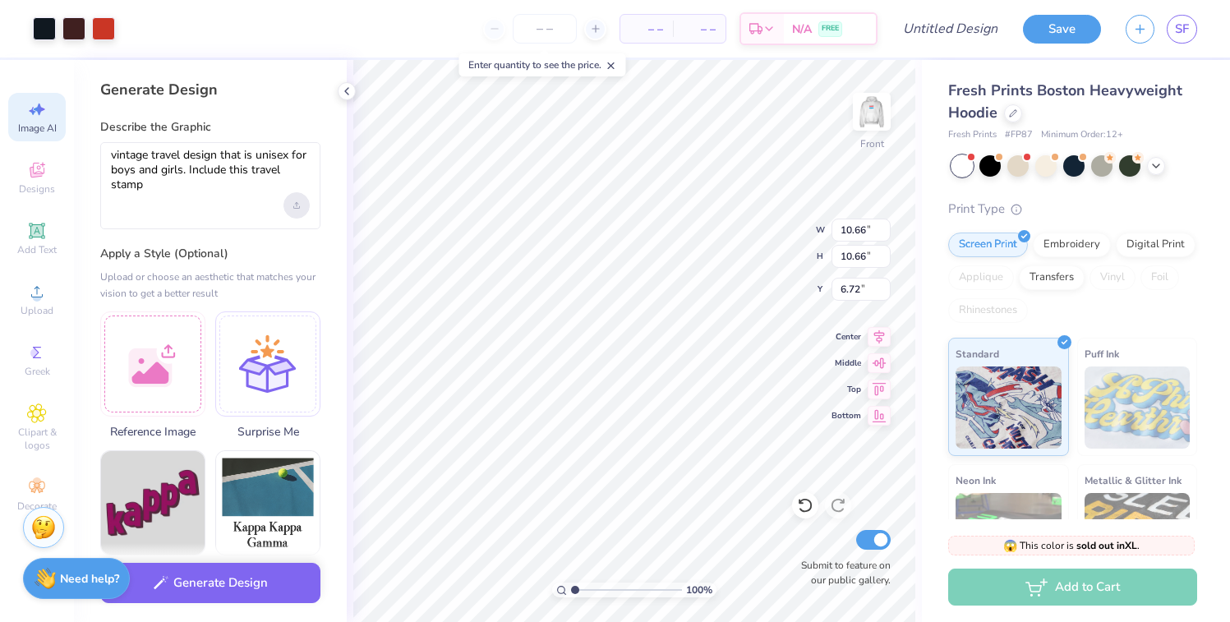
click at [305, 213] on div "Upload image" at bounding box center [296, 205] width 26 height 26
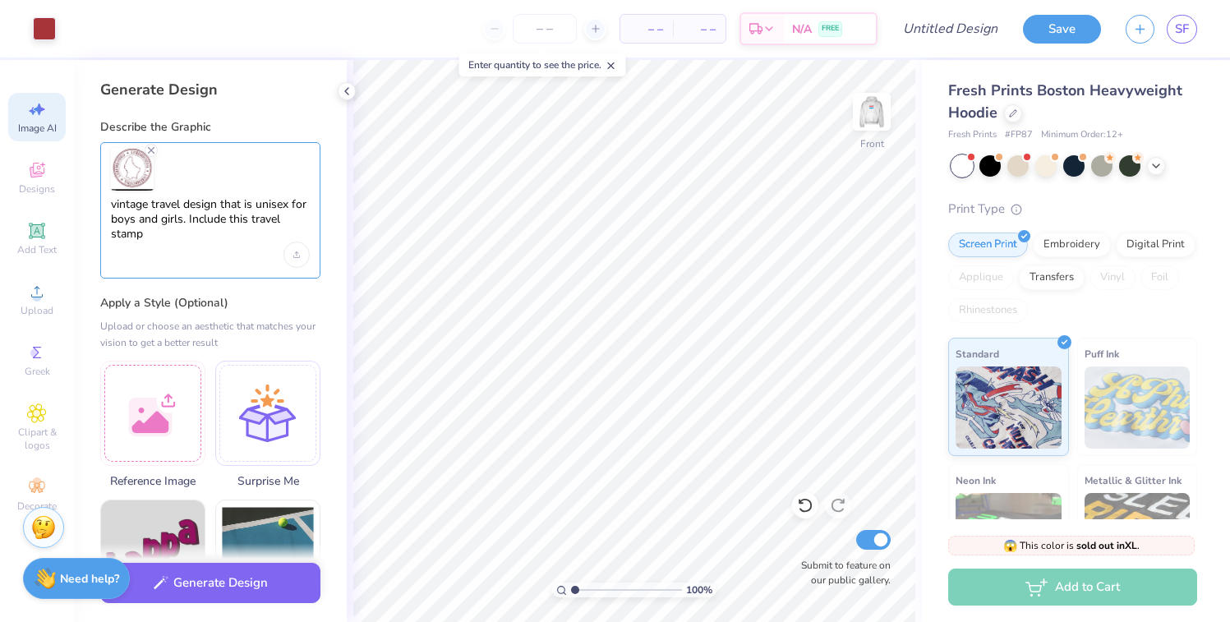
click at [200, 237] on textarea "vintage travel design that is unisex for boys and girls. Include this travel st…" at bounding box center [210, 219] width 199 height 45
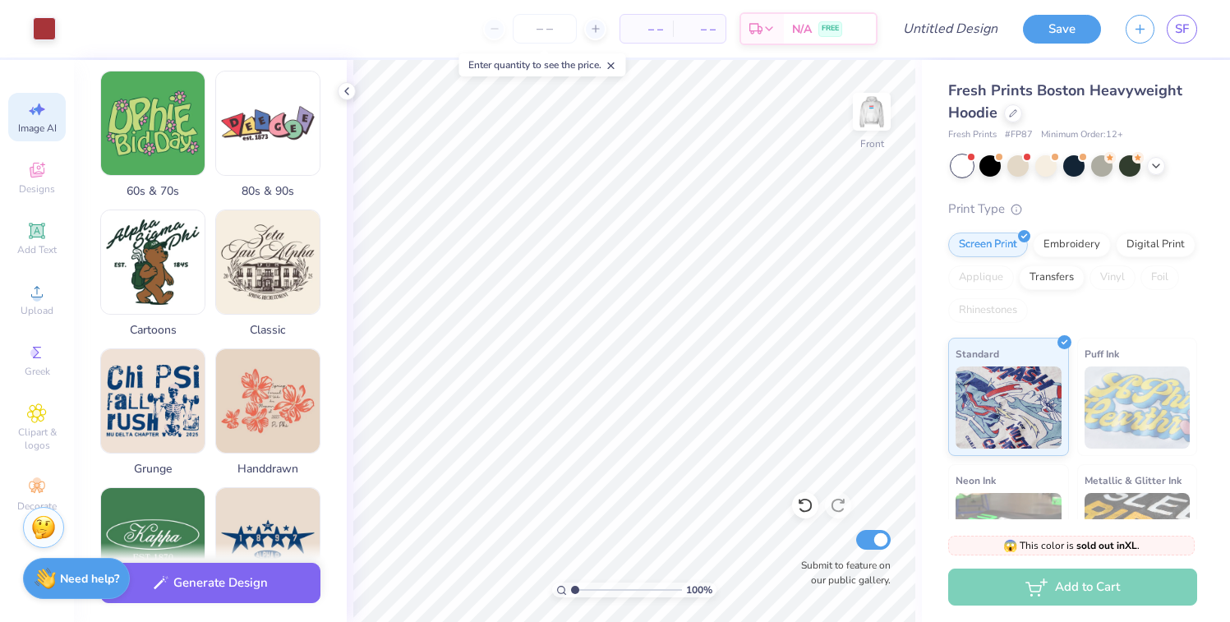
scroll to position [166, 0]
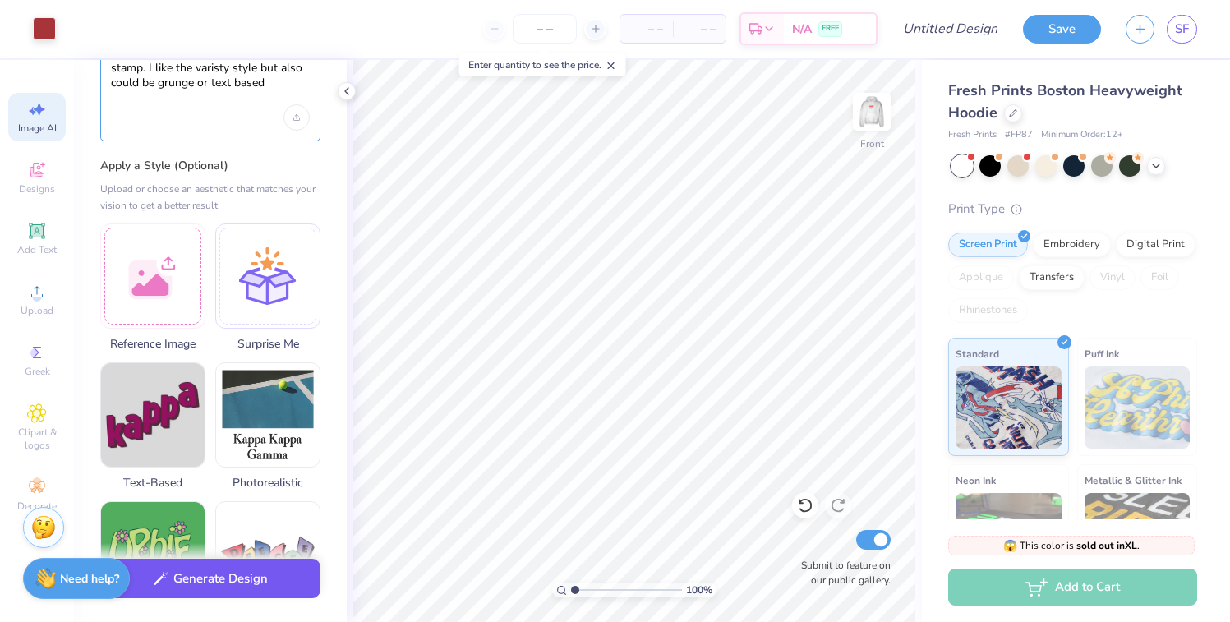
type textarea "vintage travel design that is unisex for boys and girls. Include this travel st…"
click at [192, 588] on button "Generate Design" at bounding box center [210, 579] width 220 height 40
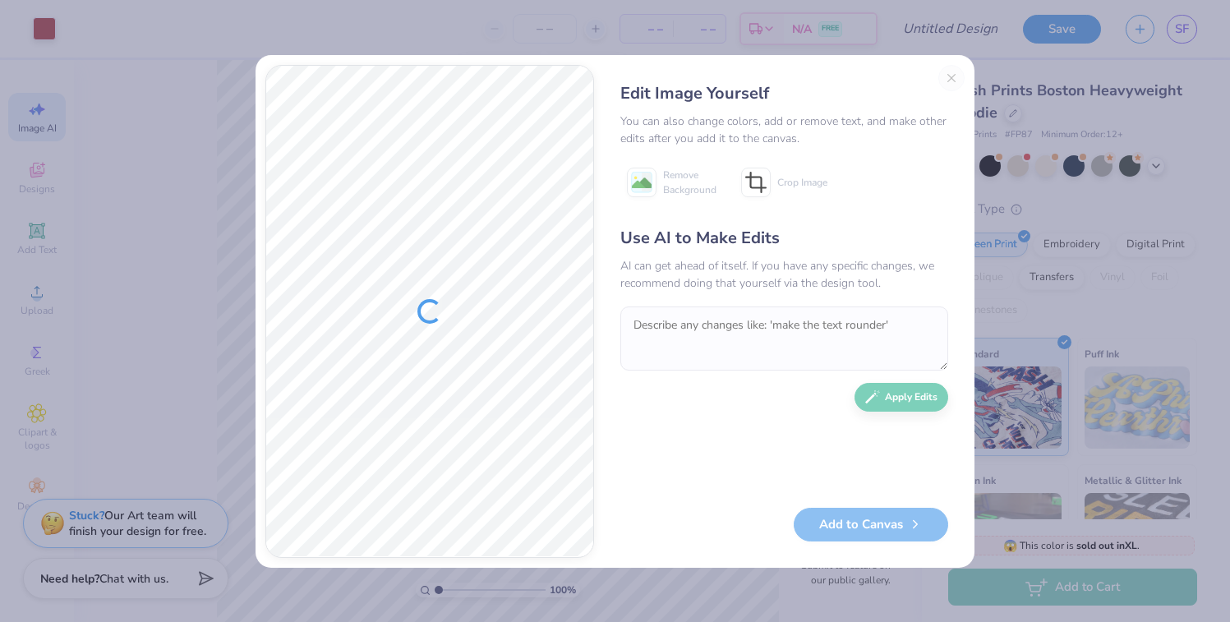
click at [952, 78] on div "Edit Image Yourself You can also change colors, add or remove text, and make ot…" at bounding box center [784, 311] width 361 height 493
click at [952, 59] on div "Edit Image Yourself You can also change colors, add or remove text, and make ot…" at bounding box center [614, 311] width 719 height 513
click at [954, 80] on div "Edit Image Yourself You can also change colors, add or remove text, and make ot…" at bounding box center [784, 311] width 361 height 493
click at [757, 91] on div "Edit Image Yourself" at bounding box center [784, 93] width 328 height 25
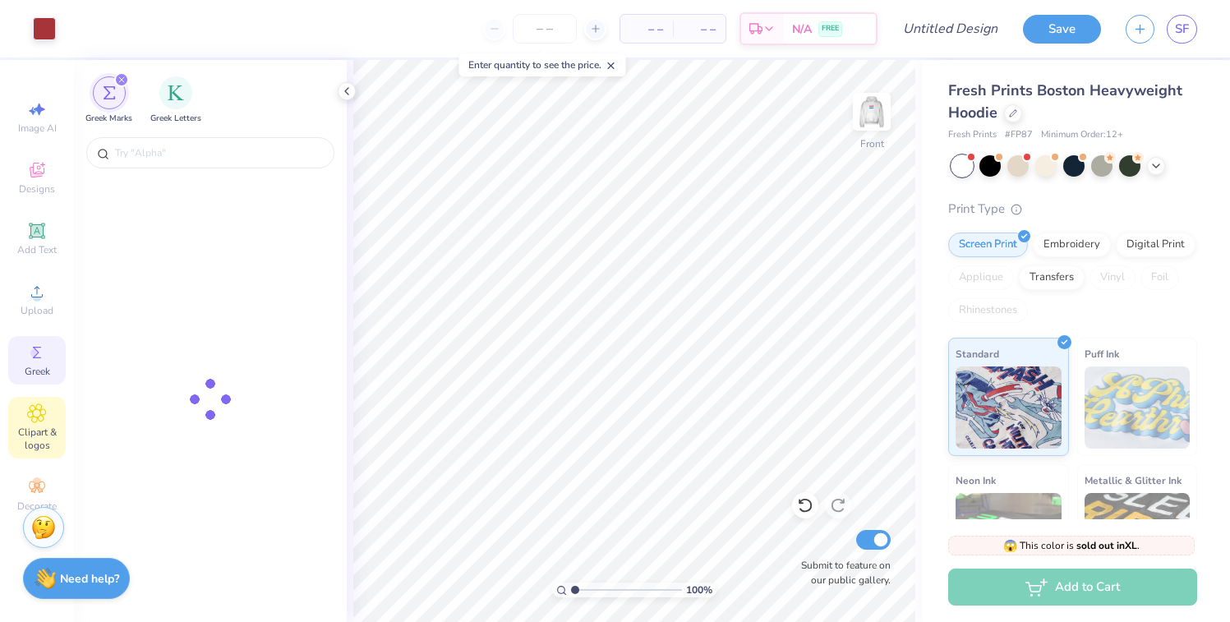
click at [39, 411] on icon at bounding box center [37, 413] width 8 height 8
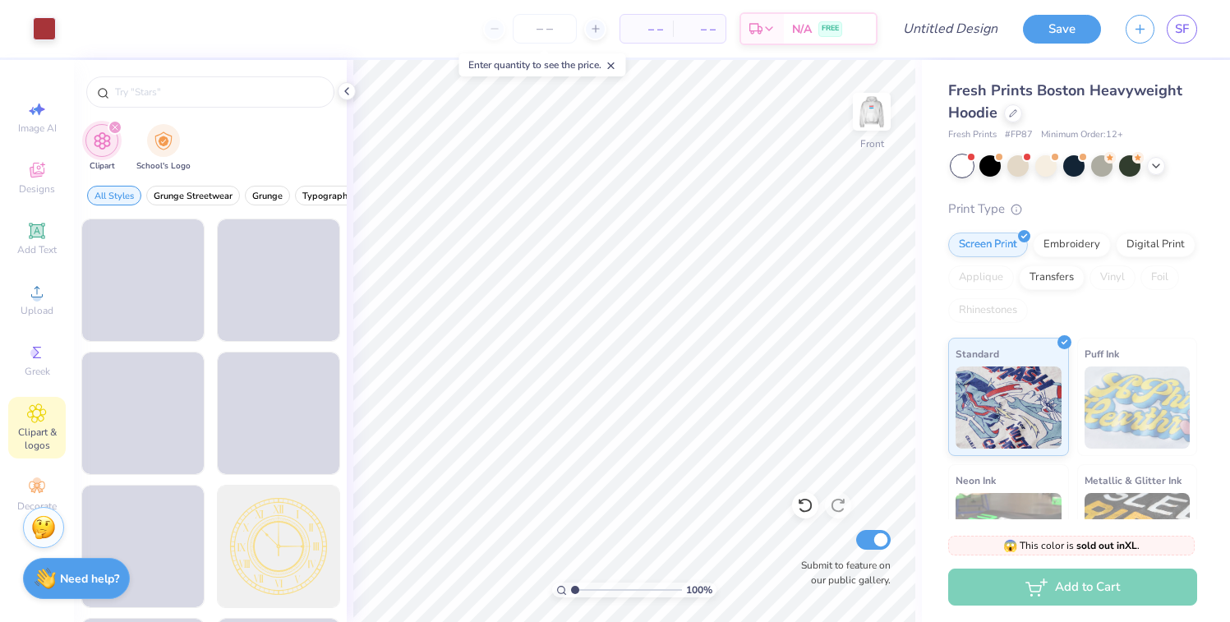
click at [37, 465] on div "Image AI Designs Add Text Upload Greek Clipart & logos Decorate" at bounding box center [36, 306] width 57 height 426
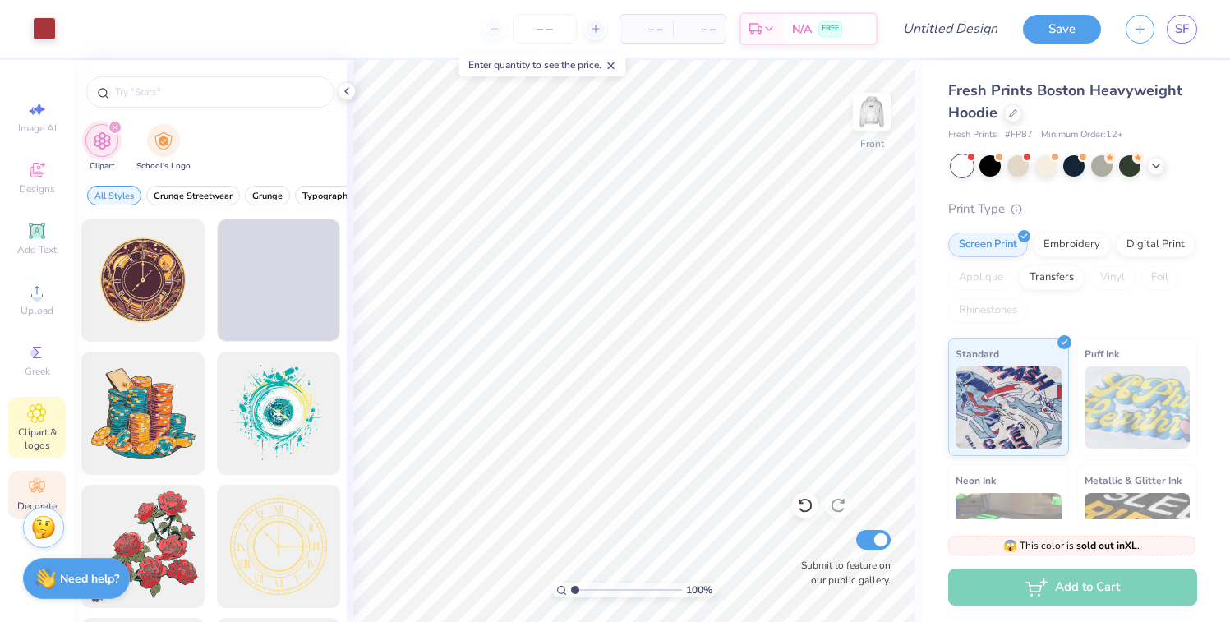
click at [36, 472] on div "Decorate" at bounding box center [36, 495] width 57 height 48
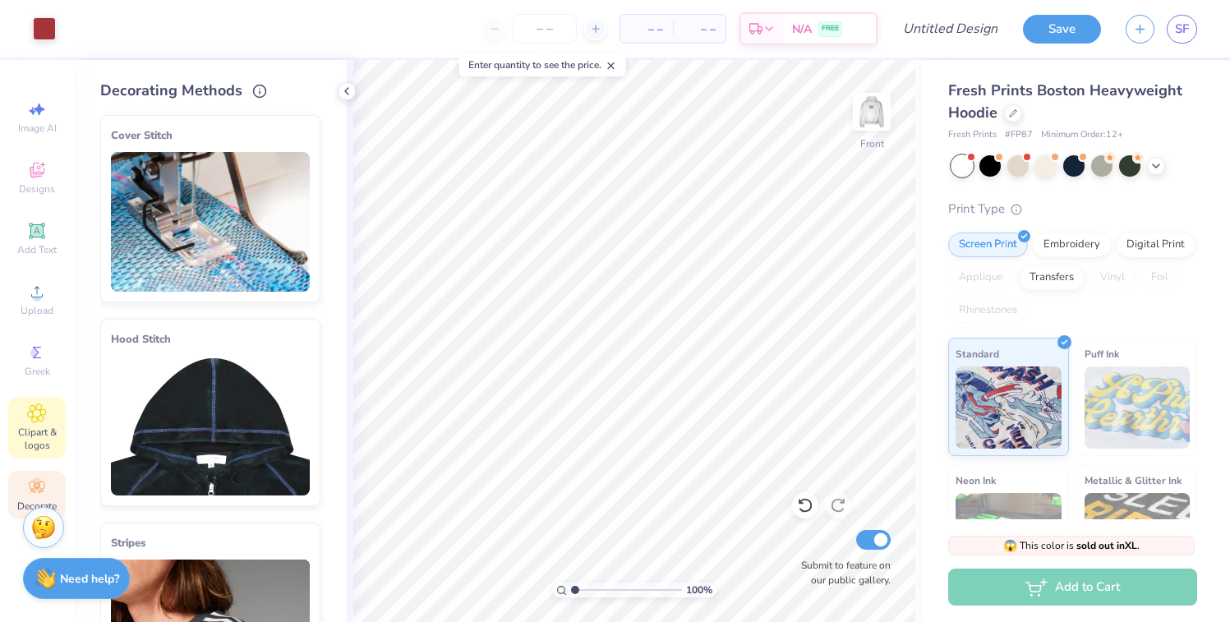
click at [30, 416] on icon at bounding box center [36, 413] width 19 height 20
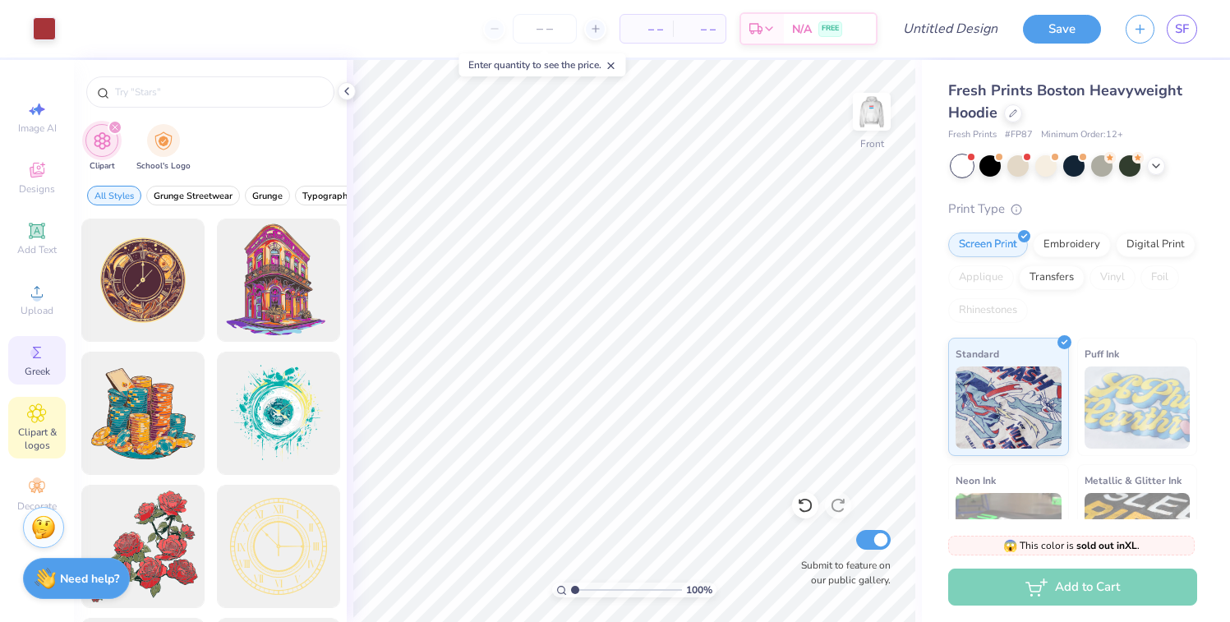
click at [21, 366] on div "Greek" at bounding box center [36, 360] width 57 height 48
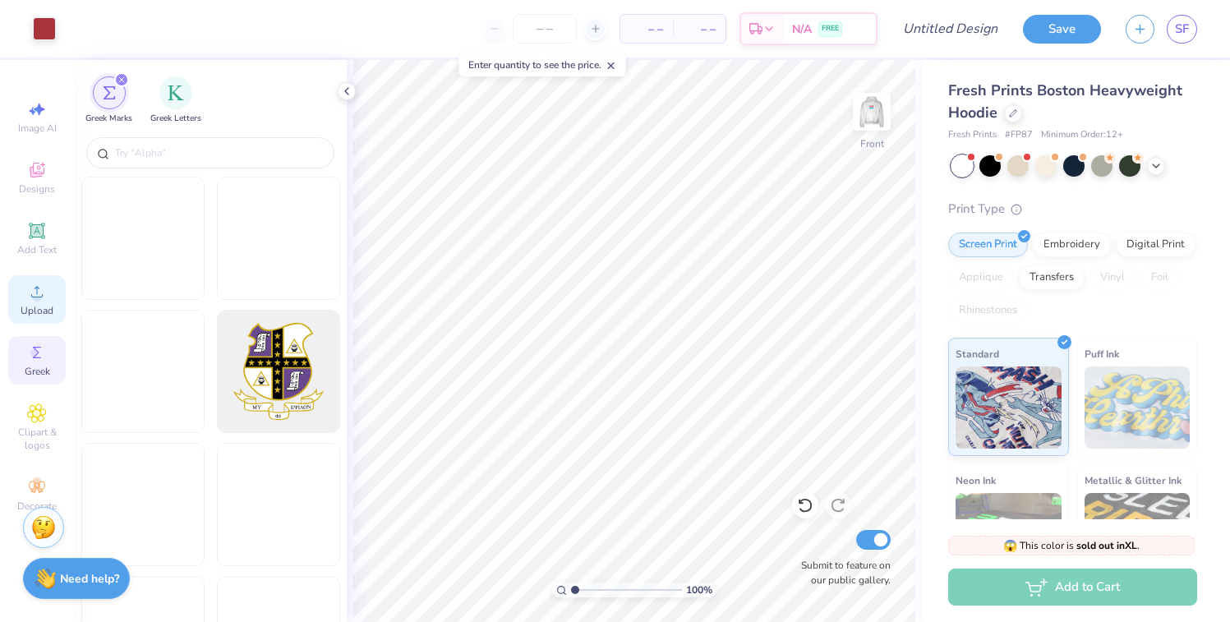
click at [26, 315] on span "Upload" at bounding box center [37, 310] width 33 height 13
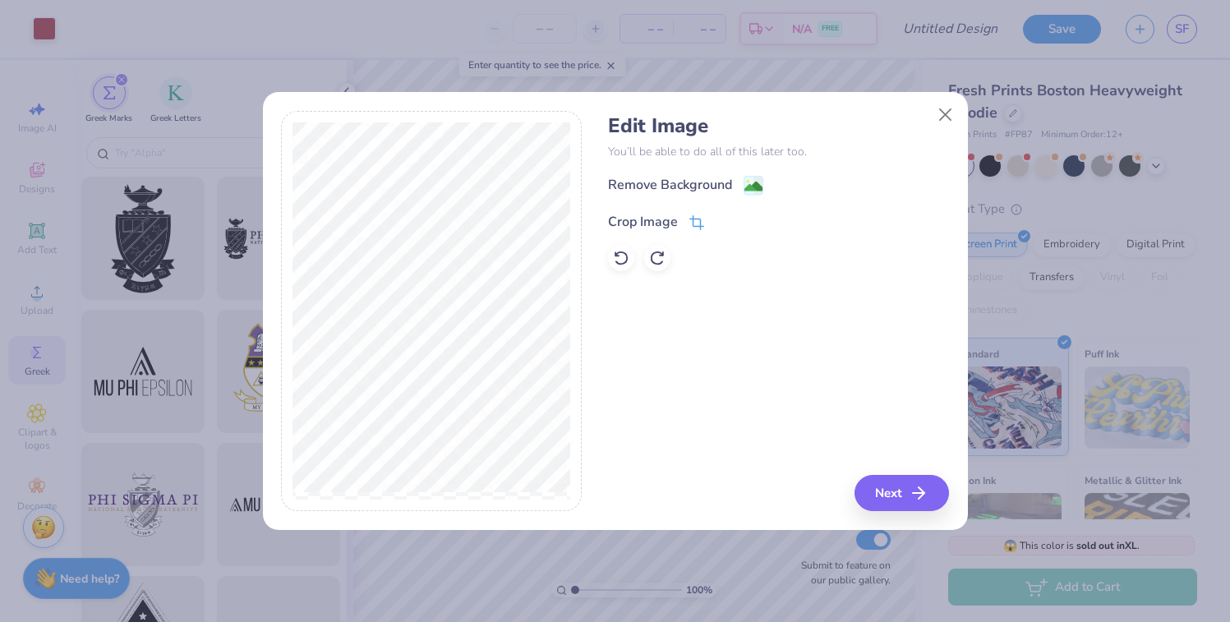
click at [685, 218] on div "Crop Image" at bounding box center [656, 222] width 96 height 20
click at [721, 217] on icon at bounding box center [724, 220] width 10 height 10
click at [698, 183] on div "Remove Background" at bounding box center [670, 187] width 124 height 20
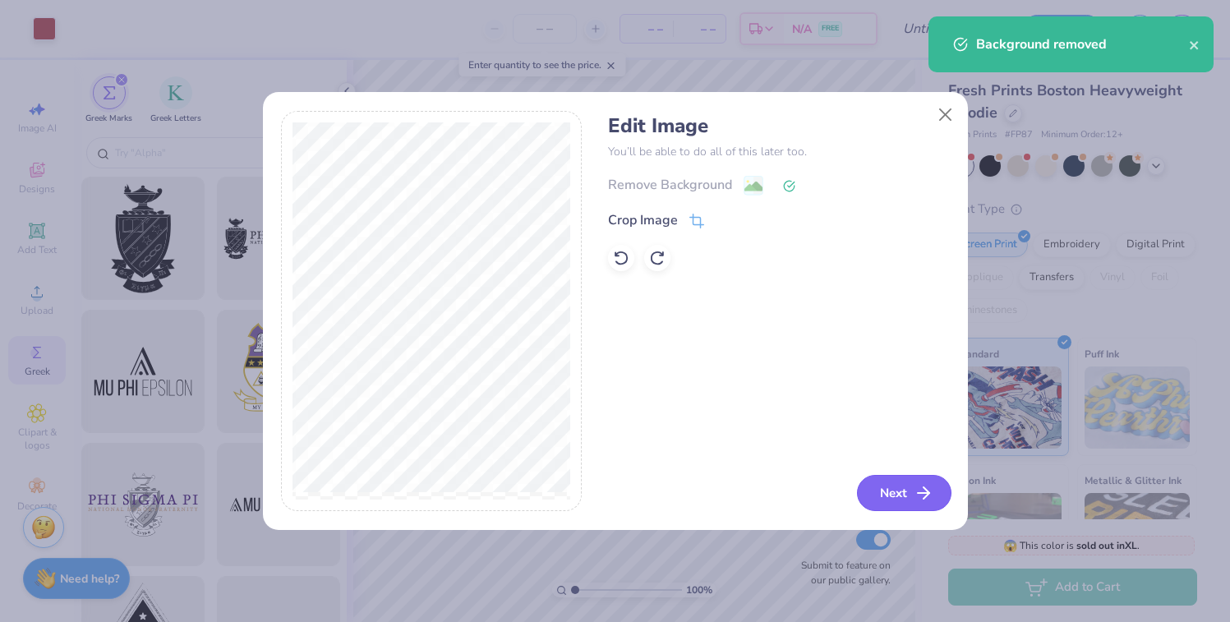
click at [916, 500] on icon "button" at bounding box center [923, 493] width 20 height 20
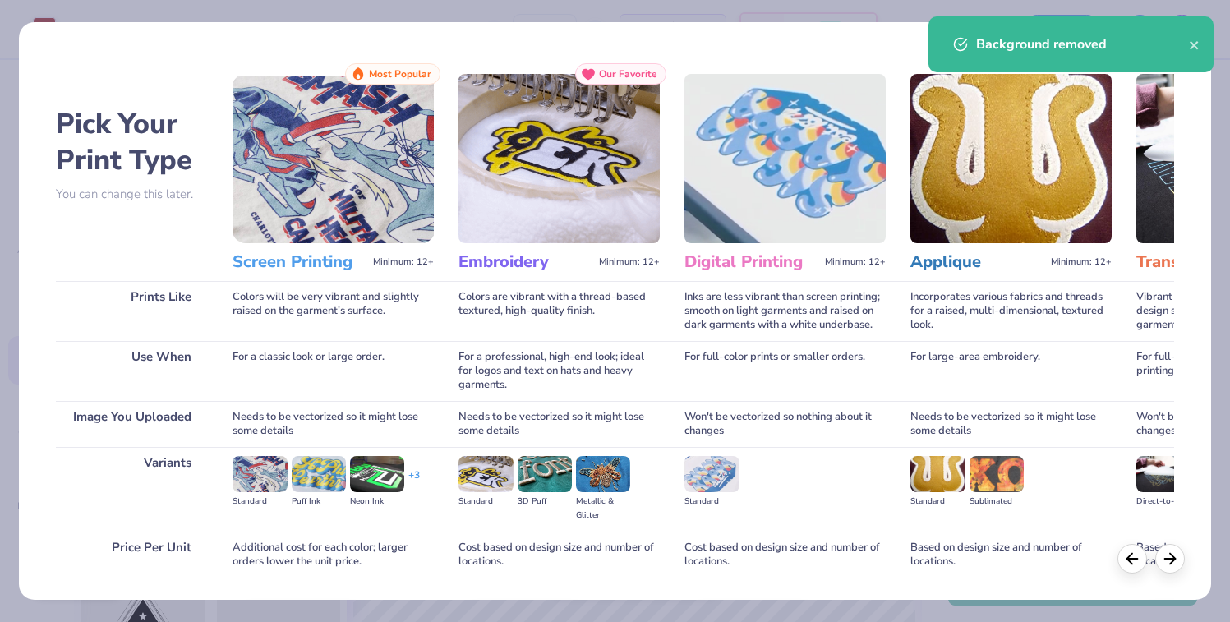
scroll to position [115, 0]
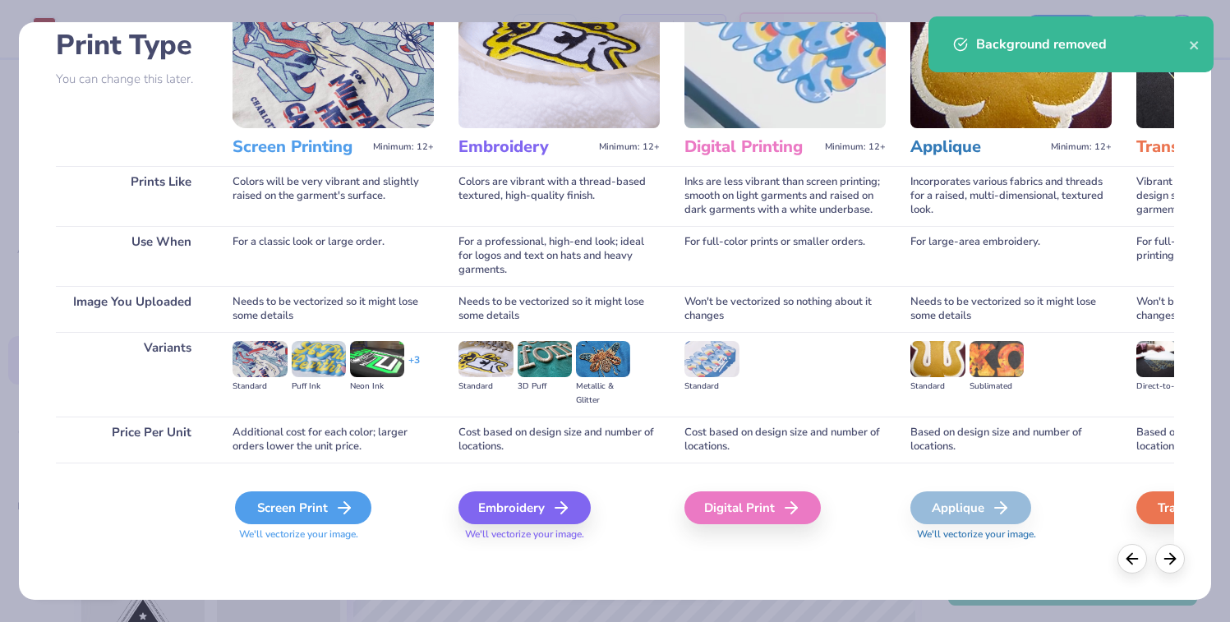
click at [339, 506] on icon at bounding box center [344, 508] width 20 height 20
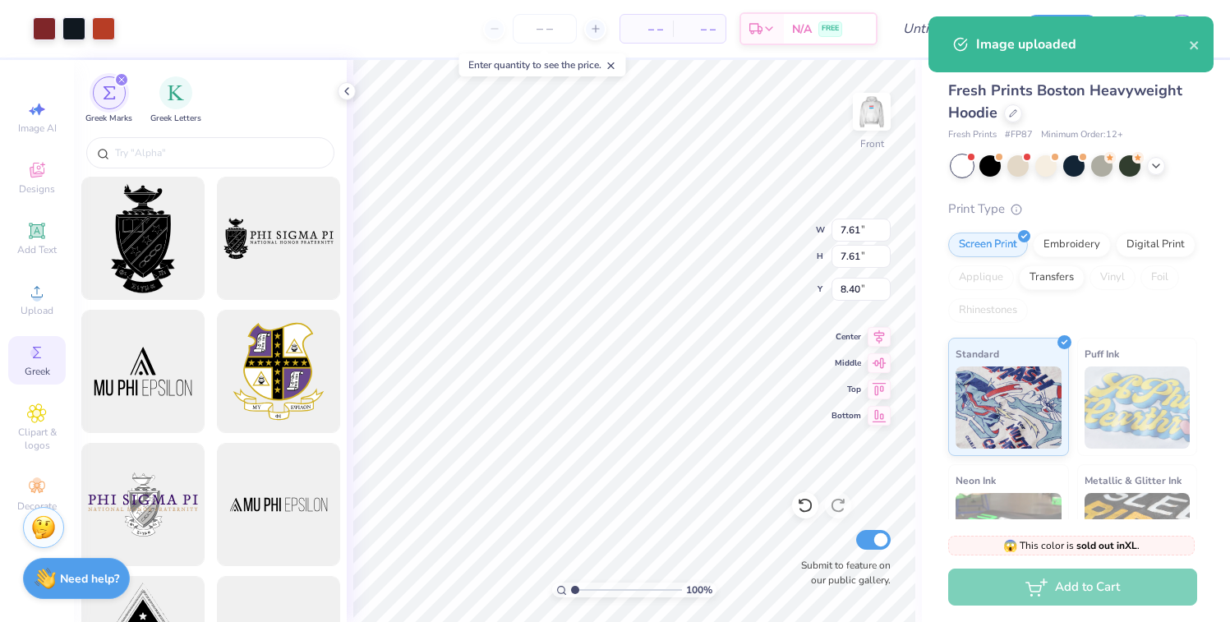
type input "8.40"
type input "9.18"
type input "9.17"
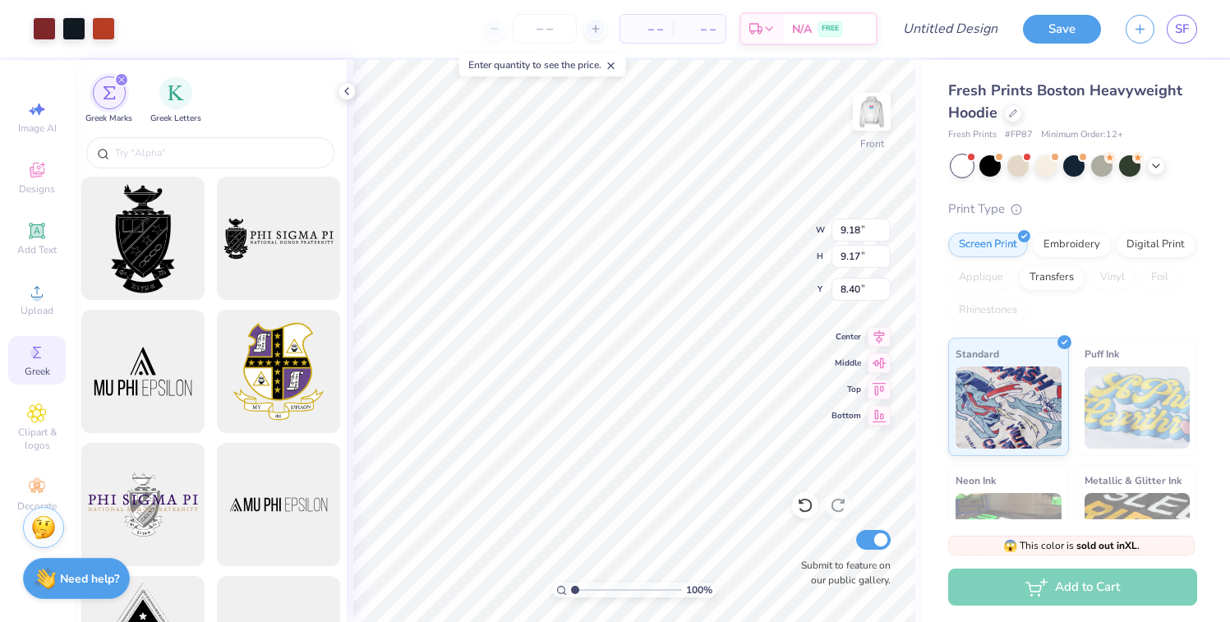
type input "7.66"
click at [34, 172] on icon at bounding box center [37, 170] width 20 height 20
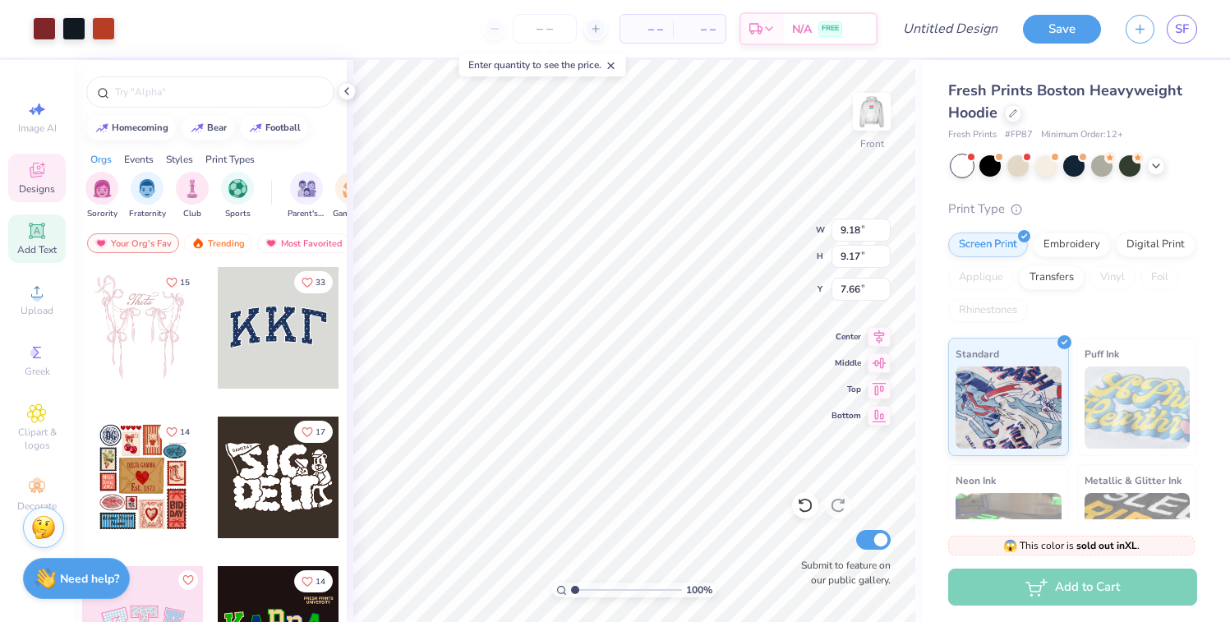
click at [32, 221] on icon at bounding box center [37, 231] width 20 height 20
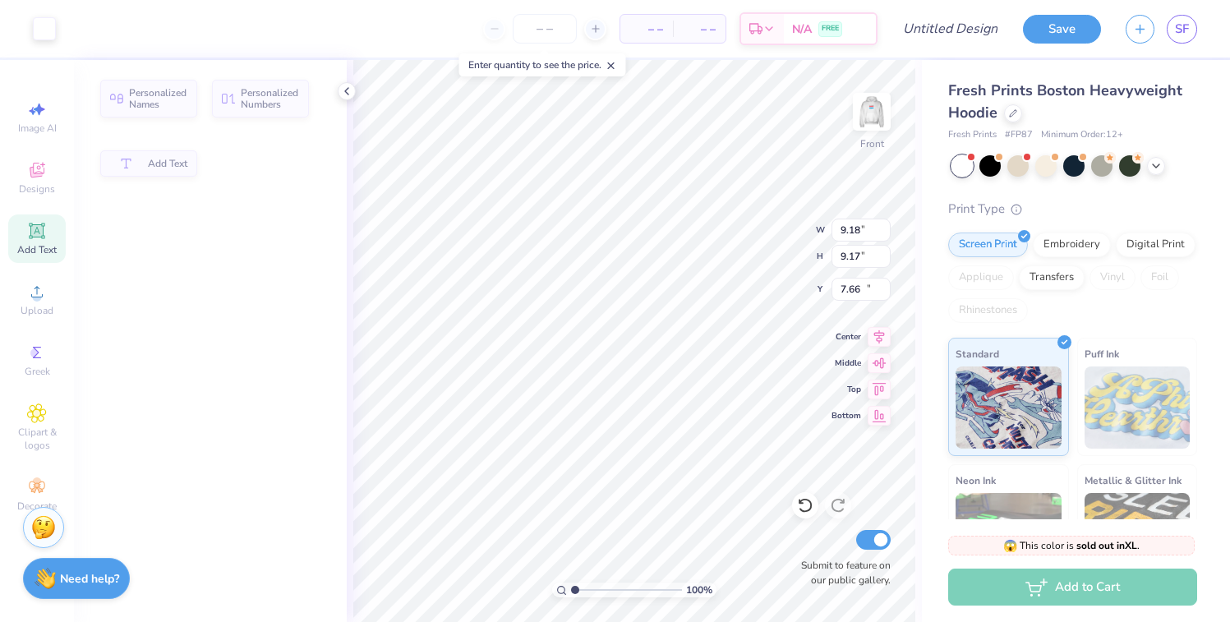
type input "7.22"
type input "2.09"
type input "13.71"
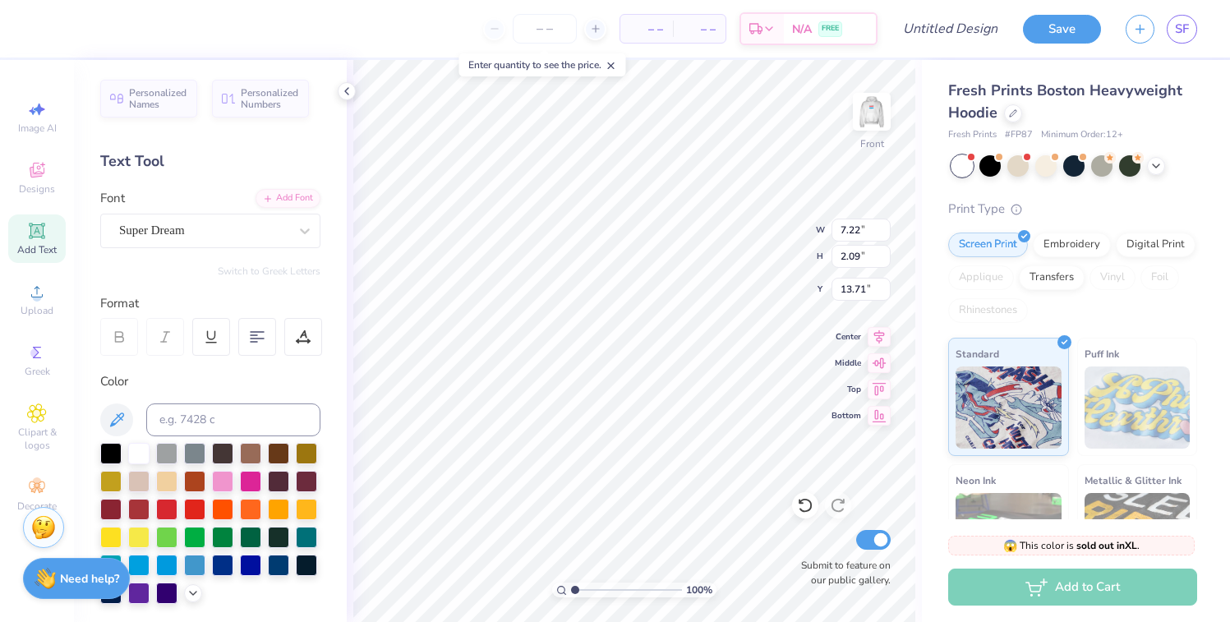
scroll to position [0, 6]
paste textarea "miami university dolibois european center"
type textarea "MIAMI UNImiami university dolibois european centerVERSITY"
paste textarea "miami university dolibois european center"
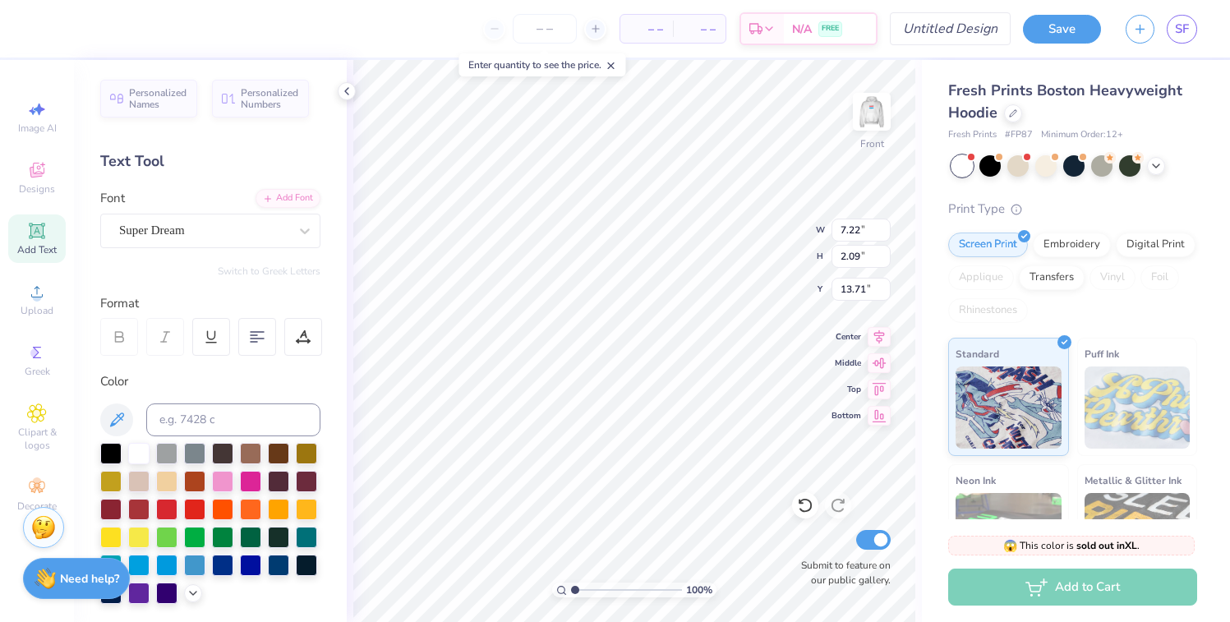
scroll to position [0, 13]
type textarea "miami university dolibois european center"
click at [225, 232] on div "Super Dream" at bounding box center [203, 230] width 172 height 25
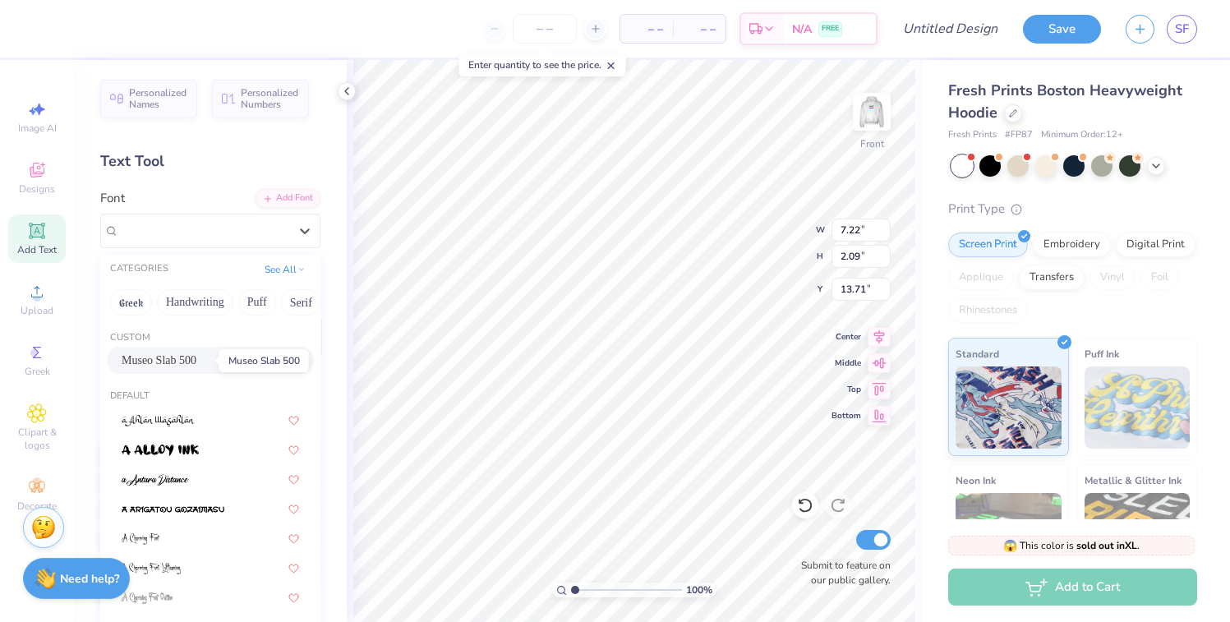
click at [196, 353] on span "Museo Slab 500" at bounding box center [159, 360] width 75 height 17
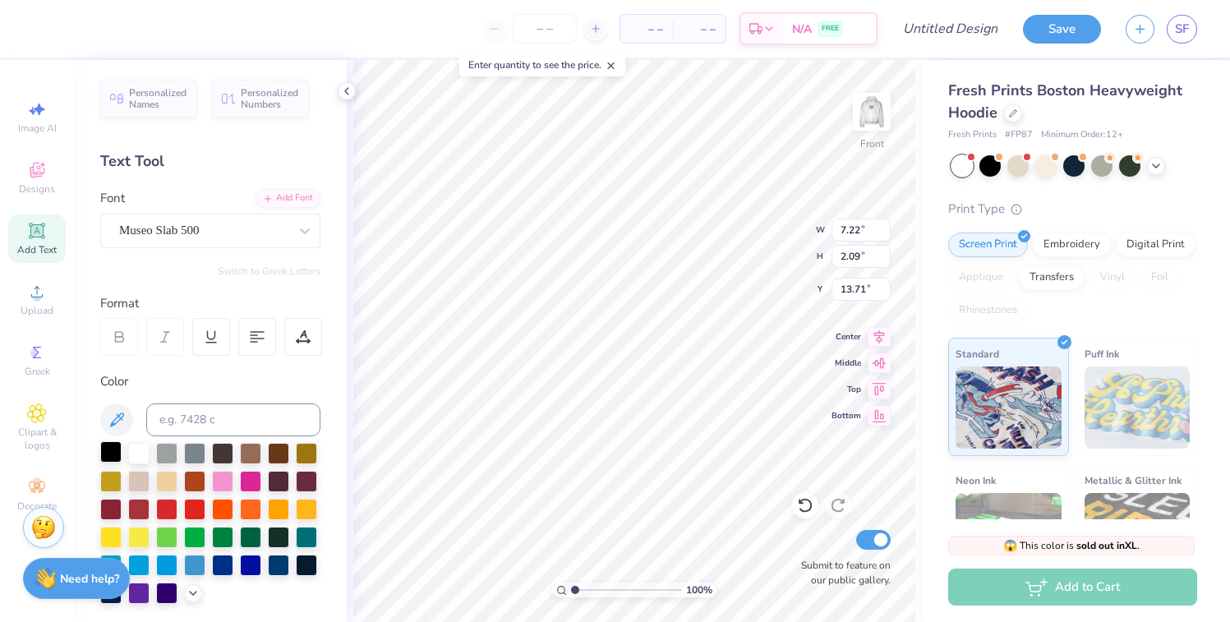
click at [115, 448] on div at bounding box center [110, 451] width 21 height 21
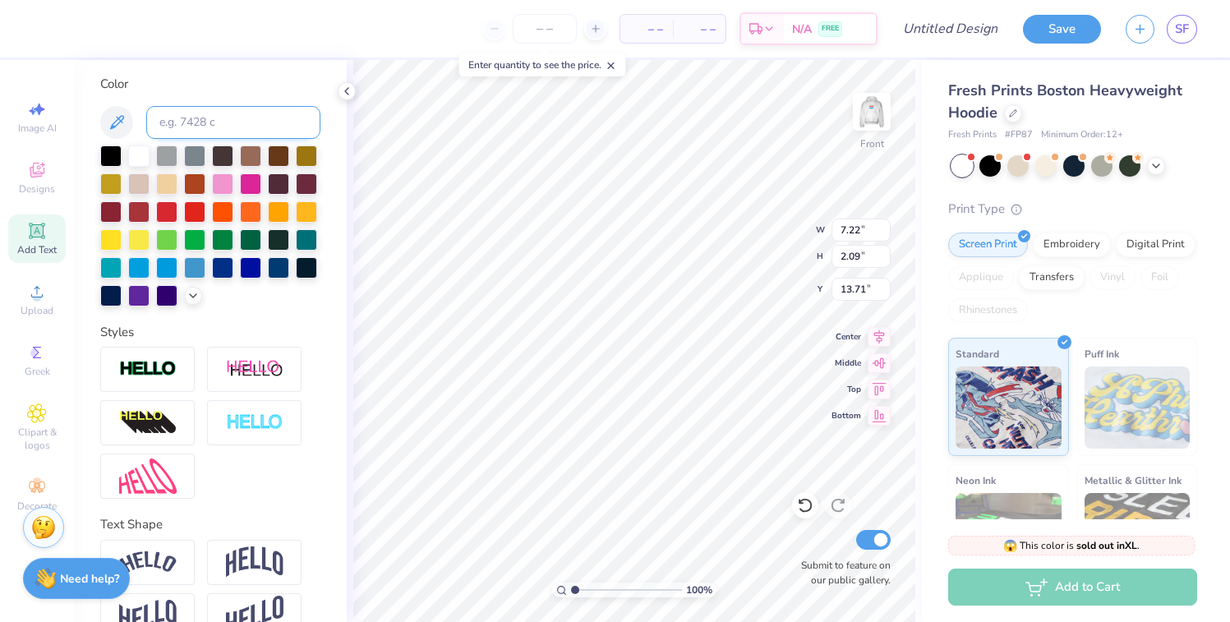
scroll to position [333, 0]
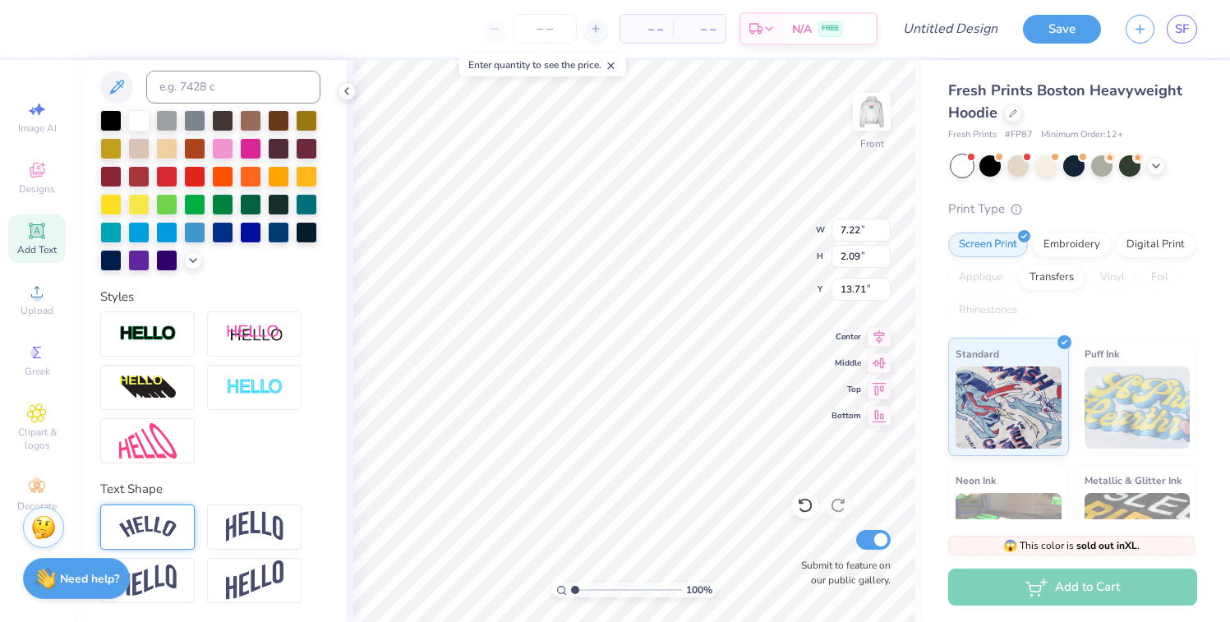
click at [162, 521] on img at bounding box center [147, 527] width 57 height 22
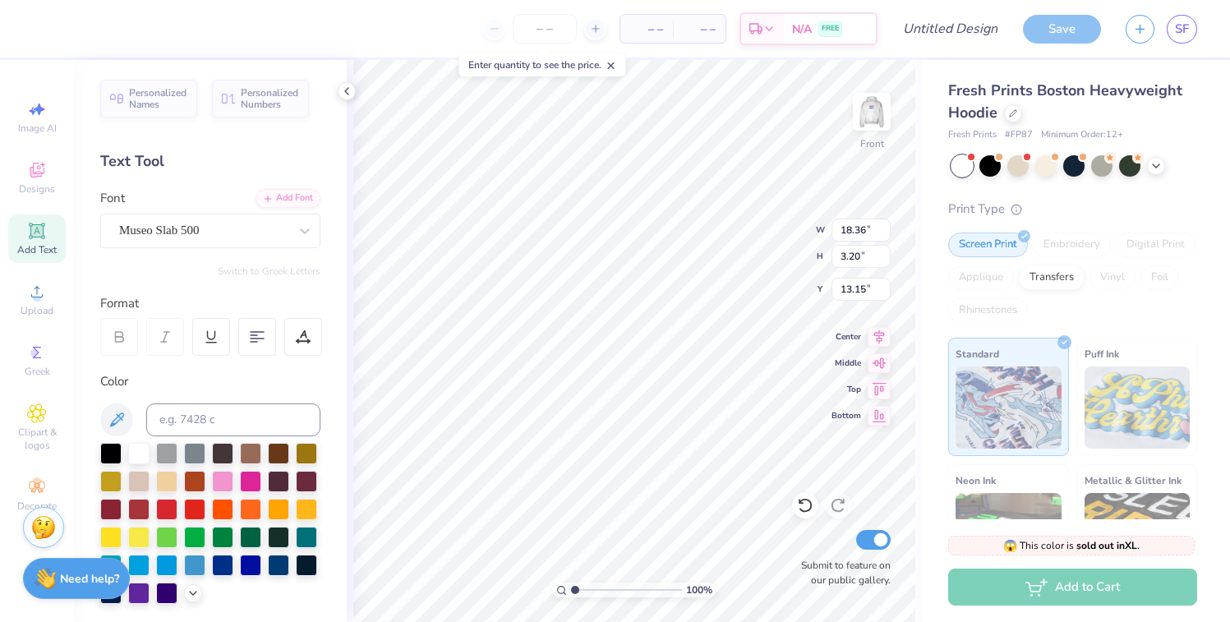
scroll to position [333, 0]
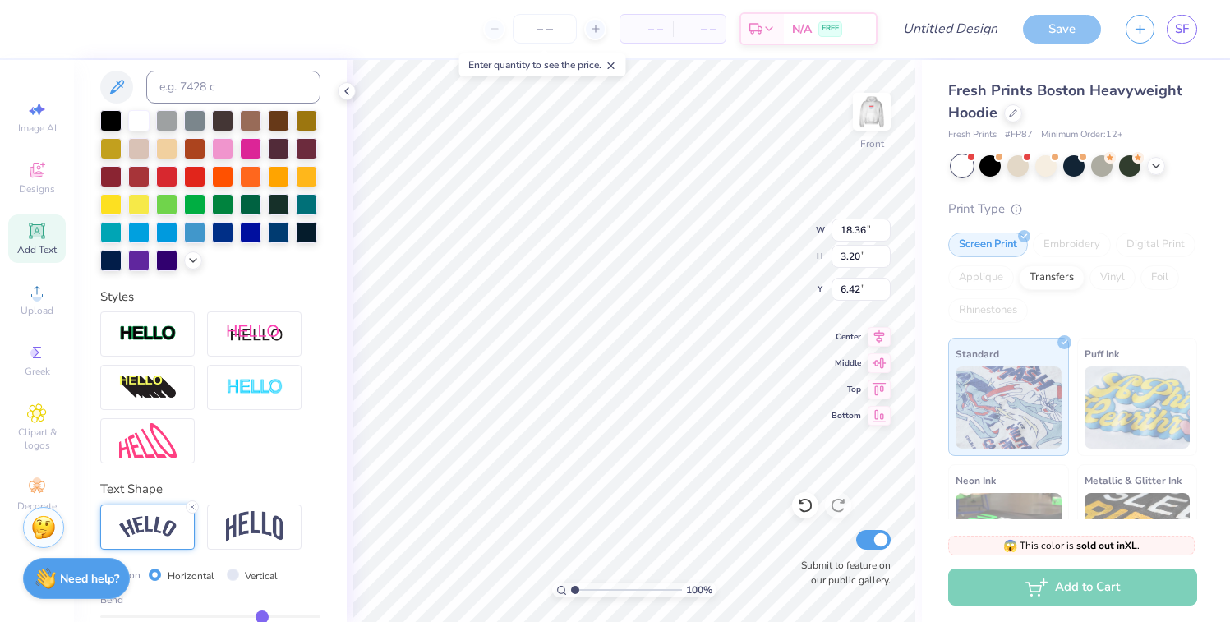
type input "6.42"
type textarea "[GEOGRAPHIC_DATA] dolibois euMUDECropean center"
type textarea "MUDEC"
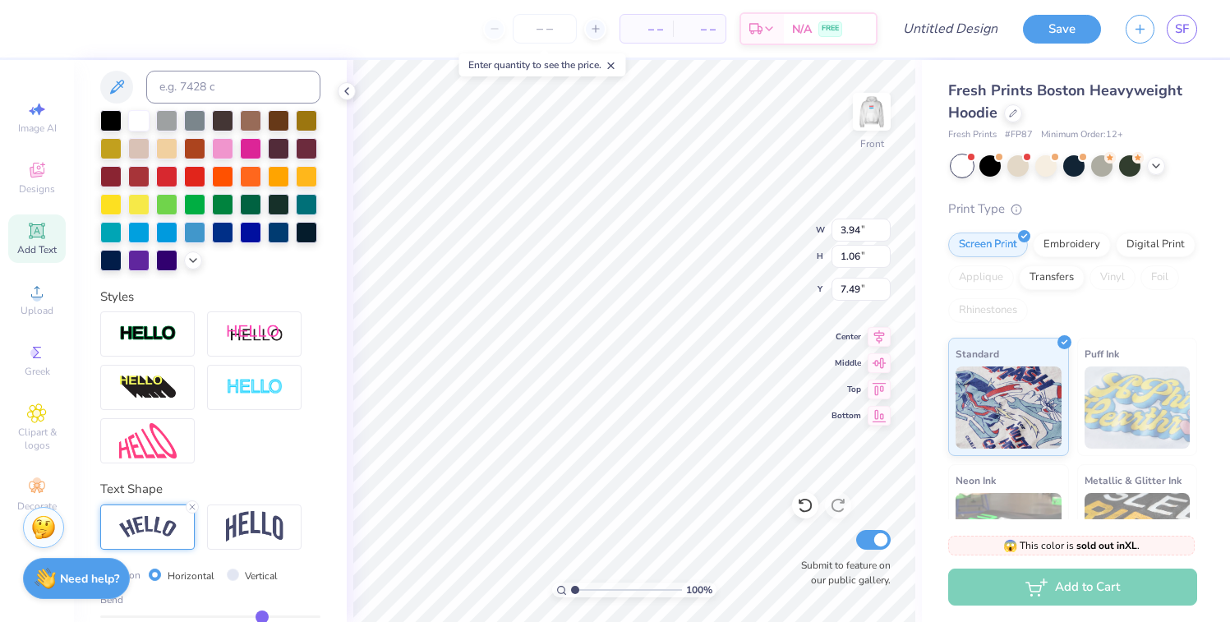
type input "6.60"
type input "9.42"
type input "2.54"
type input "6.77"
type input "9.18"
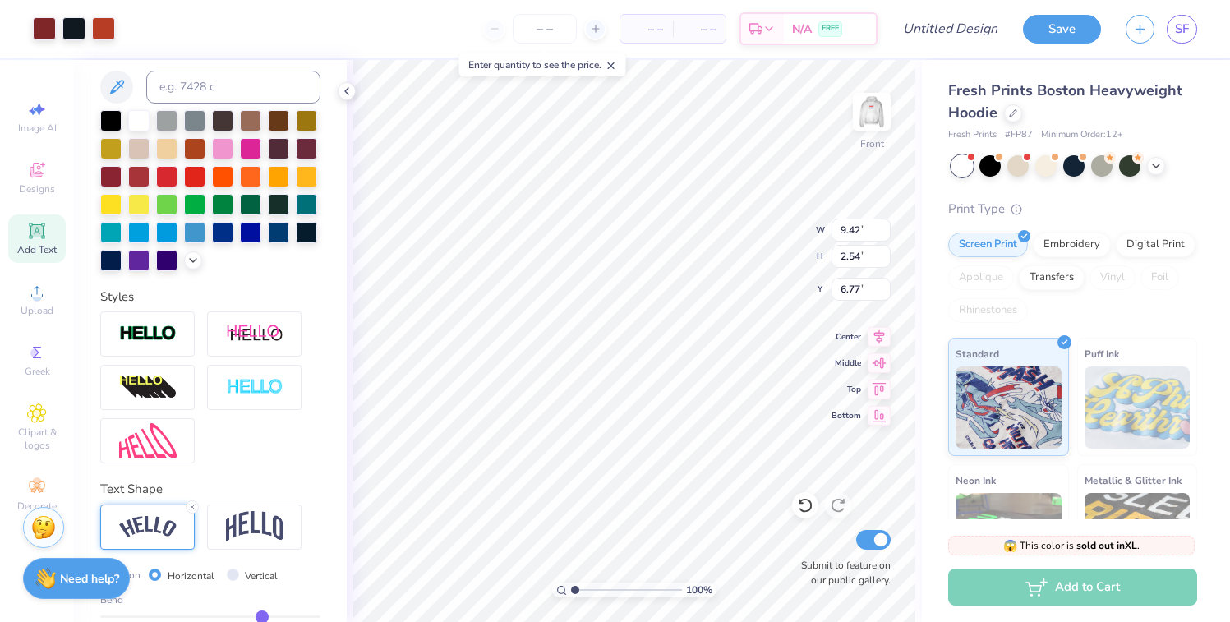
type input "9.17"
type input "8.75"
type input "6.75"
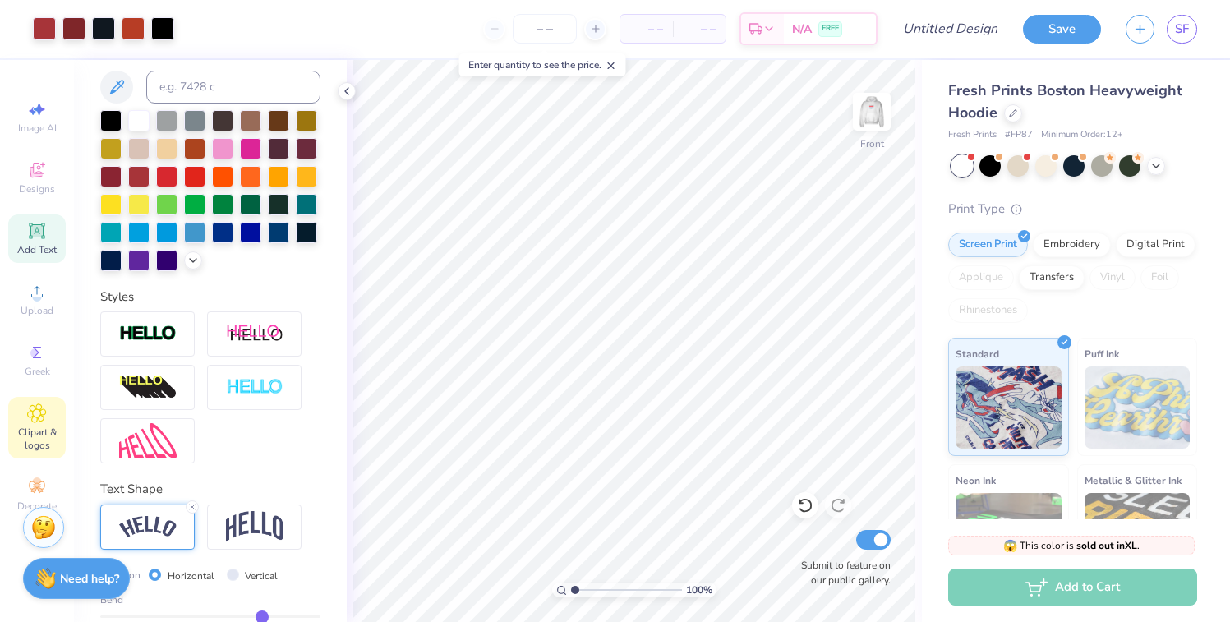
click at [30, 407] on icon at bounding box center [36, 413] width 19 height 20
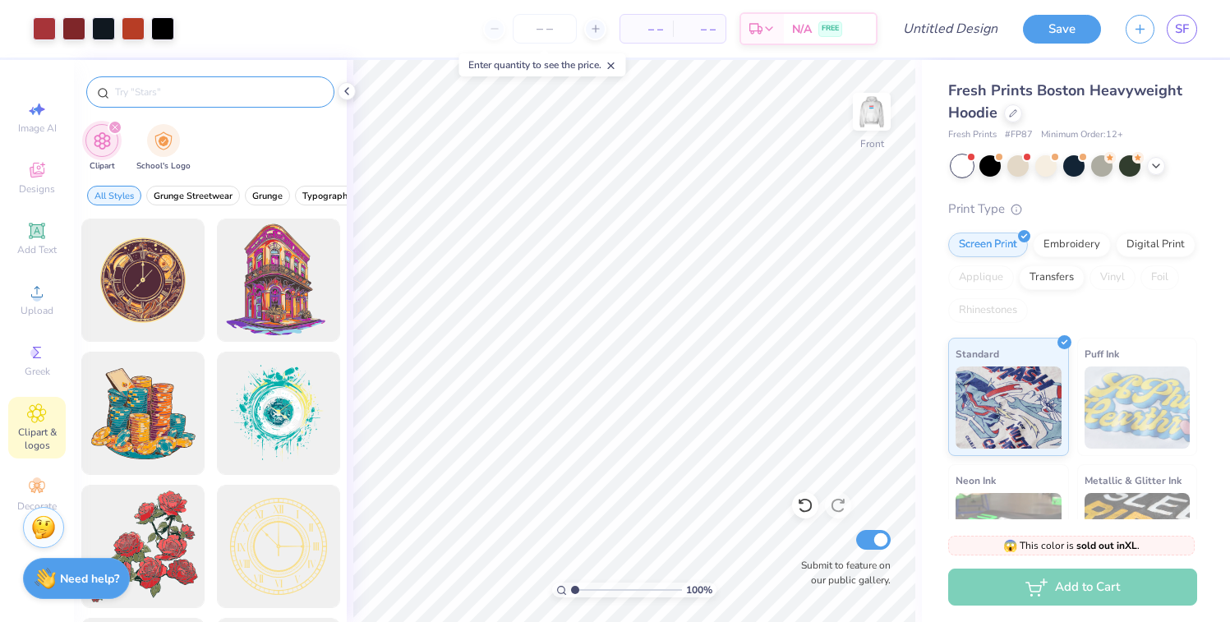
click at [189, 90] on input "text" at bounding box center [218, 92] width 210 height 16
type input "star"
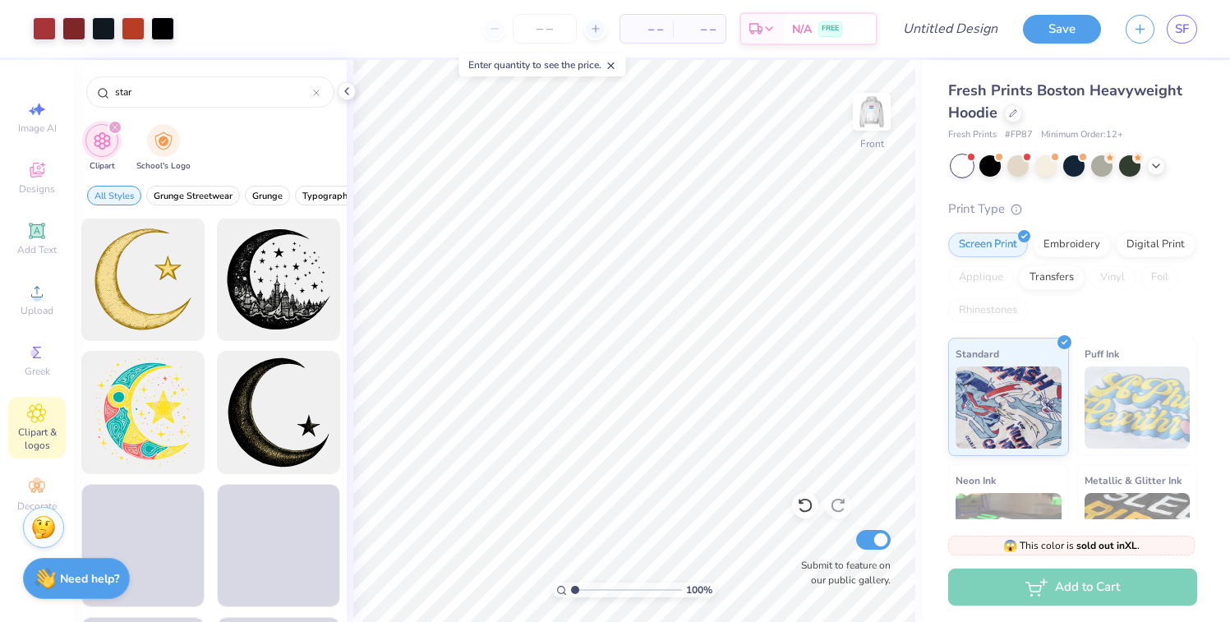
scroll to position [0, 0]
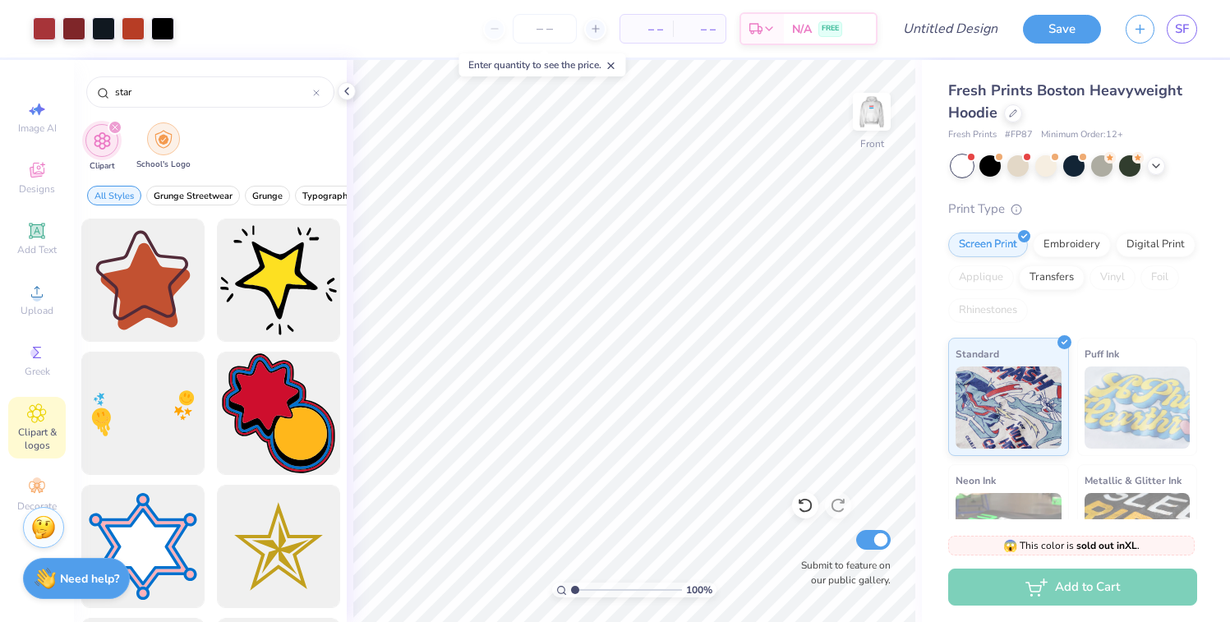
click at [164, 144] on img "filter for School's Logo" at bounding box center [163, 139] width 18 height 19
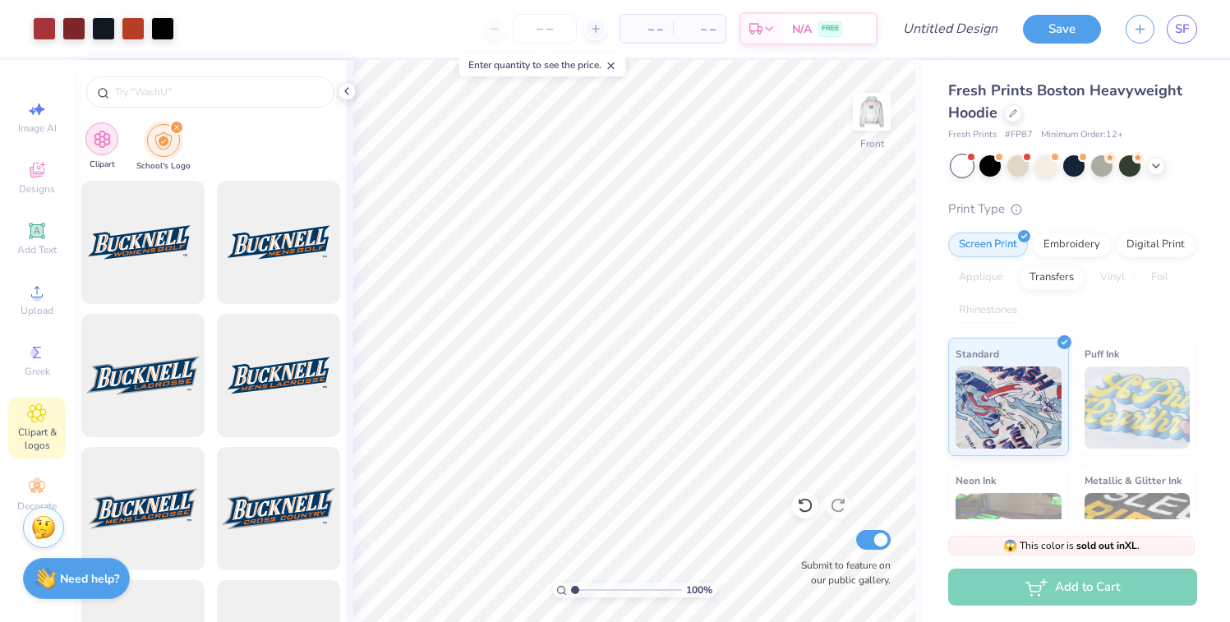
click at [110, 145] on img "filter for Clipart" at bounding box center [102, 139] width 19 height 19
type input "star"
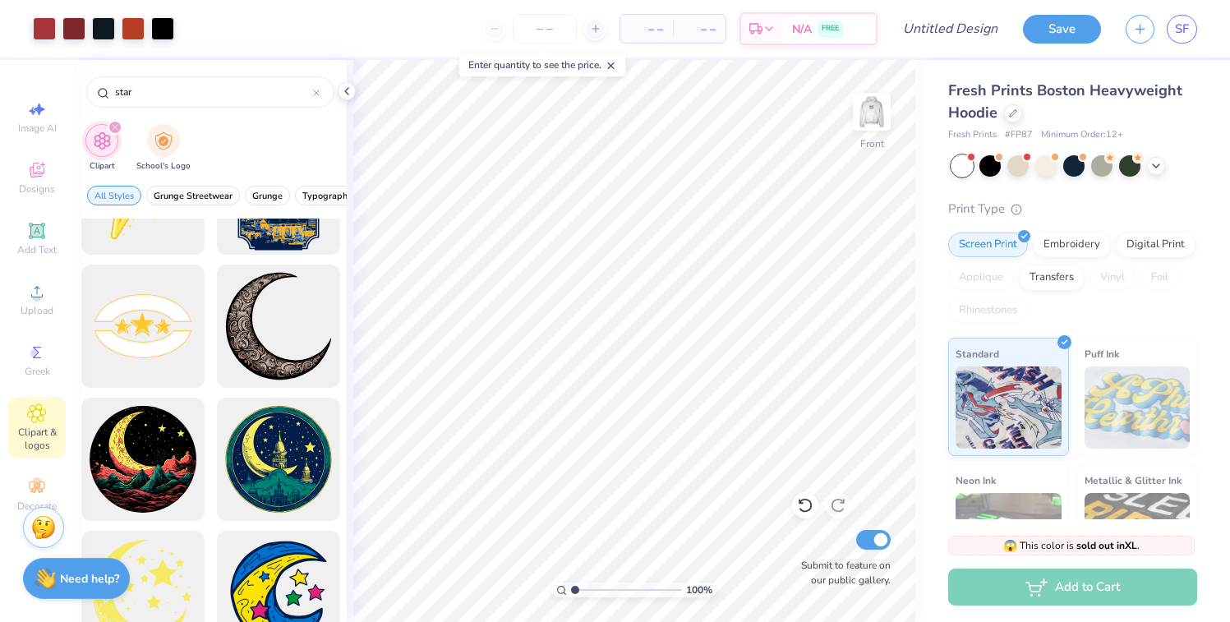
scroll to position [2332, 0]
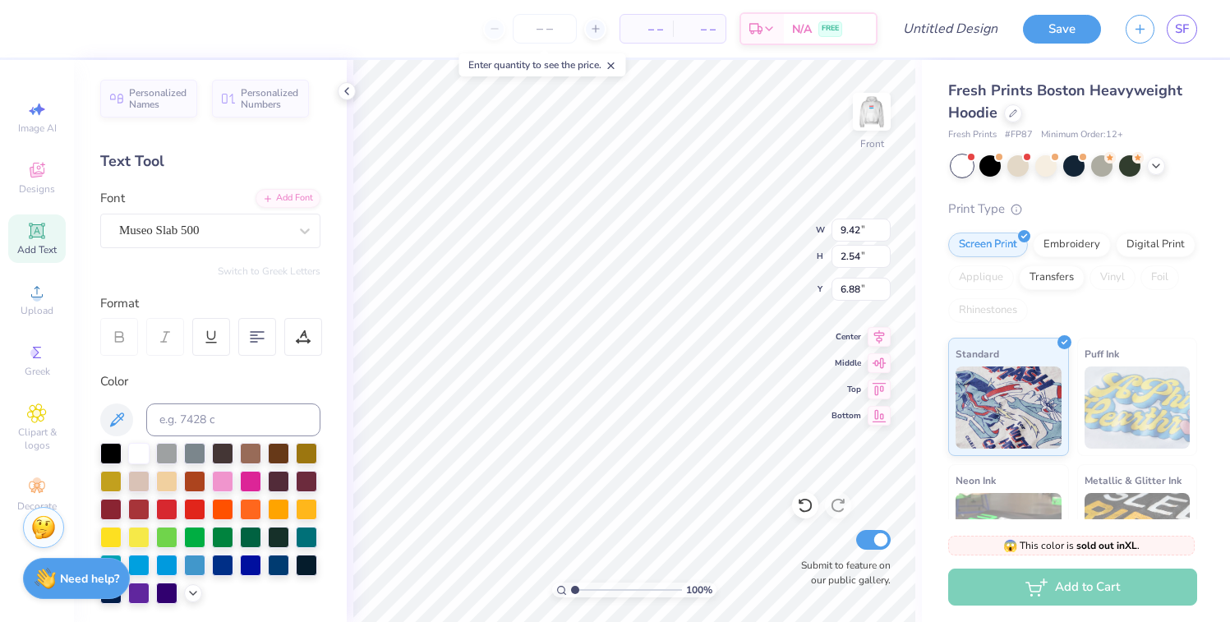
type input "6.88"
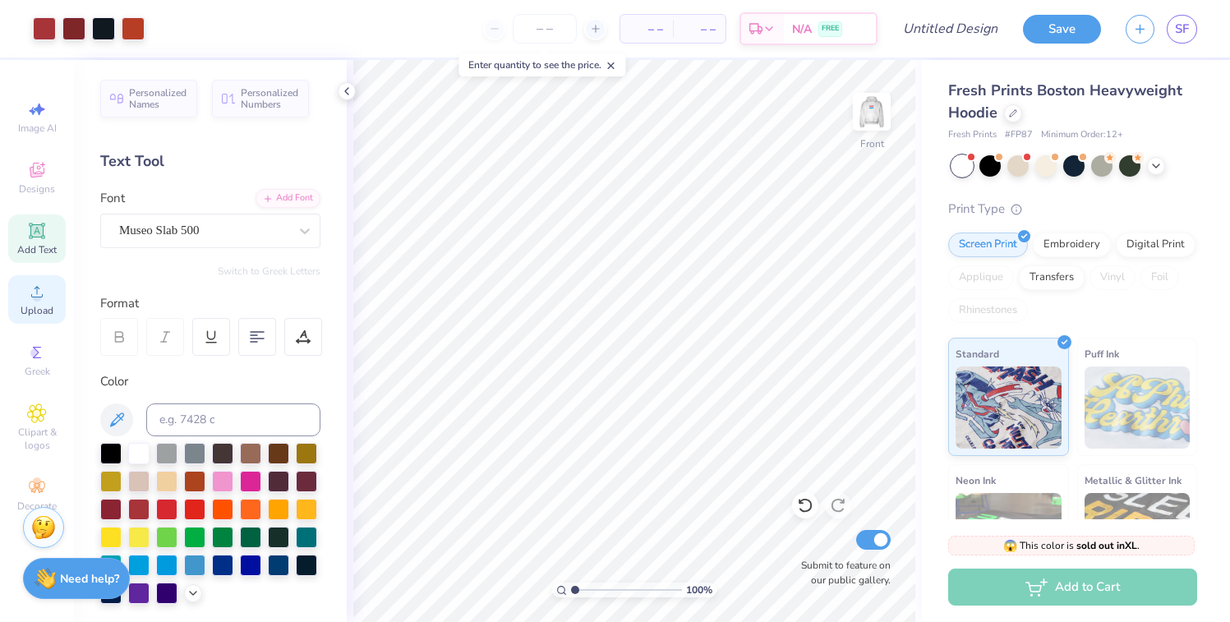
click at [43, 304] on span "Upload" at bounding box center [37, 310] width 33 height 13
click at [37, 421] on icon at bounding box center [37, 413] width 18 height 18
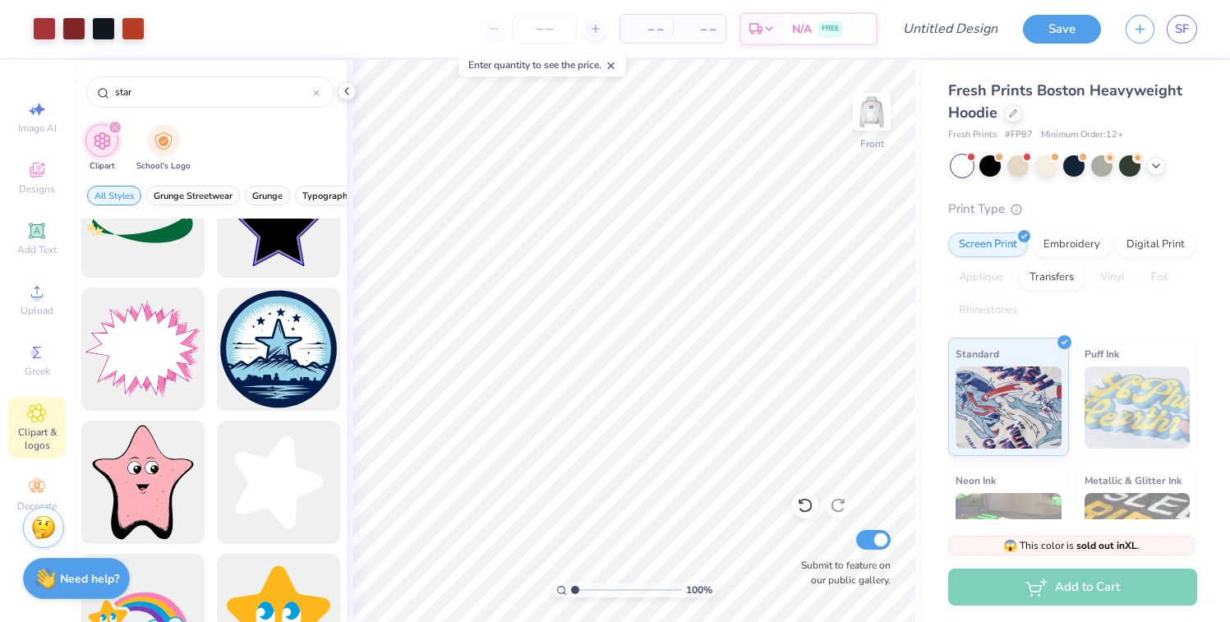
scroll to position [1032, 0]
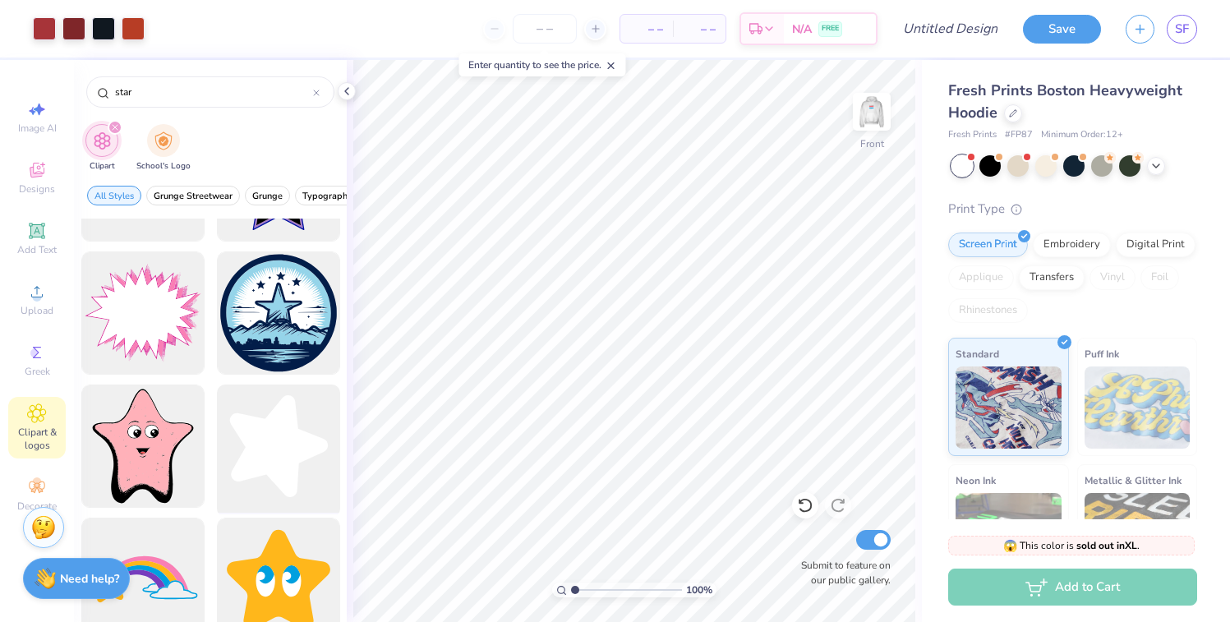
click at [293, 458] on div at bounding box center [278, 447] width 136 height 136
type input "3.33"
type input "3.46"
type input "2.52"
type input "2.61"
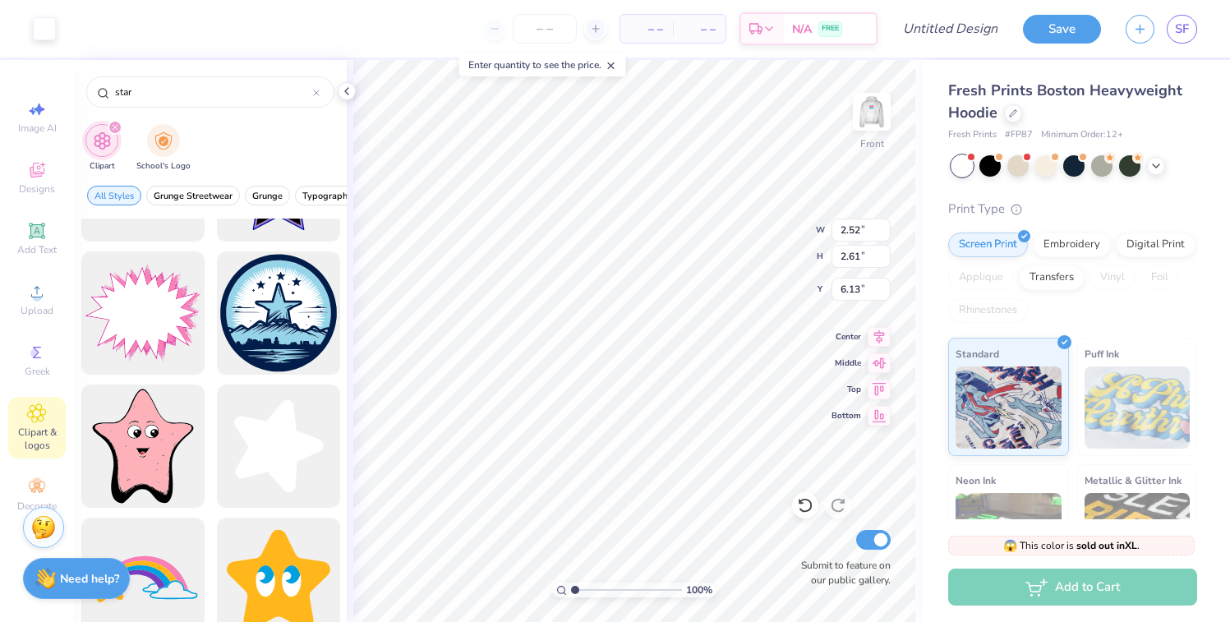
type input "6.13"
type input "6.26"
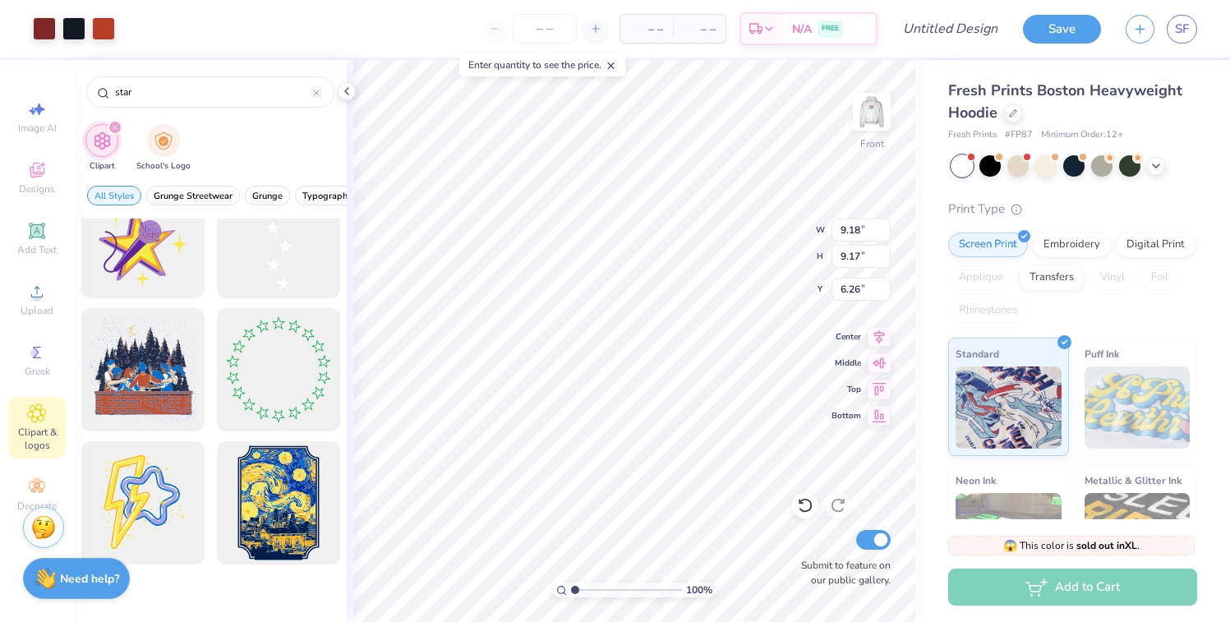
scroll to position [2032, 0]
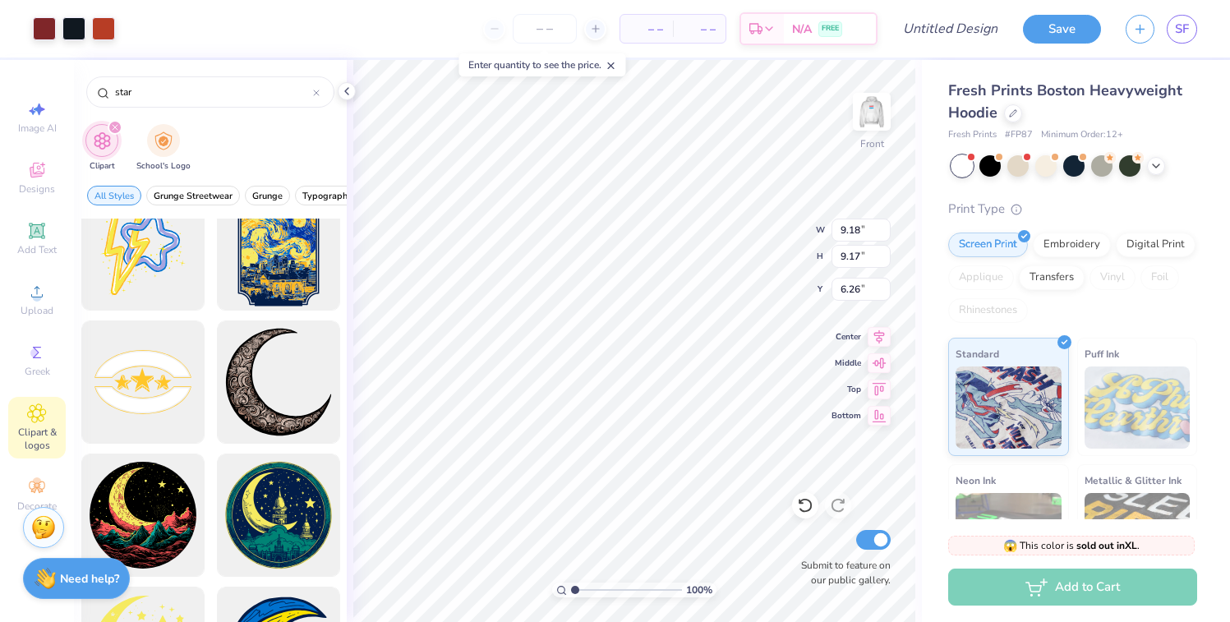
scroll to position [2183, 0]
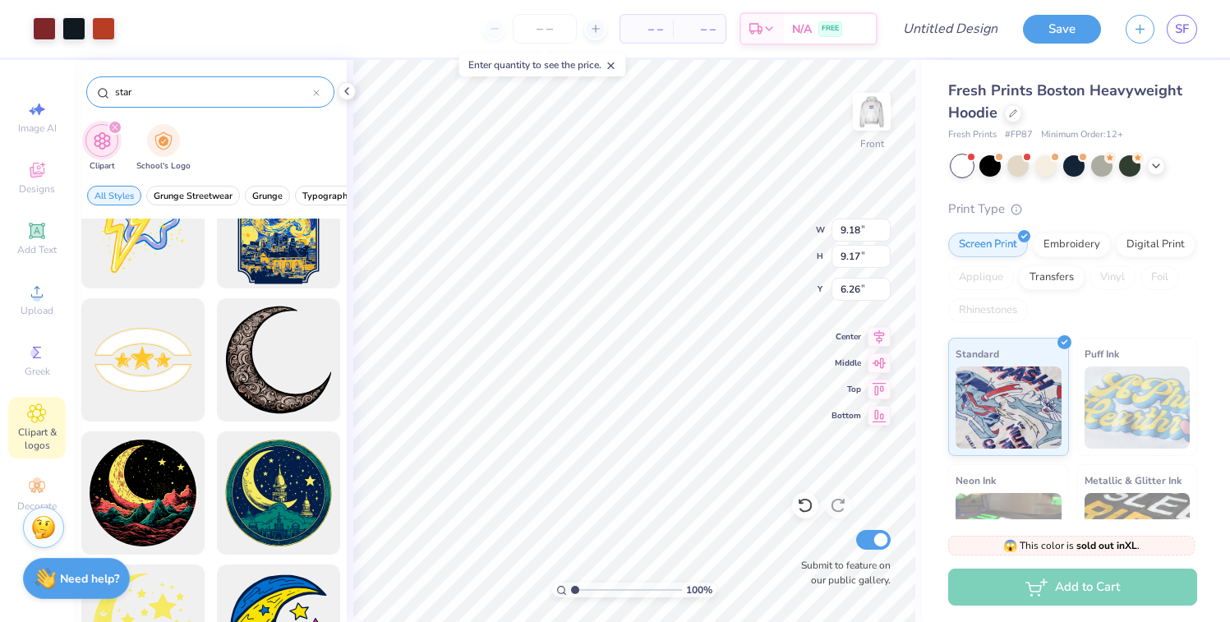
click at [149, 99] on input "star" at bounding box center [213, 92] width 200 height 16
type input "m"
type input "luxembourg"
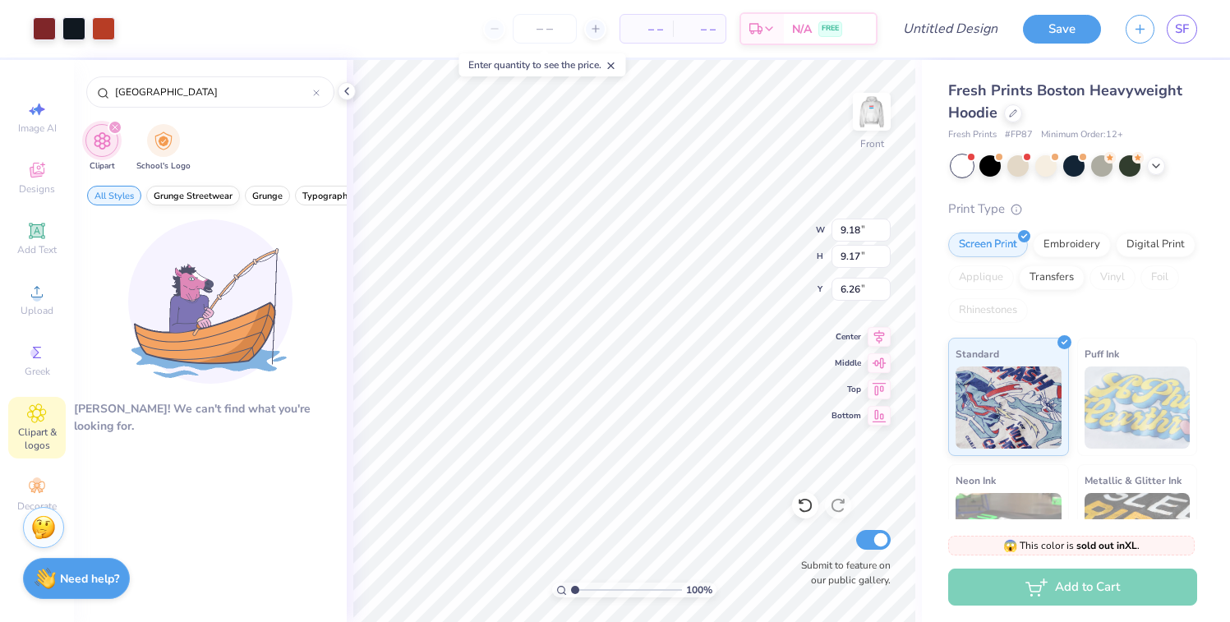
click at [154, 204] on button "Grunge Streetwear" at bounding box center [193, 196] width 94 height 20
click at [166, 200] on span "Grunge Streetwear" at bounding box center [193, 196] width 79 height 12
click at [123, 202] on button "All Styles" at bounding box center [114, 196] width 54 height 20
click at [36, 483] on icon at bounding box center [37, 486] width 16 height 11
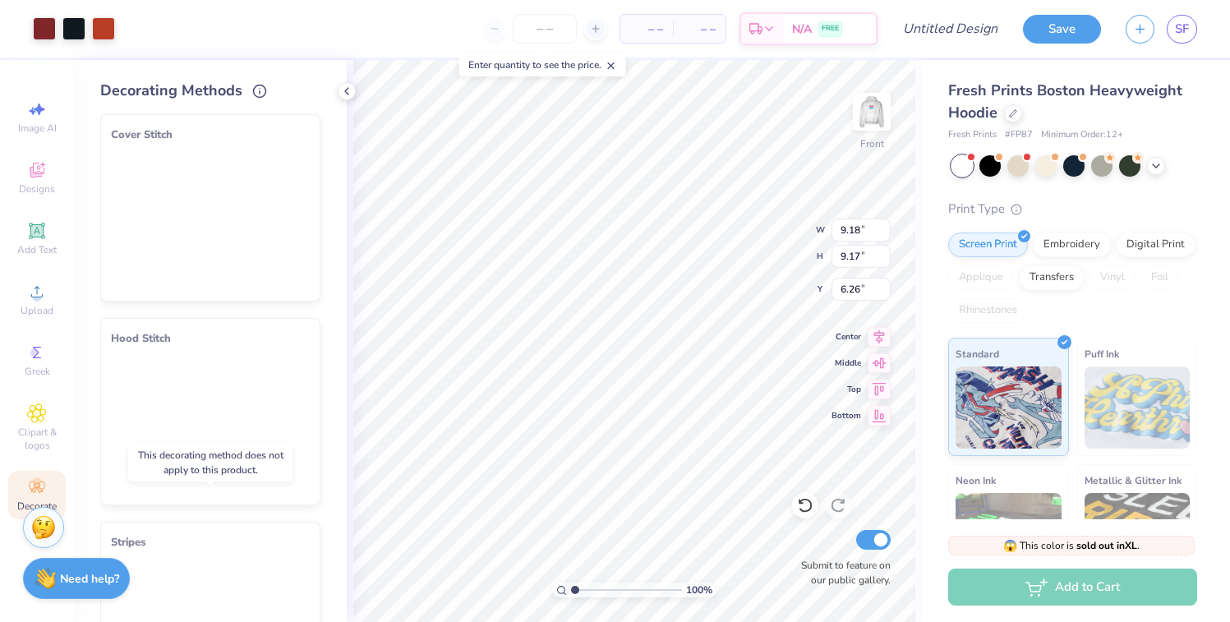
scroll to position [0, 0]
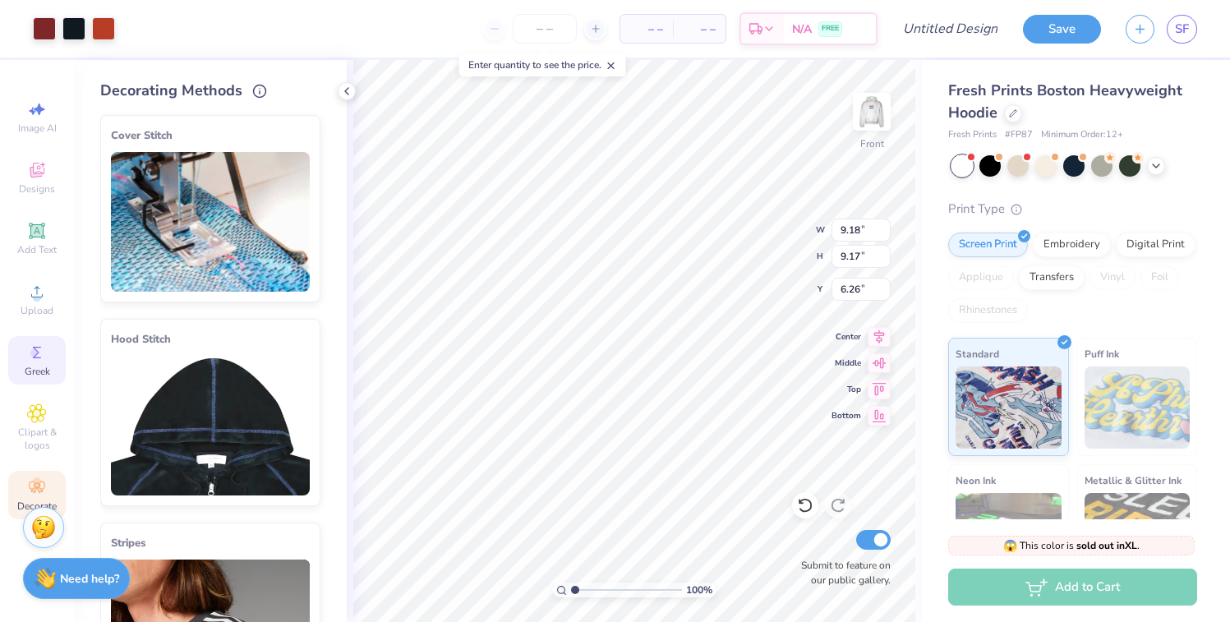
click at [46, 365] on span "Greek" at bounding box center [37, 371] width 25 height 13
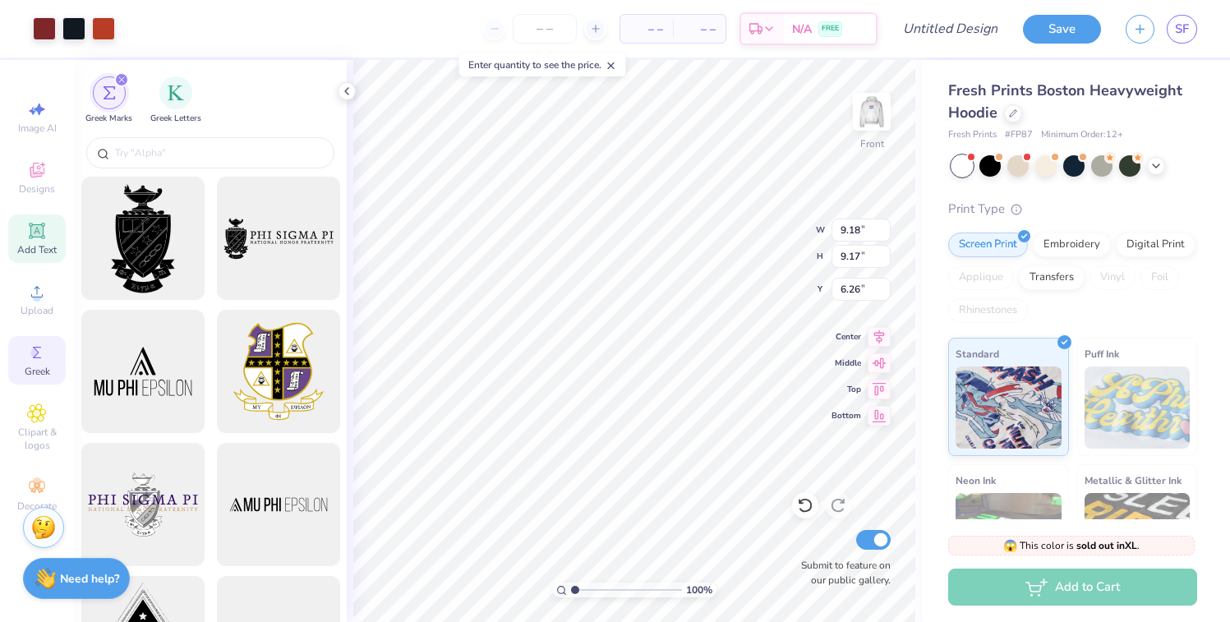
click at [48, 248] on span "Add Text" at bounding box center [36, 249] width 39 height 13
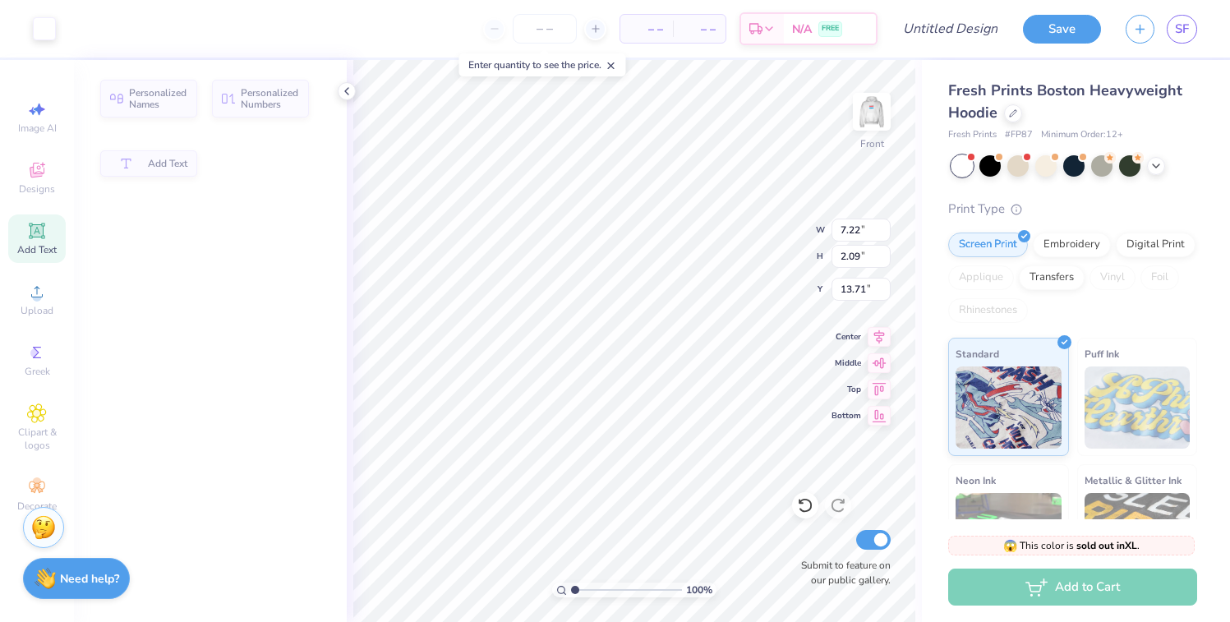
type input "7.22"
type input "2.09"
type input "13.71"
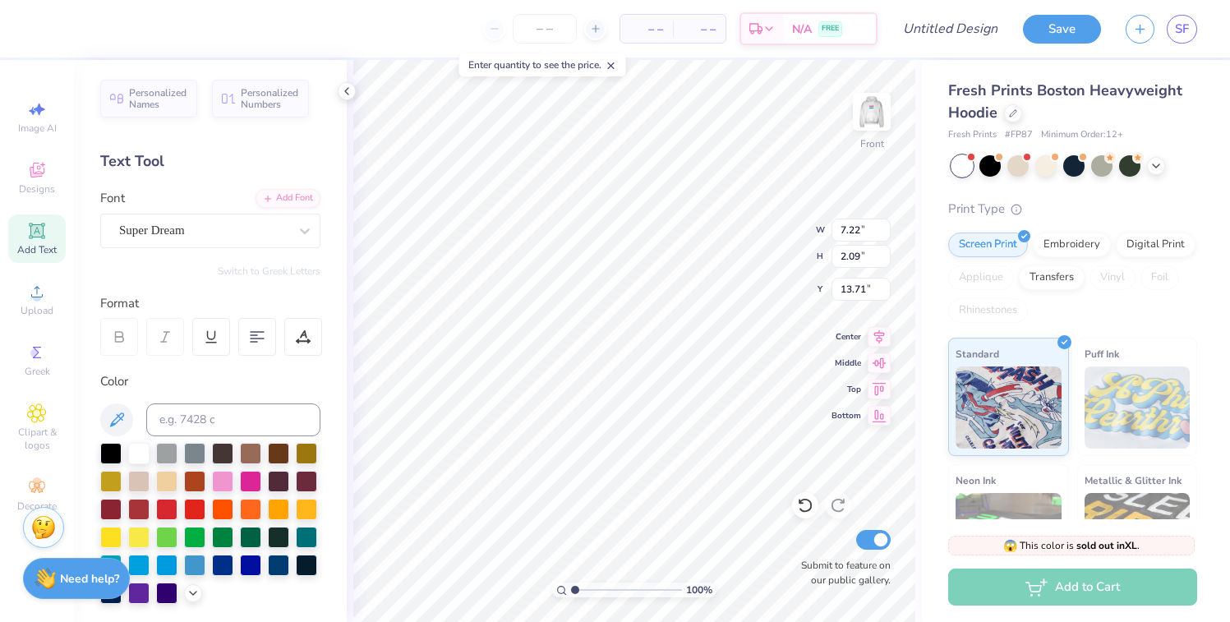
click at [43, 274] on div "Image AI Designs Add Text Upload Greek Clipart & logos Decorate" at bounding box center [36, 306] width 57 height 426
click at [38, 294] on circle at bounding box center [36, 296] width 9 height 9
click at [28, 338] on div "Greek" at bounding box center [36, 360] width 57 height 48
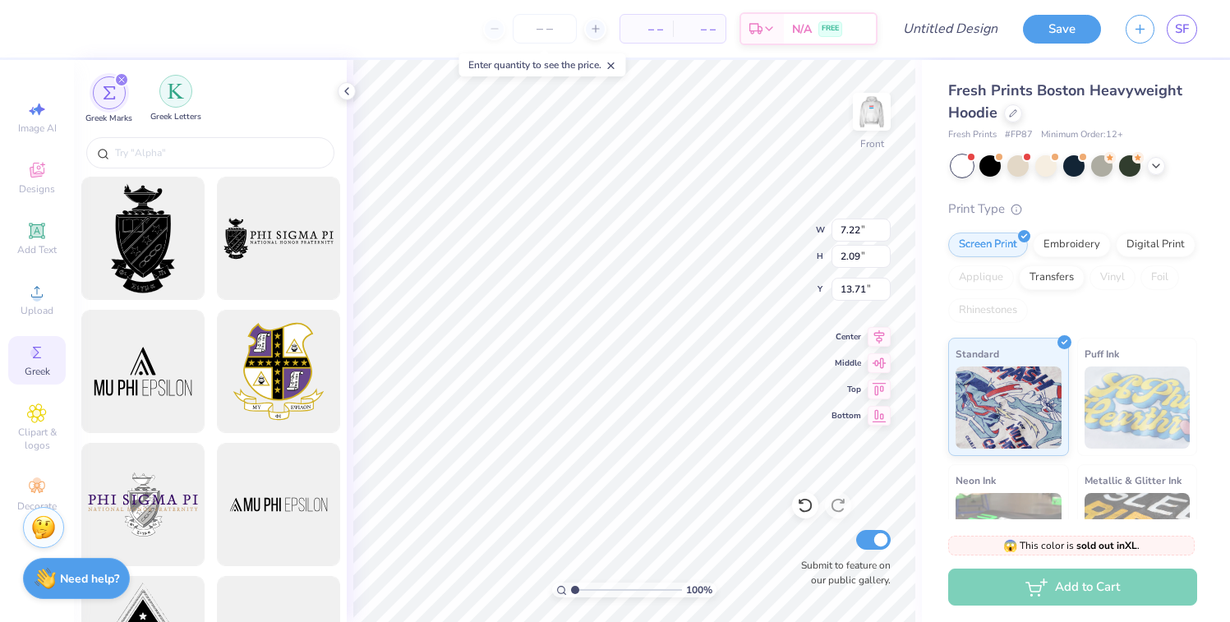
click at [163, 92] on div "filter for Greek Letters" at bounding box center [175, 91] width 33 height 33
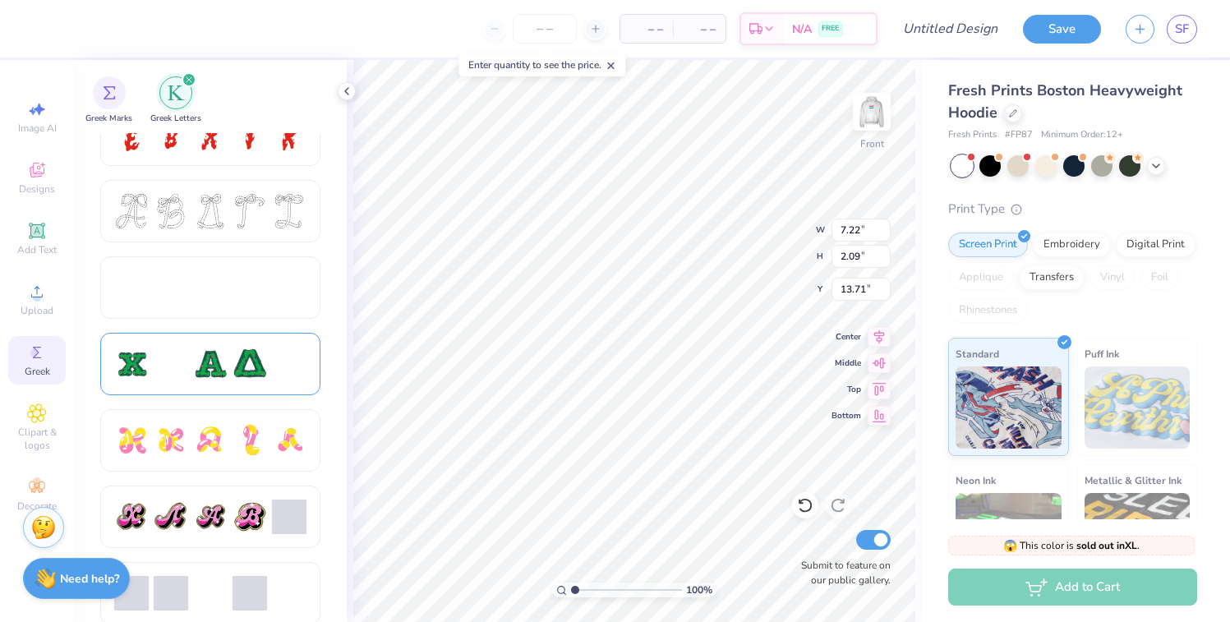
scroll to position [650, 0]
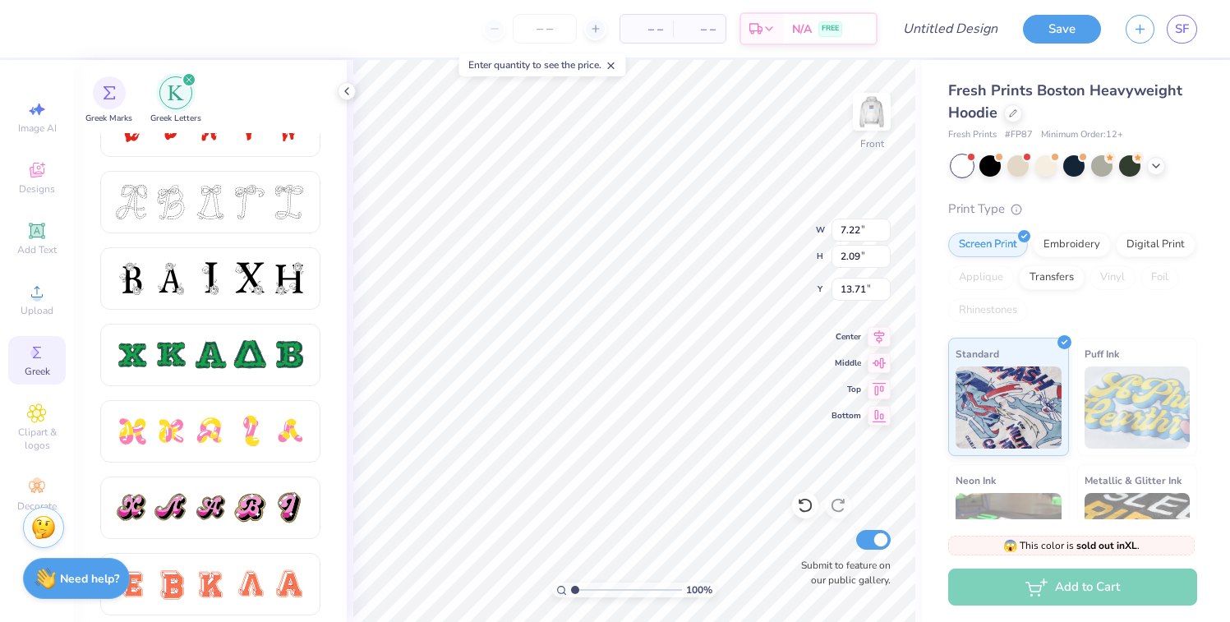
type textarea "TET"
type input "6.18"
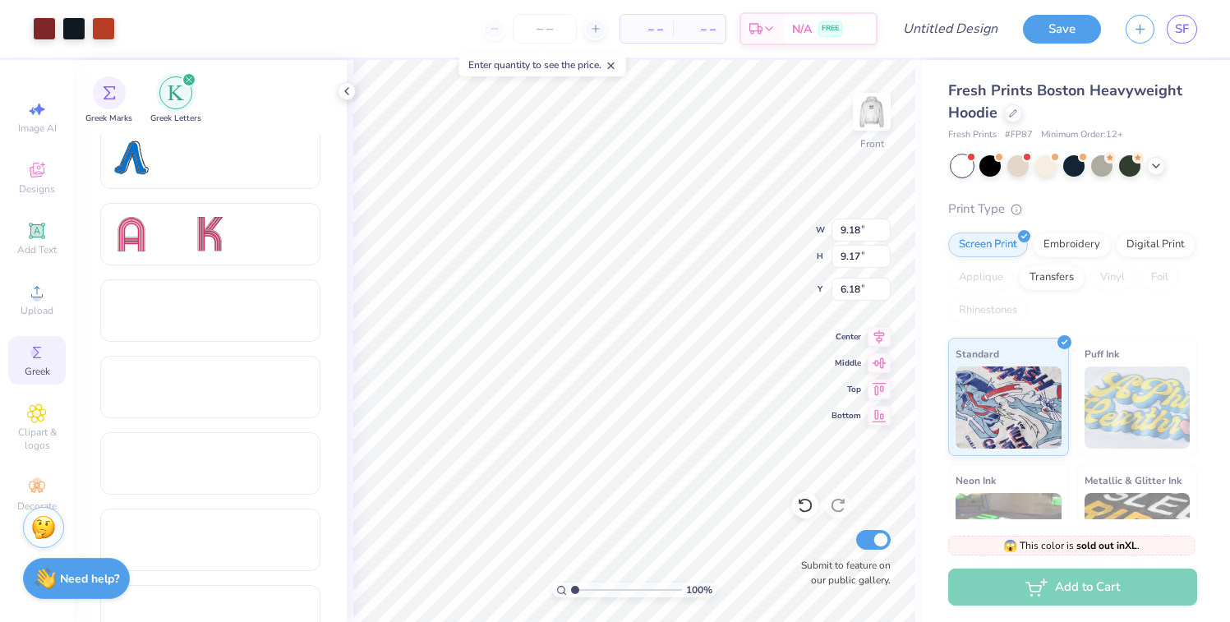
scroll to position [1451, 0]
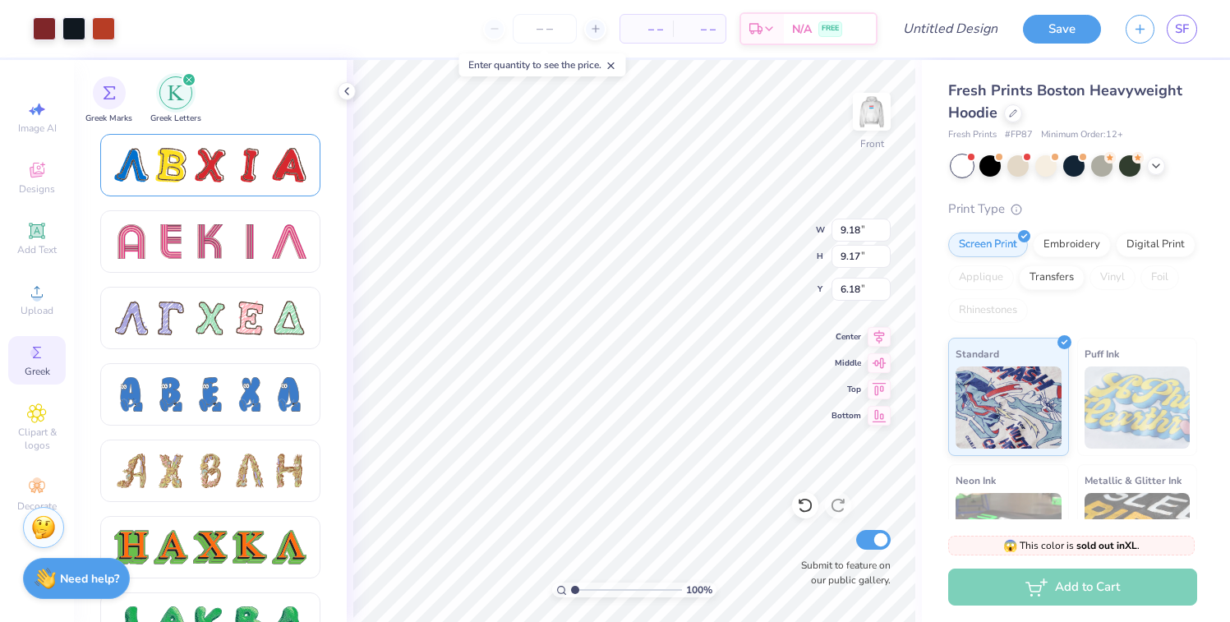
click at [241, 170] on div at bounding box center [249, 165] width 34 height 34
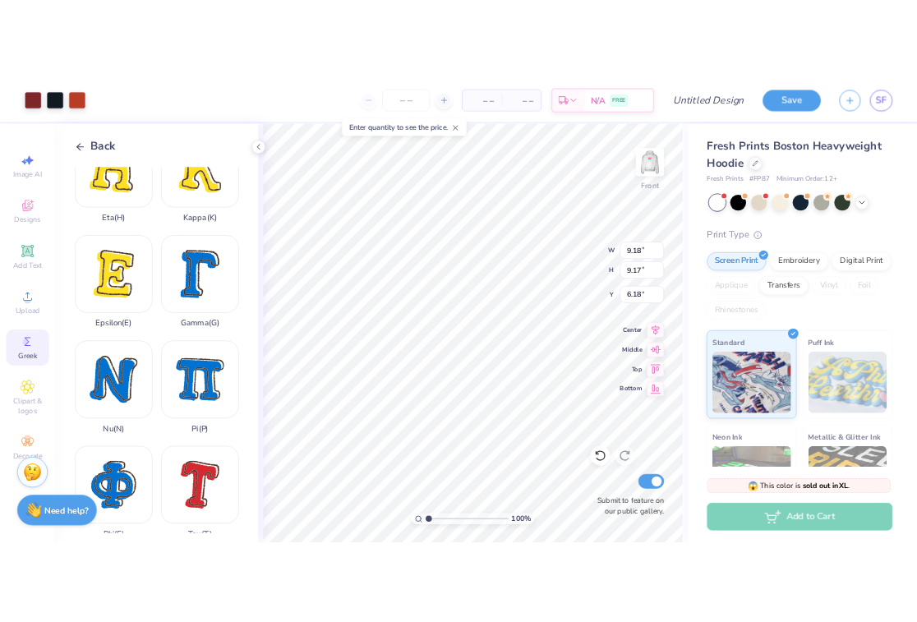
scroll to position [475, 0]
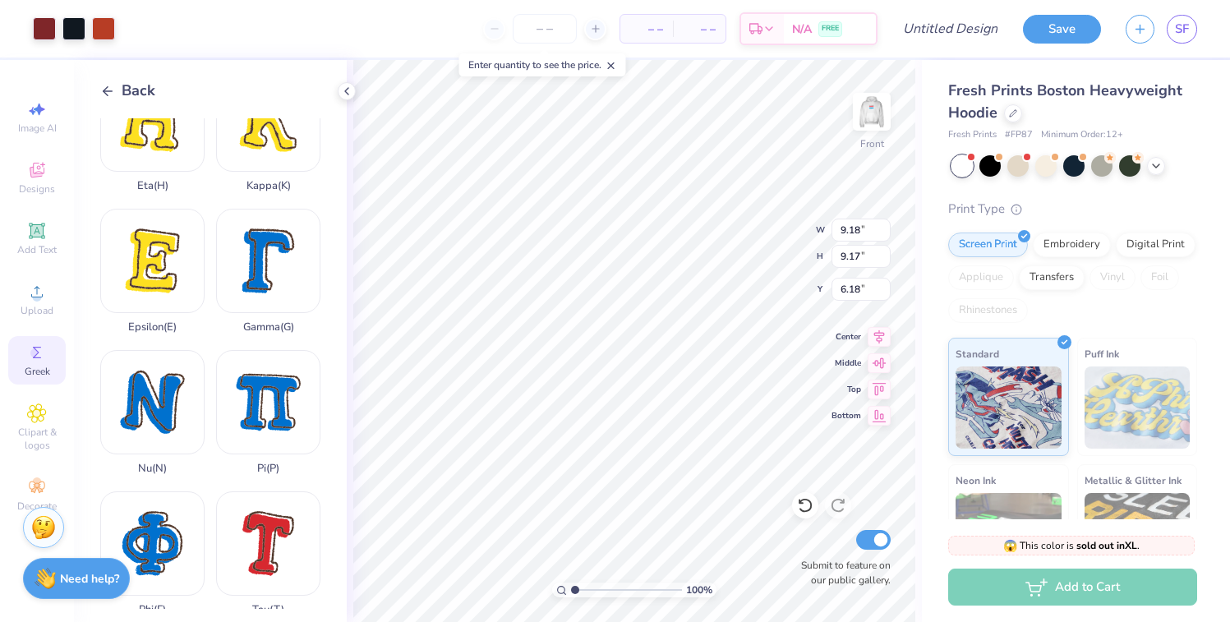
click at [109, 89] on icon at bounding box center [107, 91] width 15 height 15
